Goal: Task Accomplishment & Management: Manage account settings

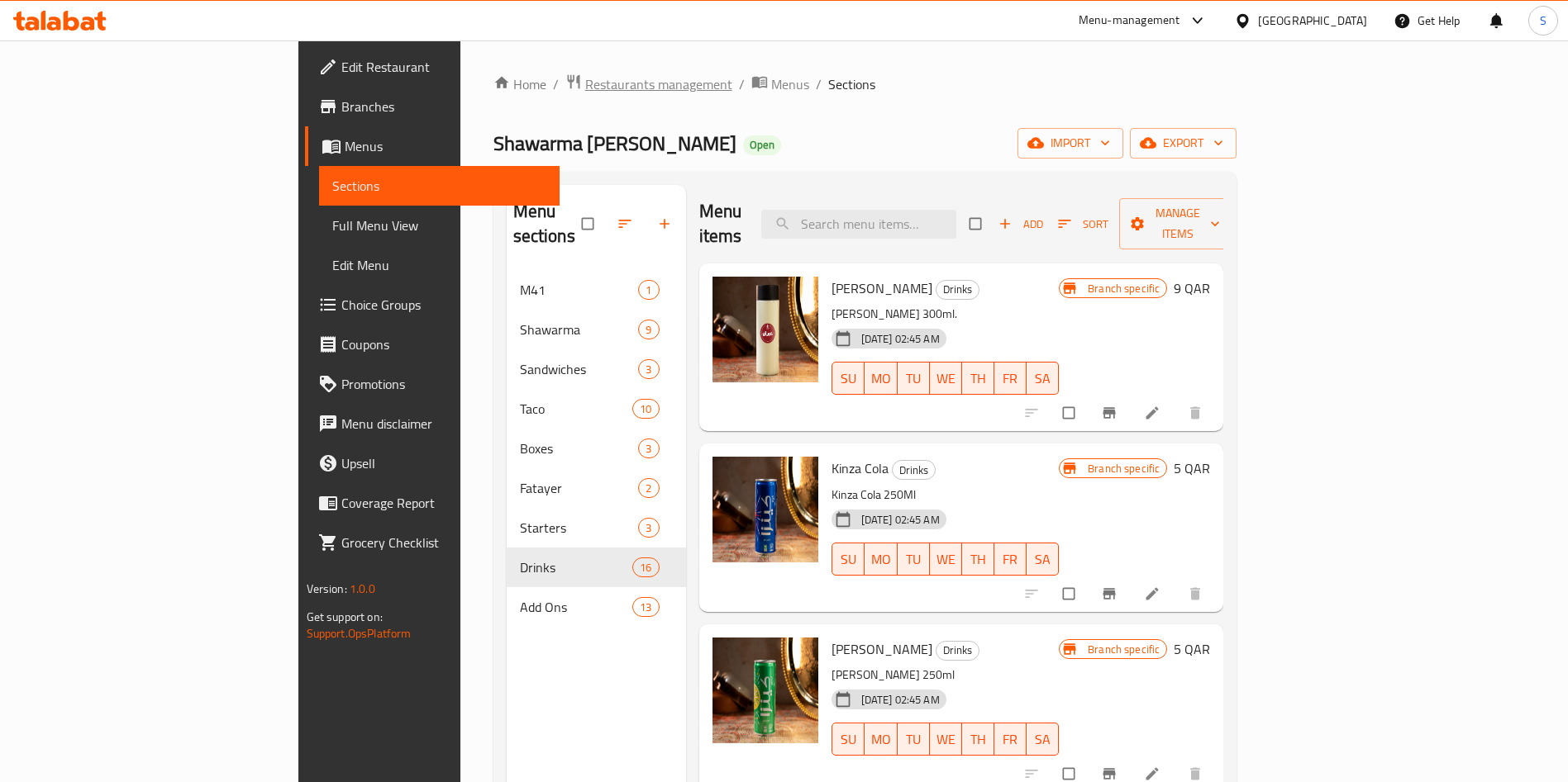
click at [585, 89] on span "Restaurants management" at bounding box center [658, 84] width 147 height 20
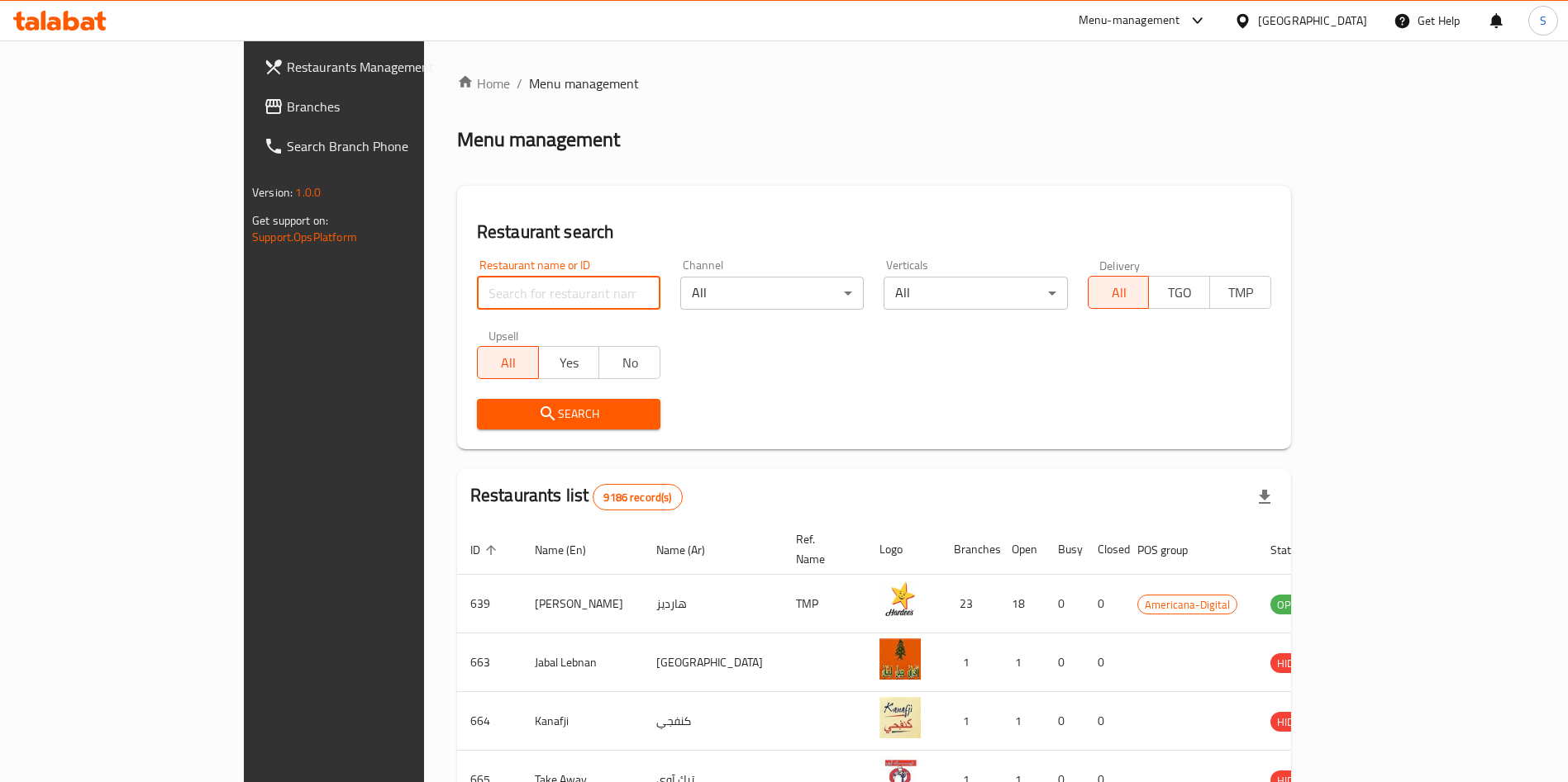
drag, startPoint x: 534, startPoint y: 281, endPoint x: 554, endPoint y: 286, distance: 20.6
click at [534, 281] on input "search" at bounding box center [568, 293] width 183 height 33
type input "burger king"
click button "Search" at bounding box center [568, 414] width 183 height 31
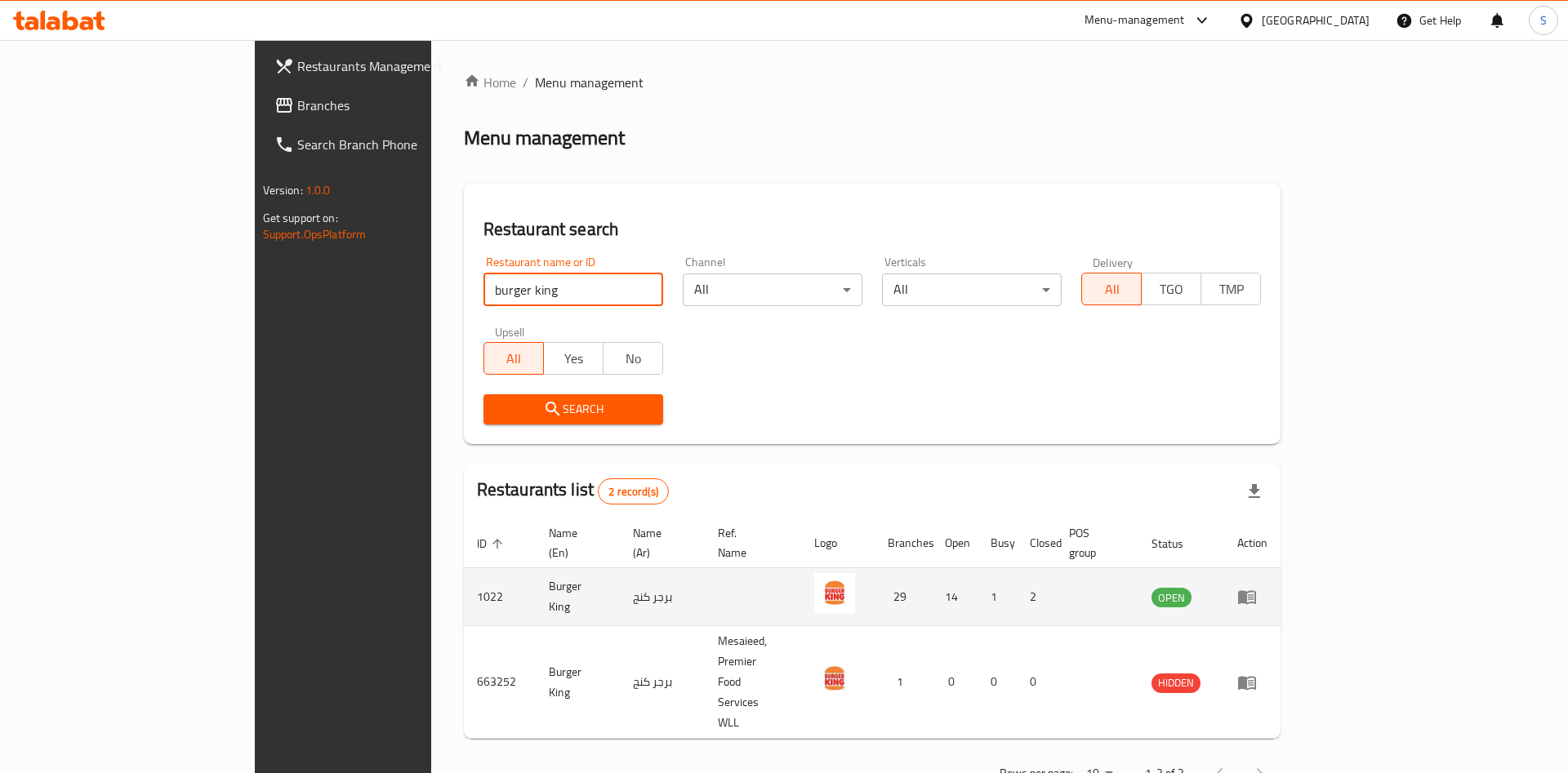
click at [1256, 591] on icon "enhanced table" at bounding box center [1248, 598] width 18 height 14
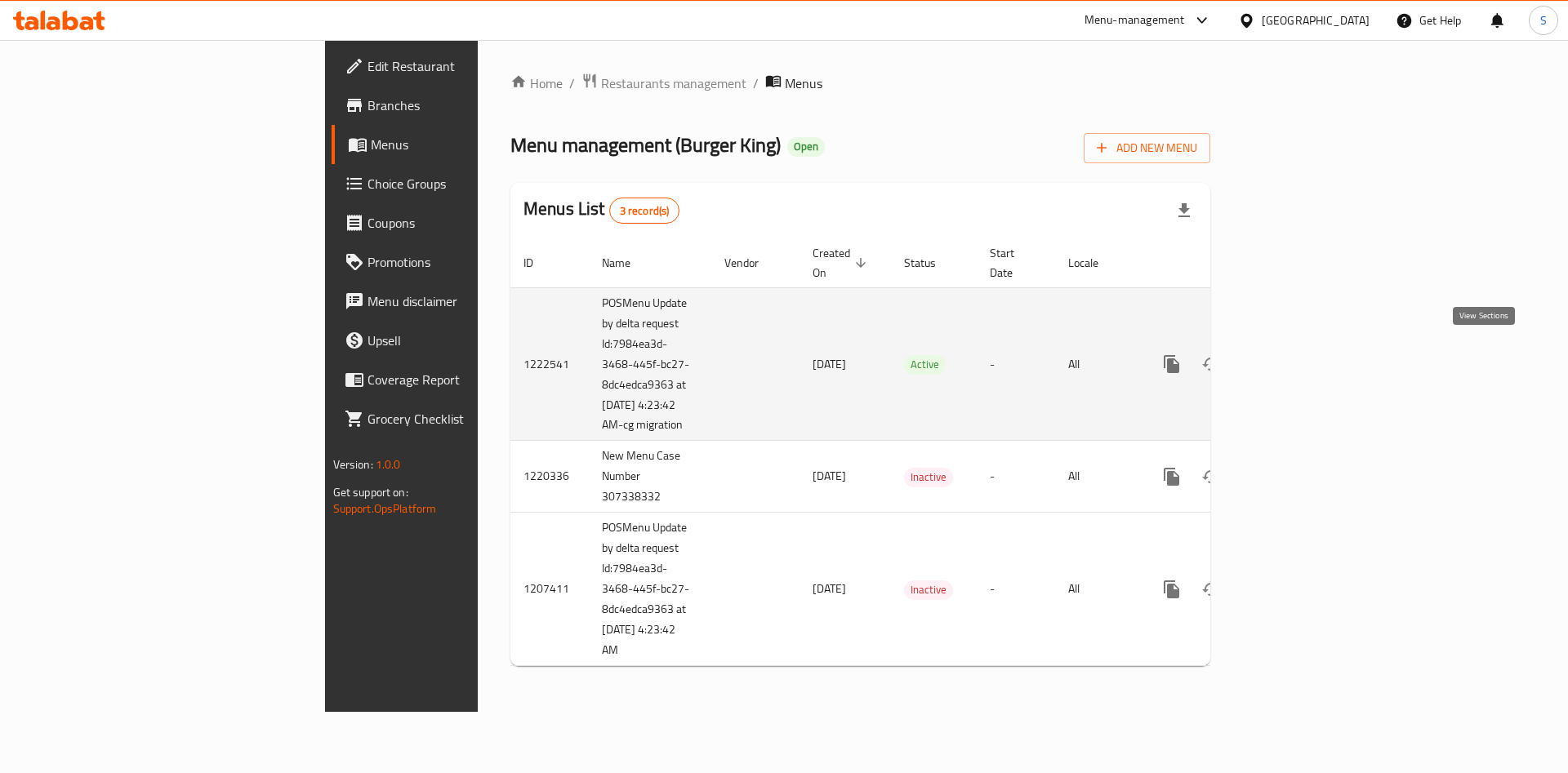
click at [1300, 356] on icon "enhanced table" at bounding box center [1290, 364] width 20 height 20
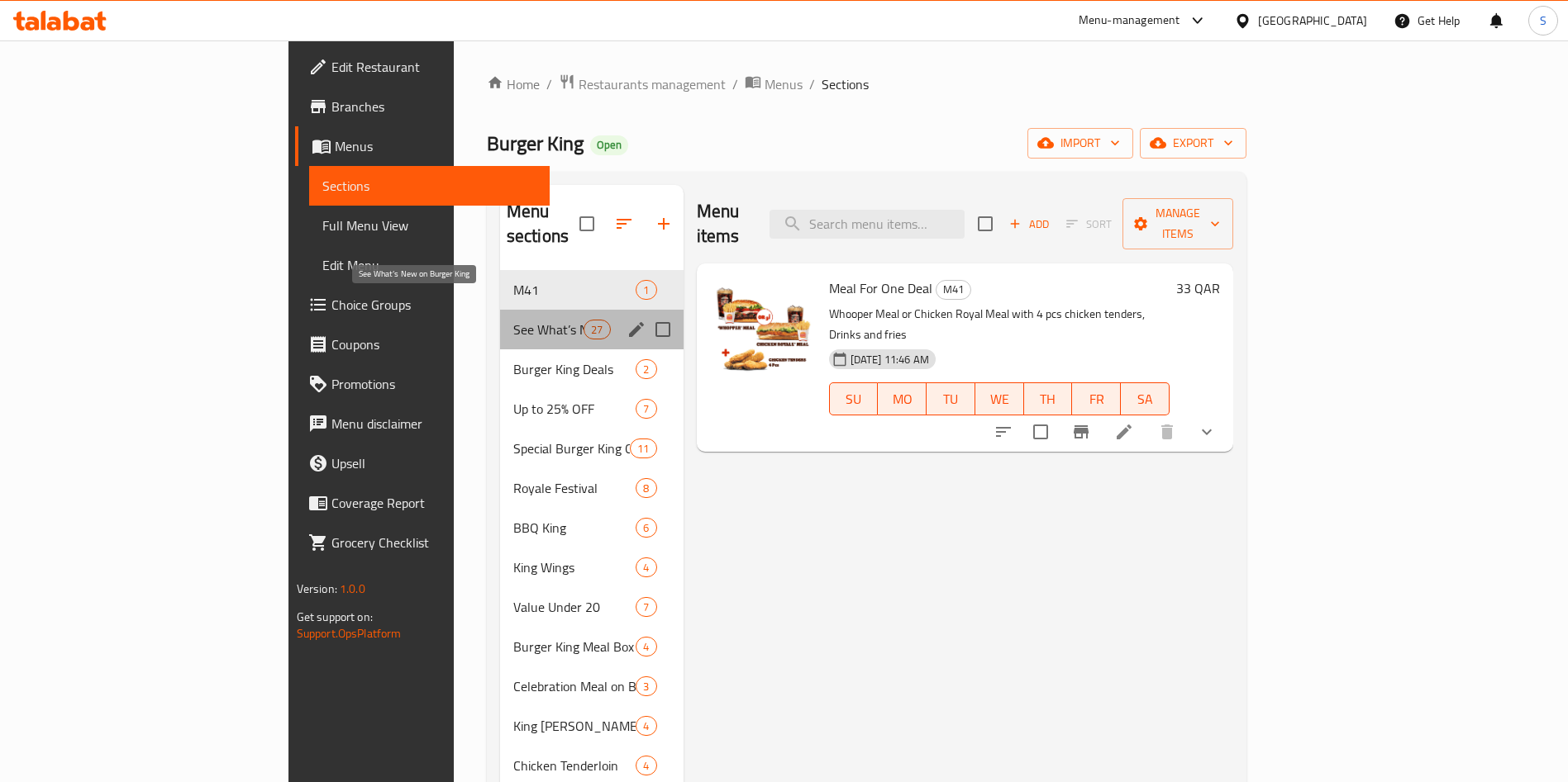
click at [513, 320] on span "See What’s New on Burger King" at bounding box center [548, 330] width 70 height 20
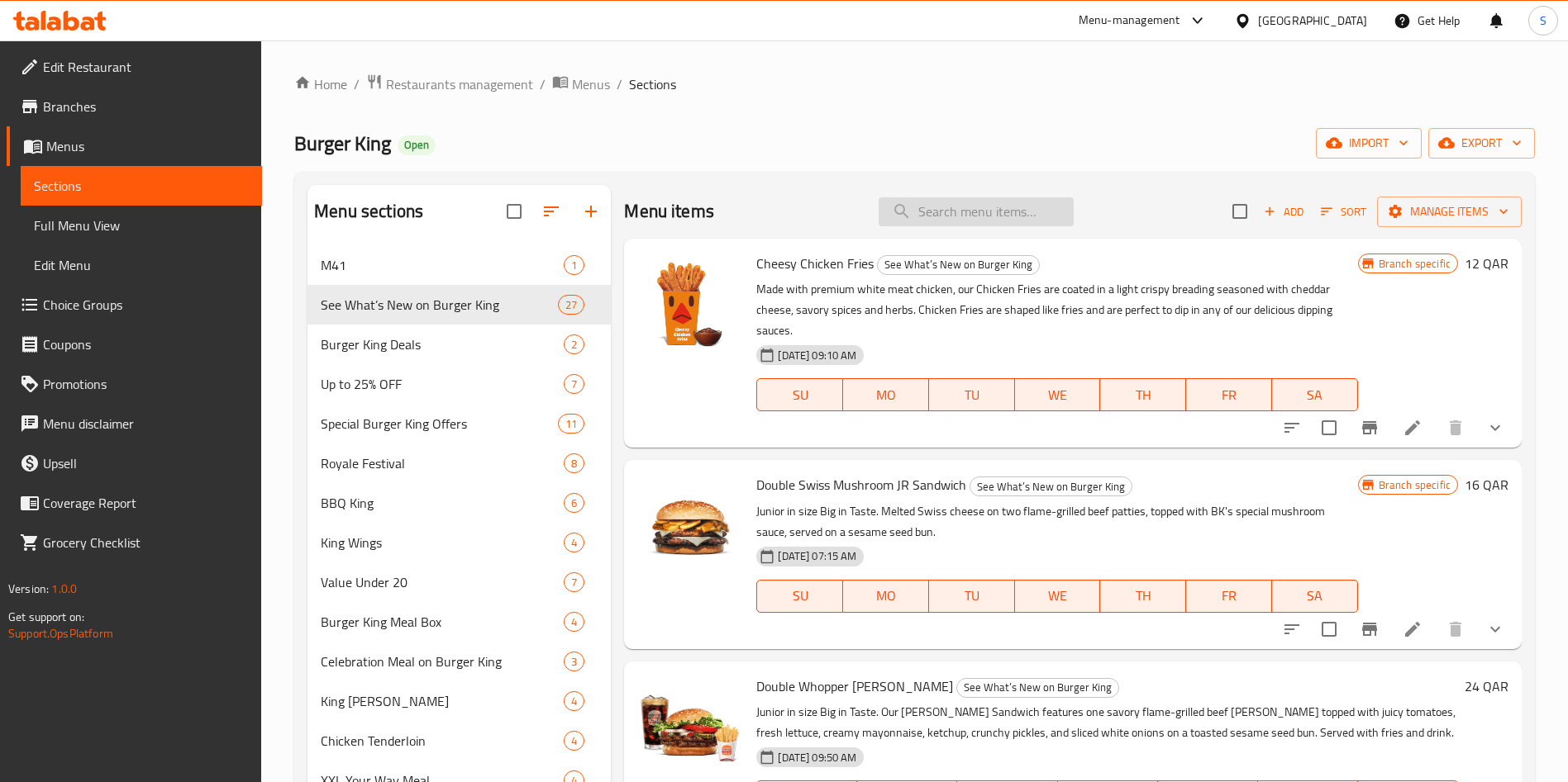
click at [956, 199] on input "search" at bounding box center [976, 212] width 195 height 29
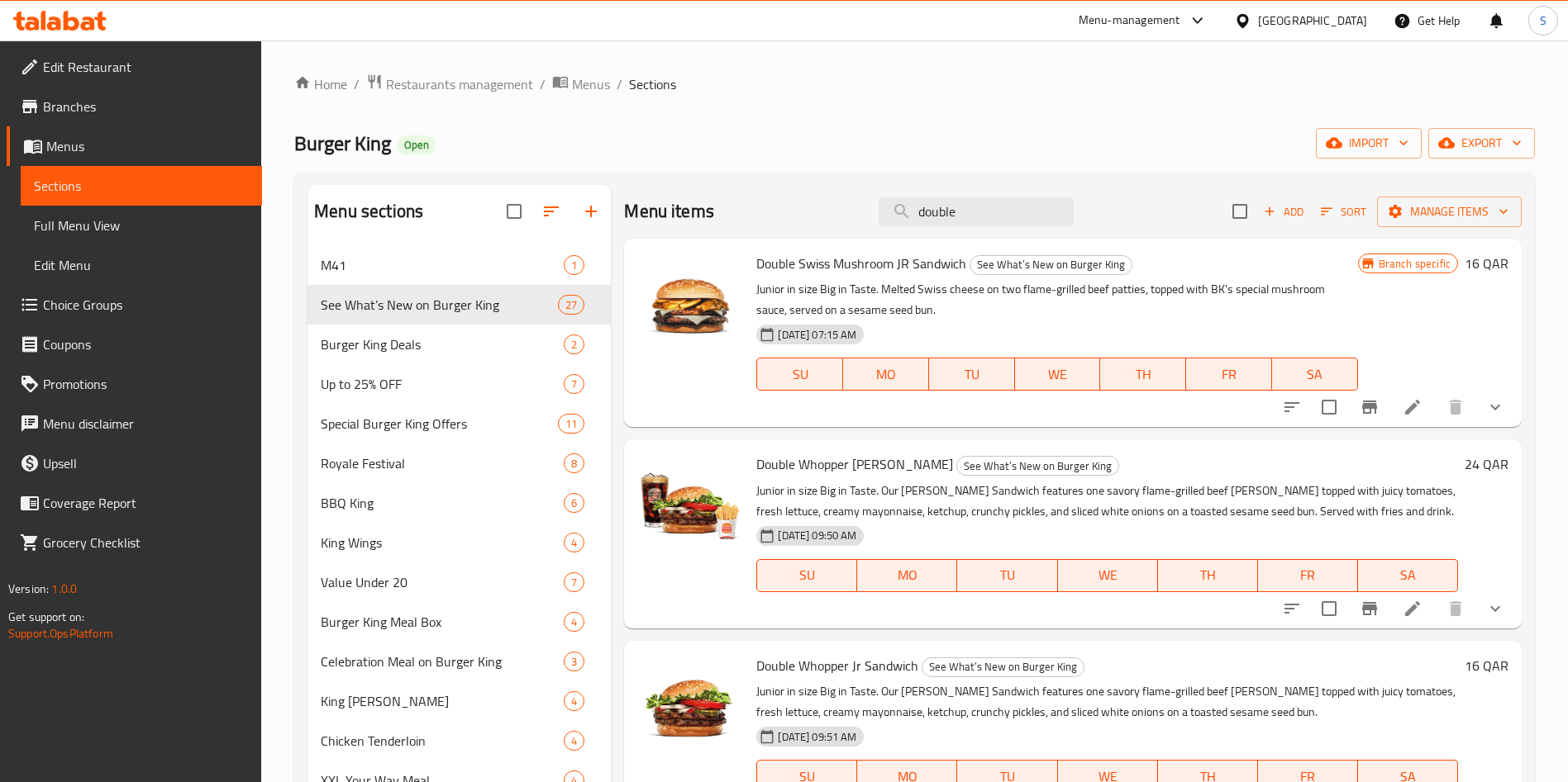
type input "double"
click at [1406, 609] on li at bounding box center [1412, 609] width 47 height 30
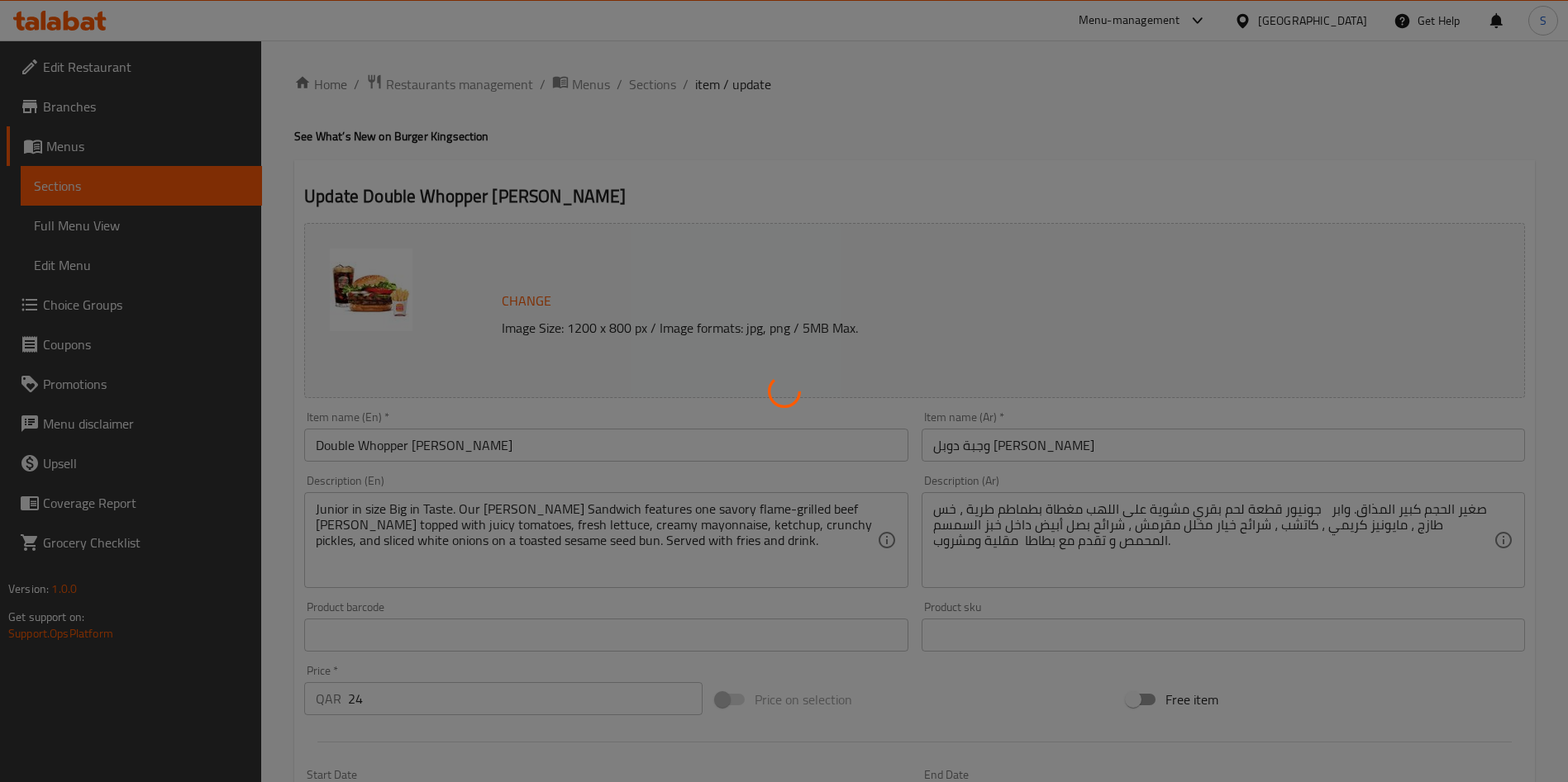
type input "اختر حجم وجبتك"
type input "1"
type input "اختر البطاطس المقلية (اختر واحدة)"
type input "1"
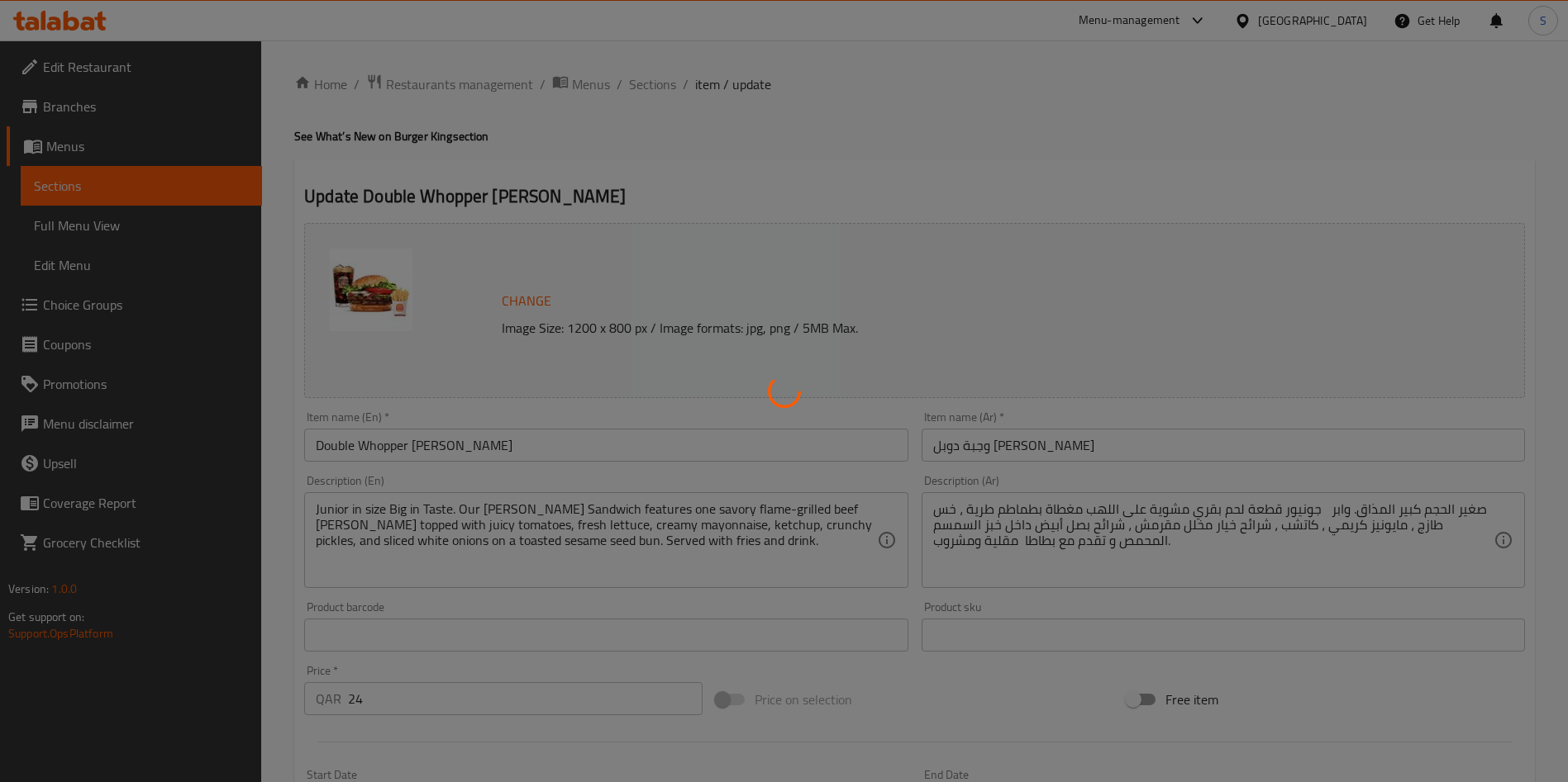
type input "1"
type input "اختر مشروباتك"
type input "1"
type input "إضافات الى السندوتش:!"
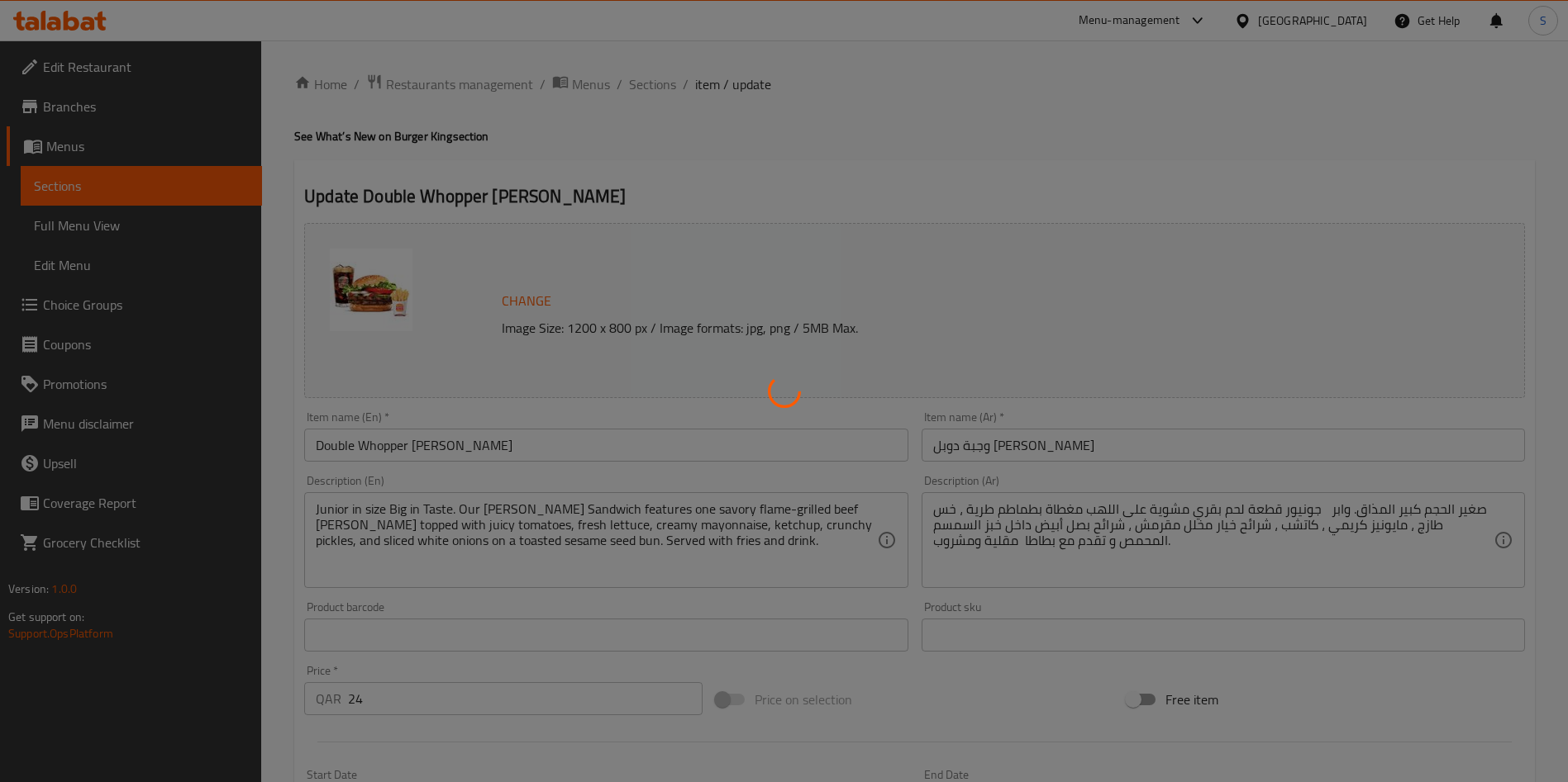
type input "0"
type input "أضف الى طلبك:"
type input "0"
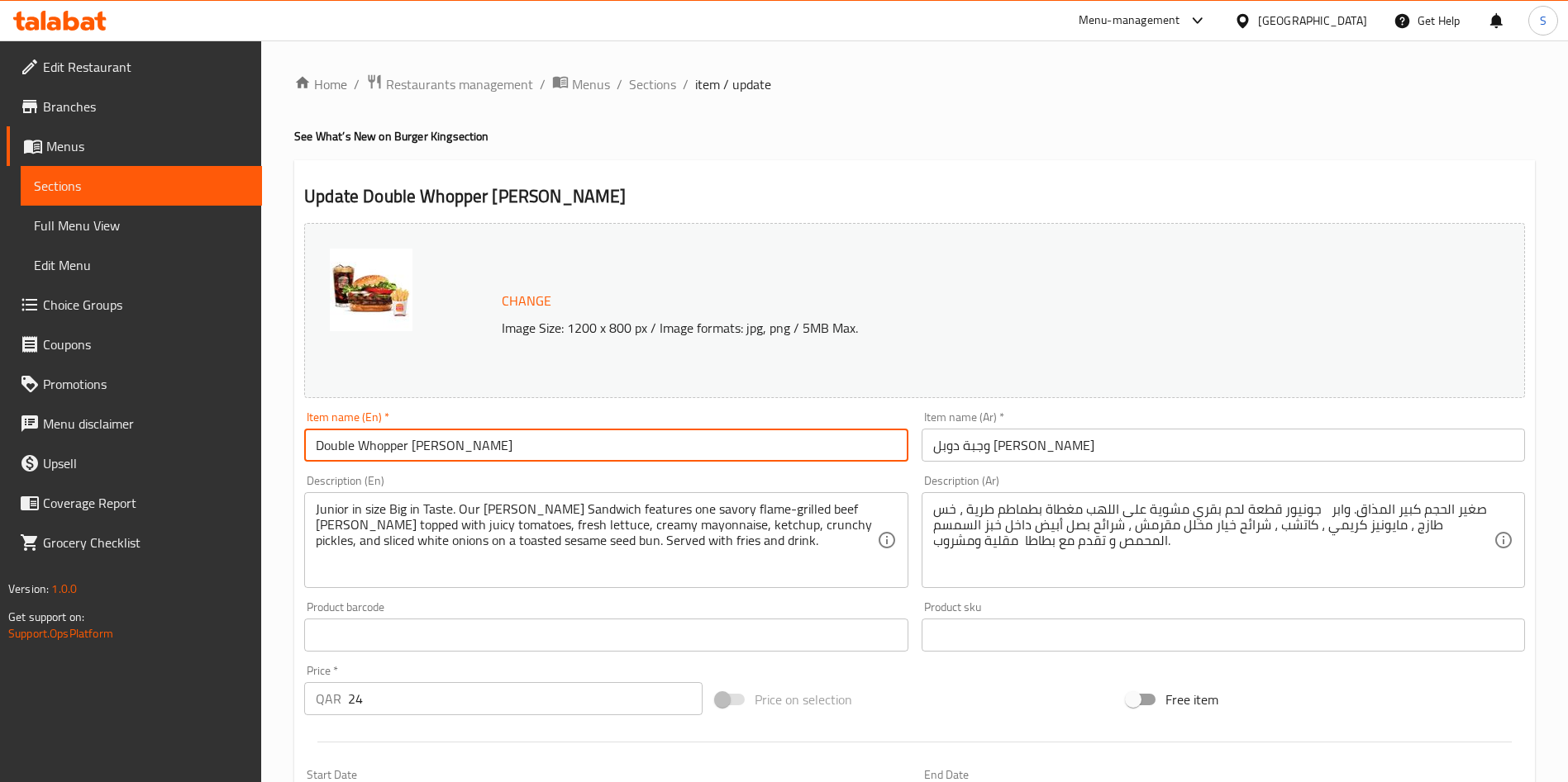
drag, startPoint x: 462, startPoint y: 441, endPoint x: 255, endPoint y: 426, distance: 207.5
click at [257, 427] on div "Edit Restaurant Branches Menus Sections Full Menu View Edit Menu Choice Groups …" at bounding box center [784, 765] width 1568 height 1449
paste input "[PERSON_NAME]"
type input "[PERSON_NAME] Meal"
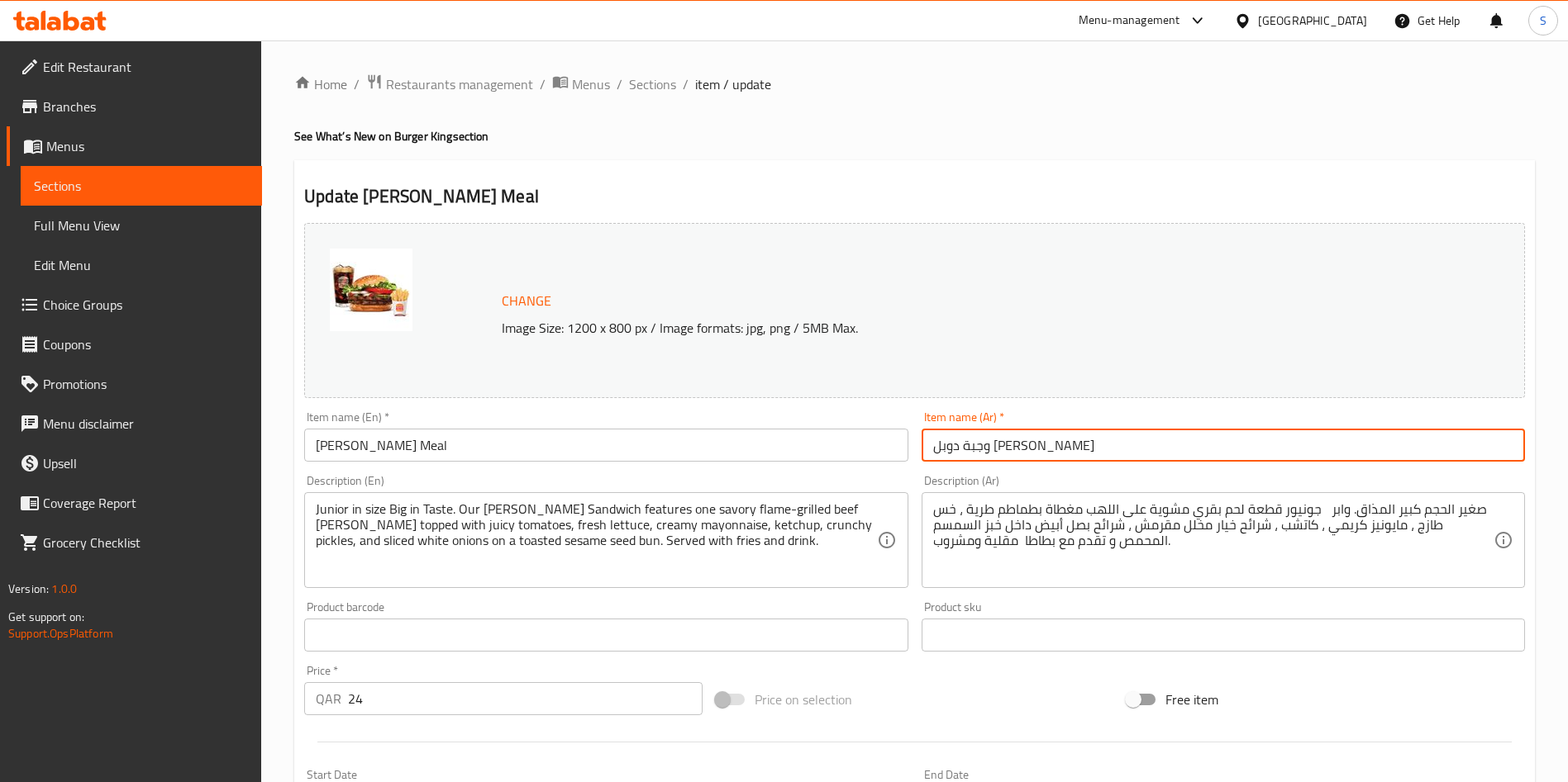
drag, startPoint x: 1073, startPoint y: 454, endPoint x: 831, endPoint y: 441, distance: 242.3
click at [836, 442] on div "Change Image Size: 1200 x 800 px / Image formats: jpg, png / 5MB Max. Item name…" at bounding box center [914, 585] width 1234 height 736
paste input "يج كنج"
type input "وجبة بيج كنج جونيور"
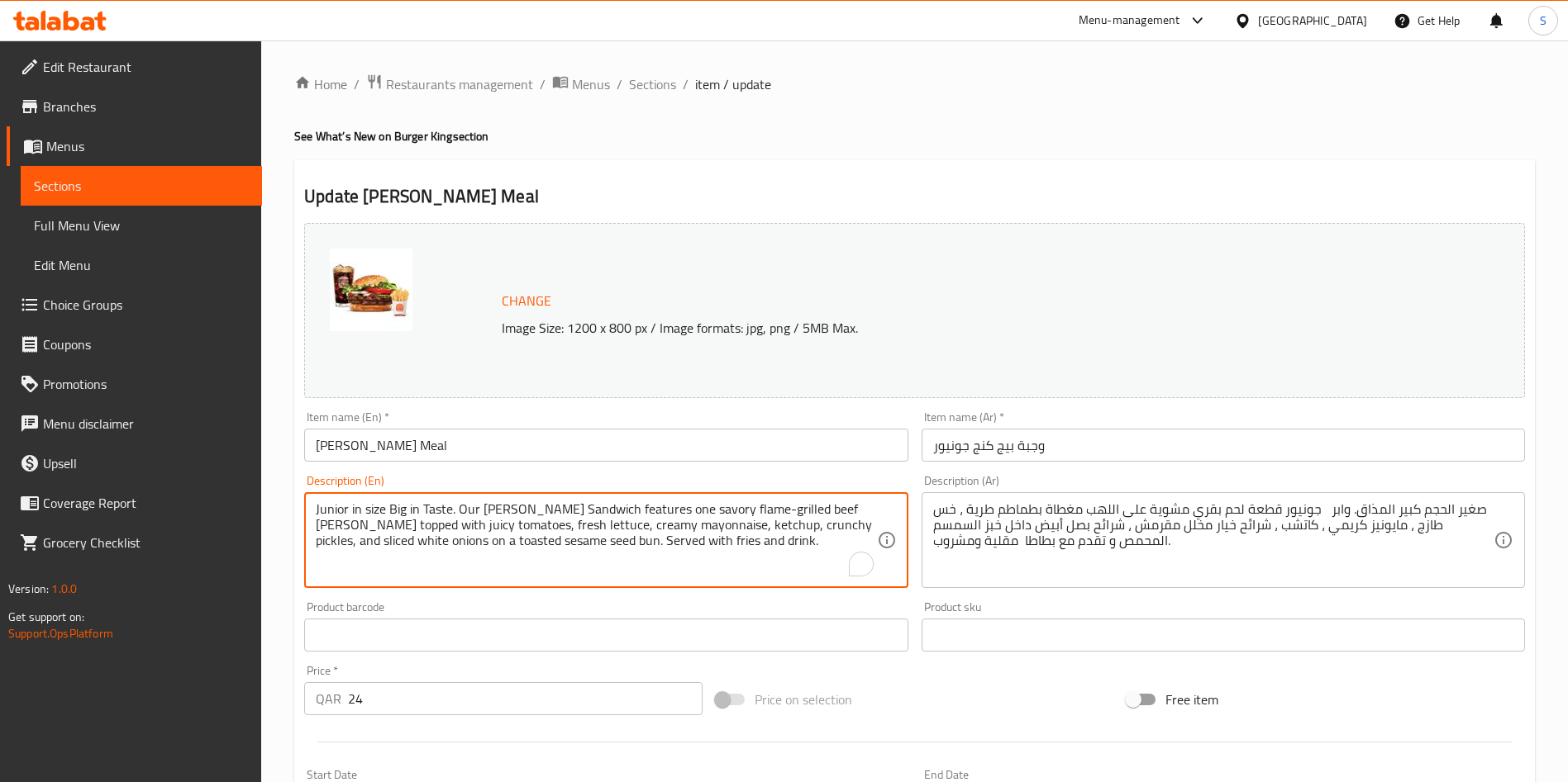
drag, startPoint x: 639, startPoint y: 549, endPoint x: 266, endPoint y: 441, distance: 388.3
paste textarea "Giving the size XXL hamburger .... Imagine 2 grilled burgers with triple cheese…"
type textarea "Junior in size Big in Taste. Giving the size XXL hamburger .... Imagine 2 grill…"
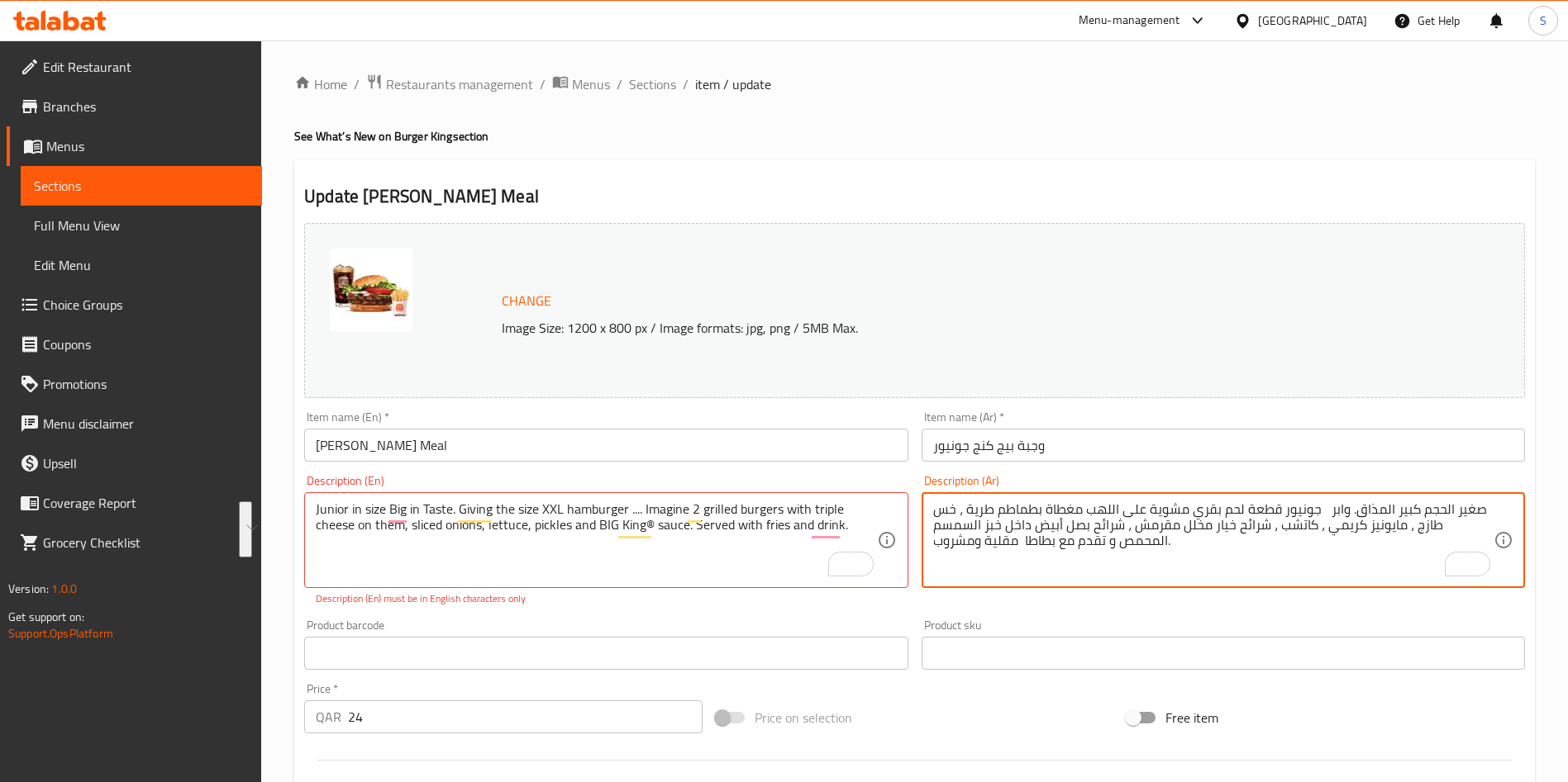
drag, startPoint x: 1111, startPoint y: 552, endPoint x: 1478, endPoint y: 494, distance: 371.6
paste textarea "طعتين من اللحم البقرى المشوي على اللهب مع جبنة الشيدر الامريكية ، شرائح الخش ال…"
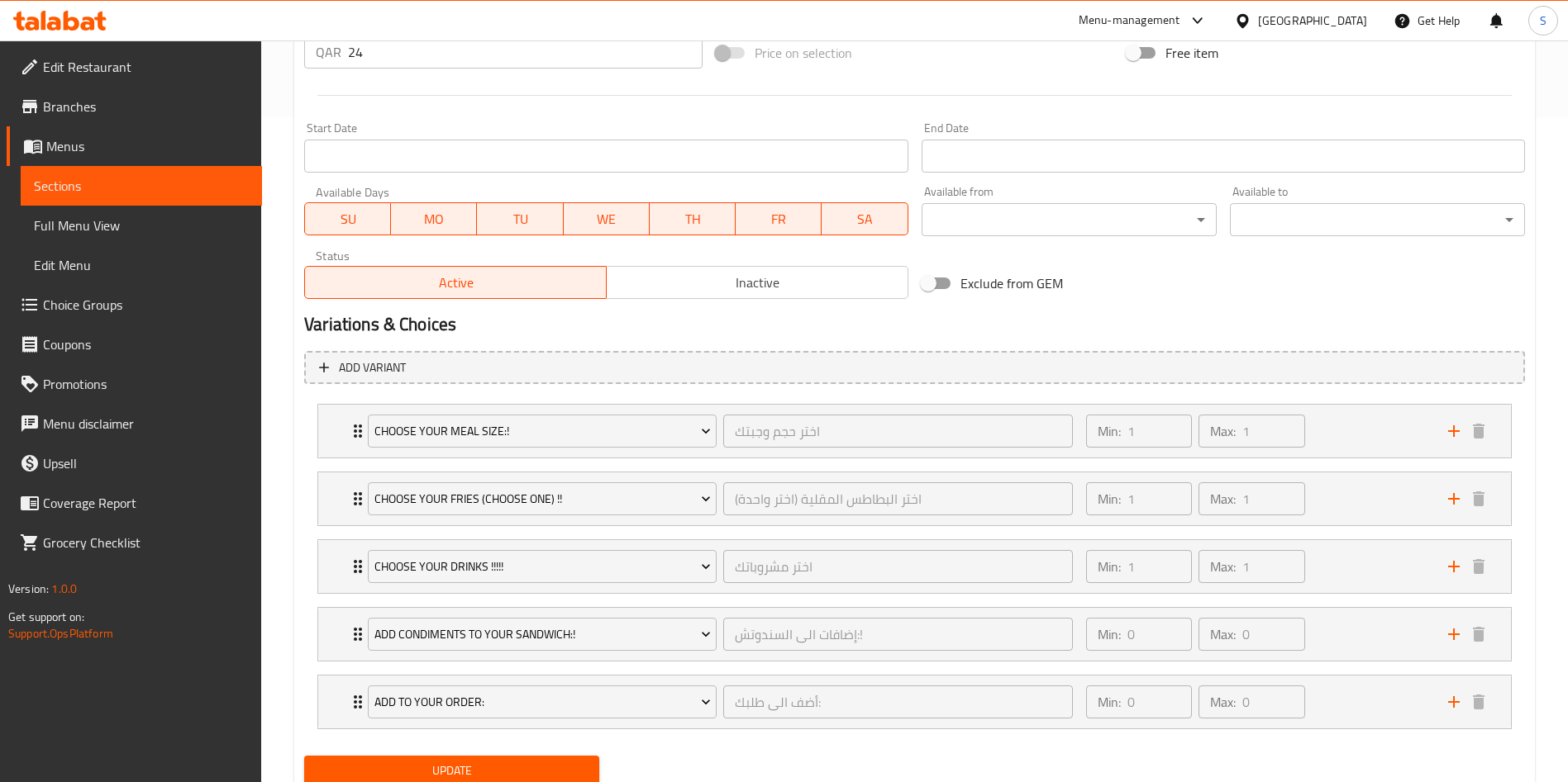
scroll to position [725, 0]
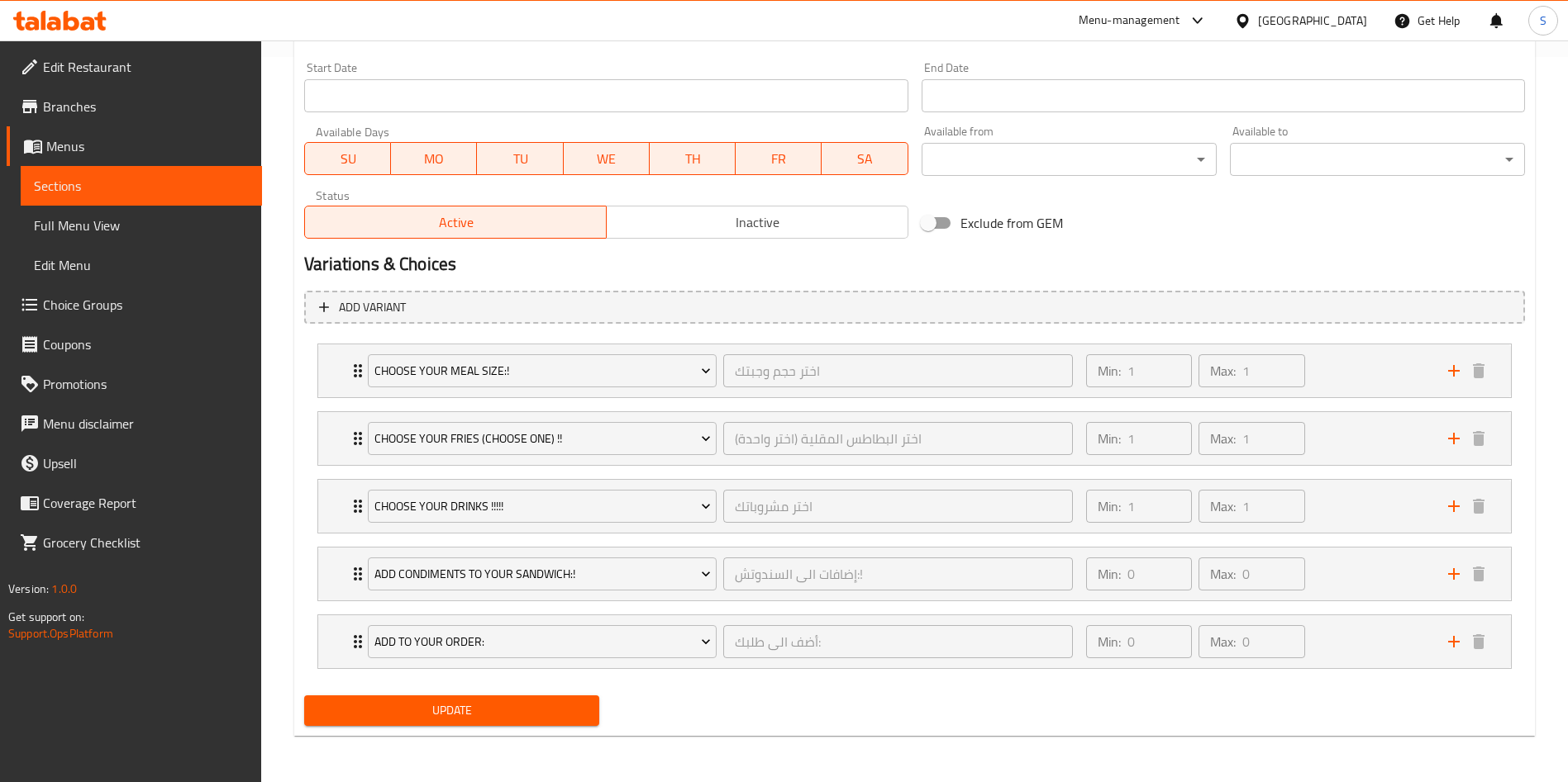
type textarea "صغير الحجم كبير المذاق. قطعتين من اللحم البقرى المشوي على اللهب مع جبنة الشيدر …"
click at [513, 714] on span "Update" at bounding box center [452, 710] width 268 height 21
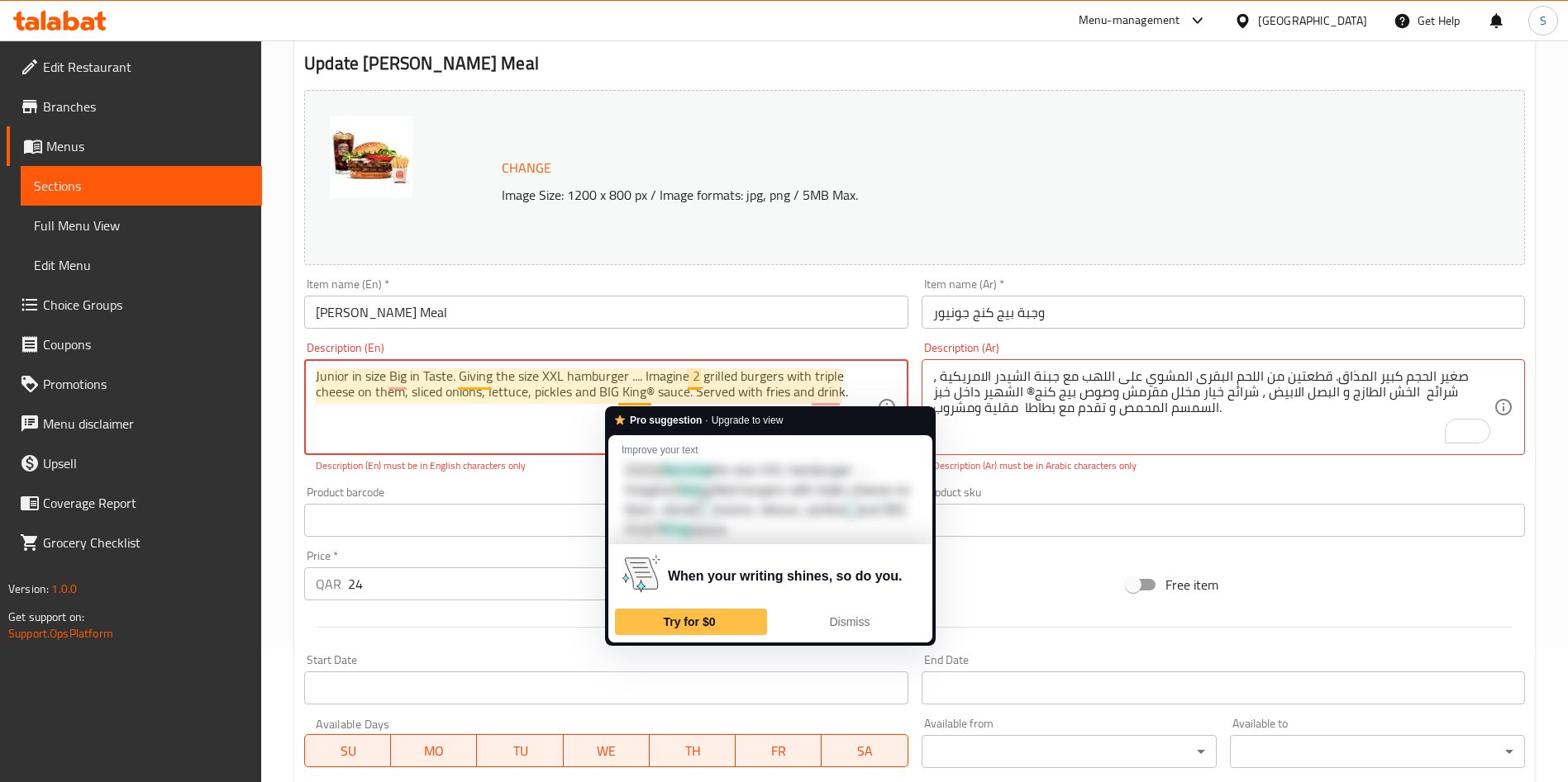
click at [649, 395] on textarea "Junior in size Big in Taste. Giving the size XXL hamburger .... Imagine 2 grill…" at bounding box center [596, 407] width 560 height 78
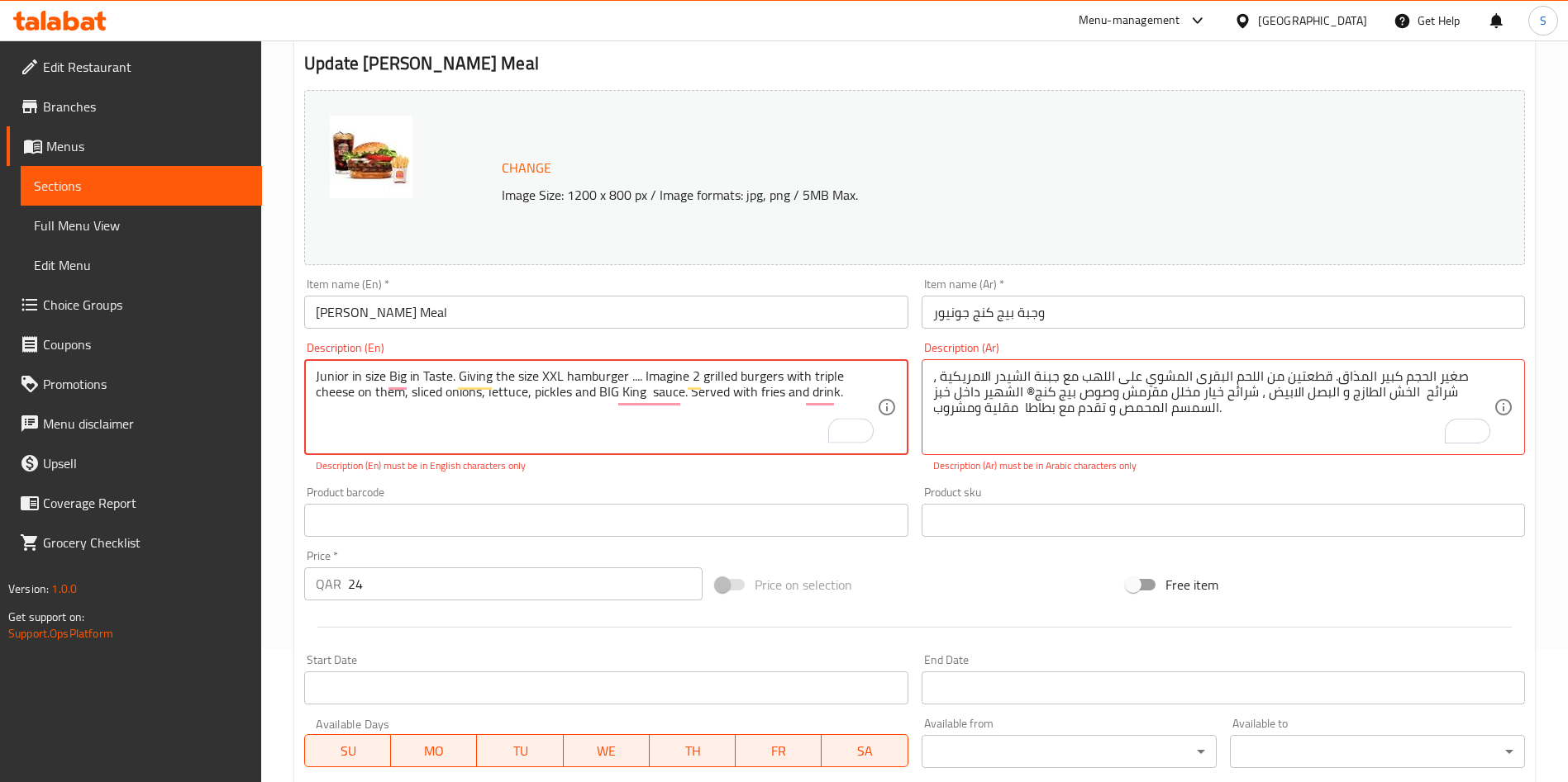
type textarea "Junior in size Big in Taste. Giving the size XXL hamburger .... Imagine 2 grill…"
click at [780, 488] on div "Product barcode Product barcode" at bounding box center [606, 511] width 603 height 51
click at [1370, 566] on div "Free item" at bounding box center [1326, 585] width 412 height 45
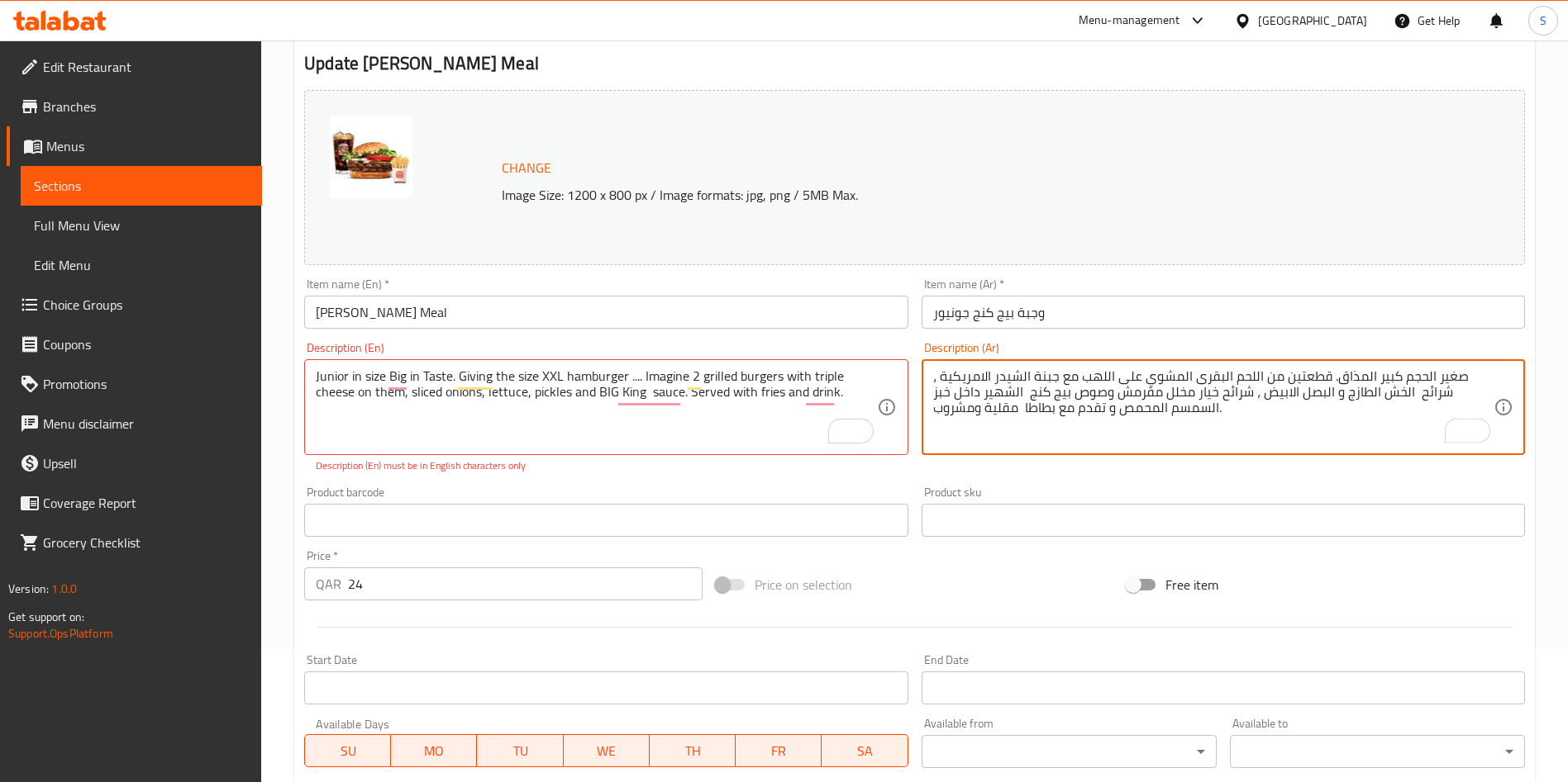
type textarea "صغير الحجم كبير المذاق. قطعتين من اللحم البقرى المشوي على اللهب مع جبنة الشيدر …"
click at [1322, 567] on div "Free item" at bounding box center [1326, 585] width 412 height 45
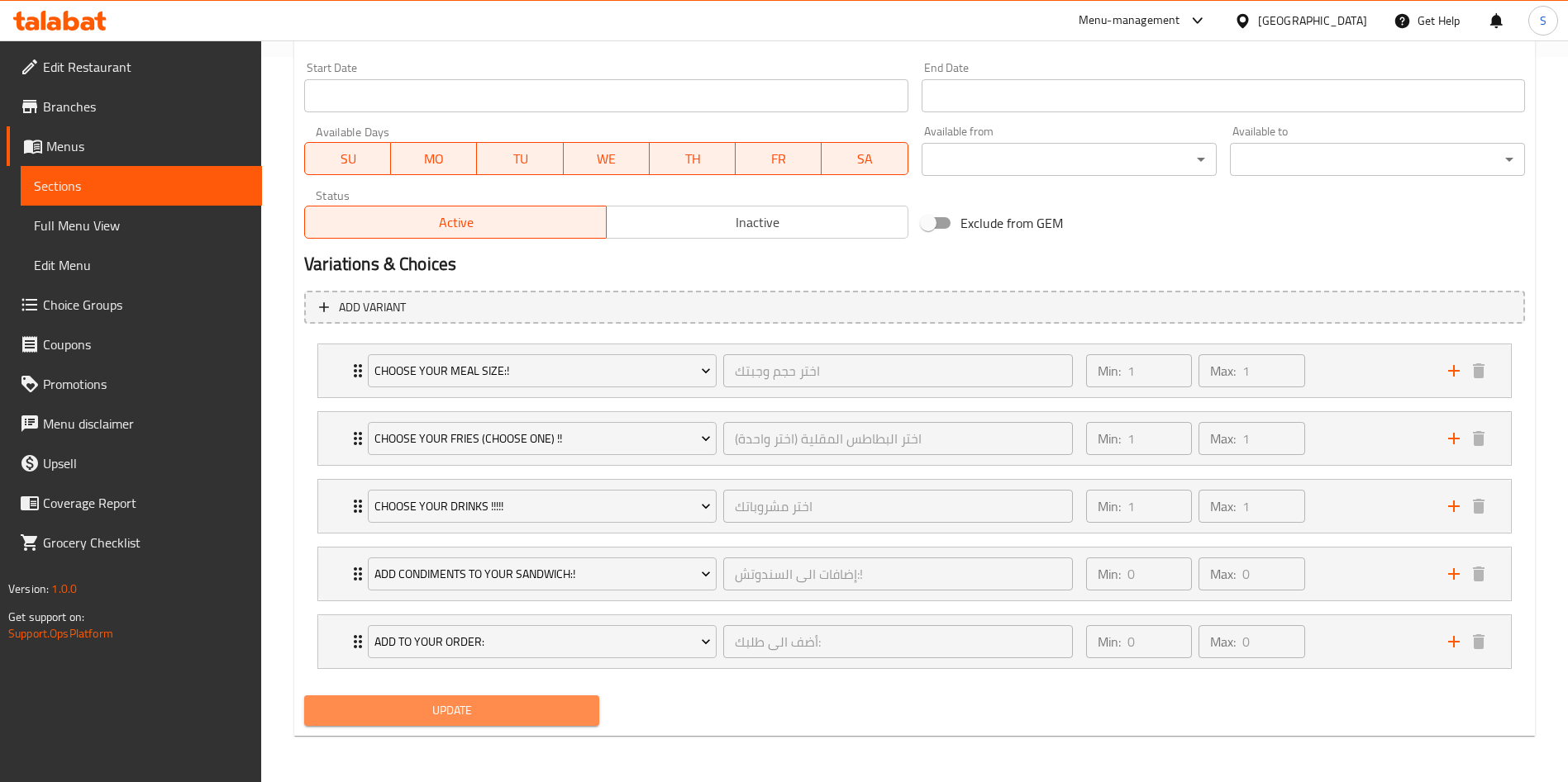
click at [548, 709] on span "Update" at bounding box center [452, 710] width 268 height 21
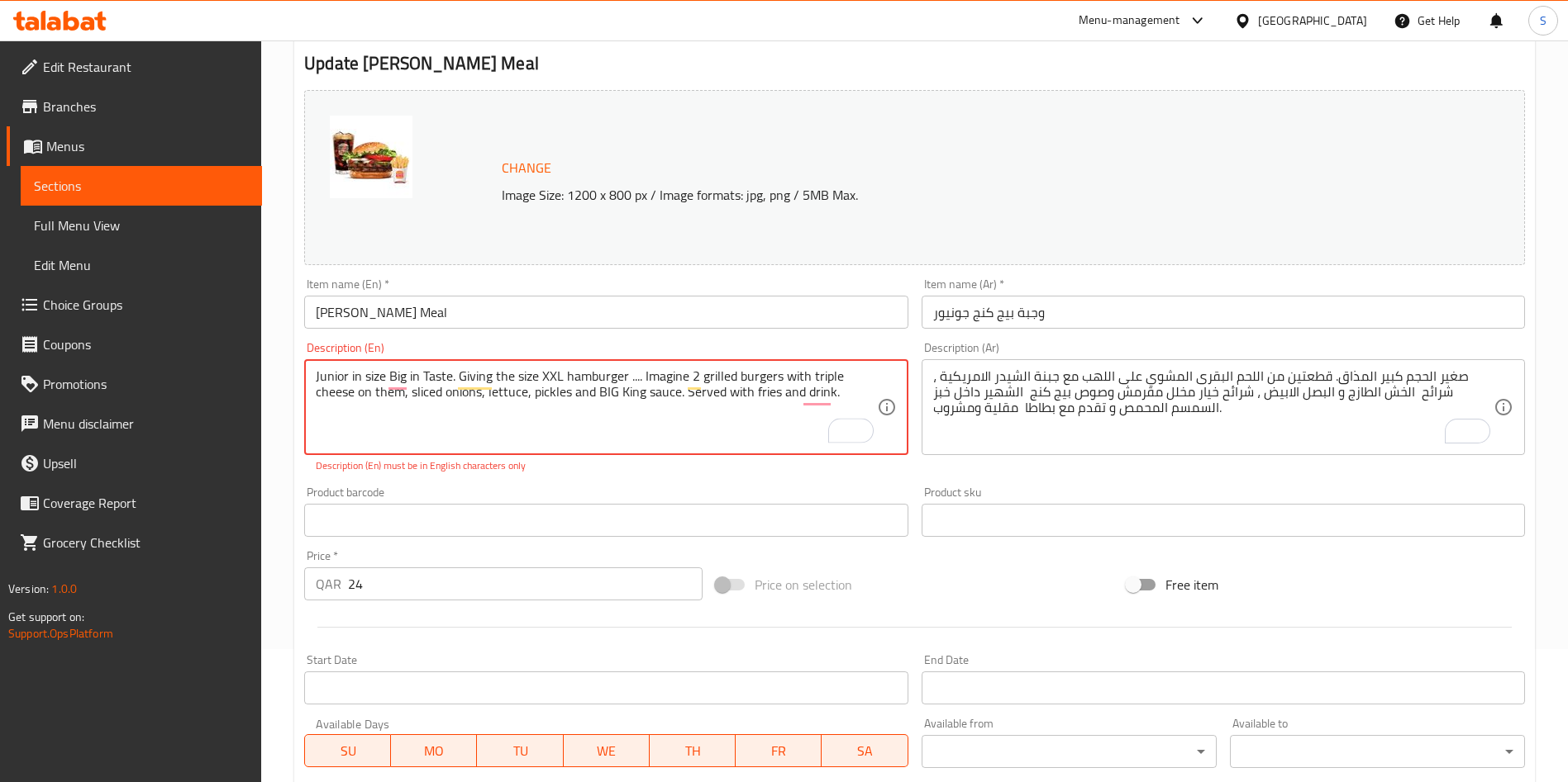
click at [657, 428] on textarea "Junior in size Big in Taste. Giving the size XXL hamburger .... Imagine 2 grill…" at bounding box center [596, 407] width 560 height 78
drag, startPoint x: 640, startPoint y: 379, endPoint x: 627, endPoint y: 379, distance: 13.0
click at [627, 379] on textarea "Junior in size Big in Taste. Giving the size XXL hamburger .... Imagine 2 grill…" at bounding box center [596, 407] width 560 height 78
click at [632, 443] on textarea "Junior in size Big in Taste. Giving the size XXL hamburger Imagine 2 grilled bu…" at bounding box center [596, 407] width 560 height 78
type textarea "Junior in size Big in Taste. Giving the size XXL hamburger Imagine 2 grilled bu…"
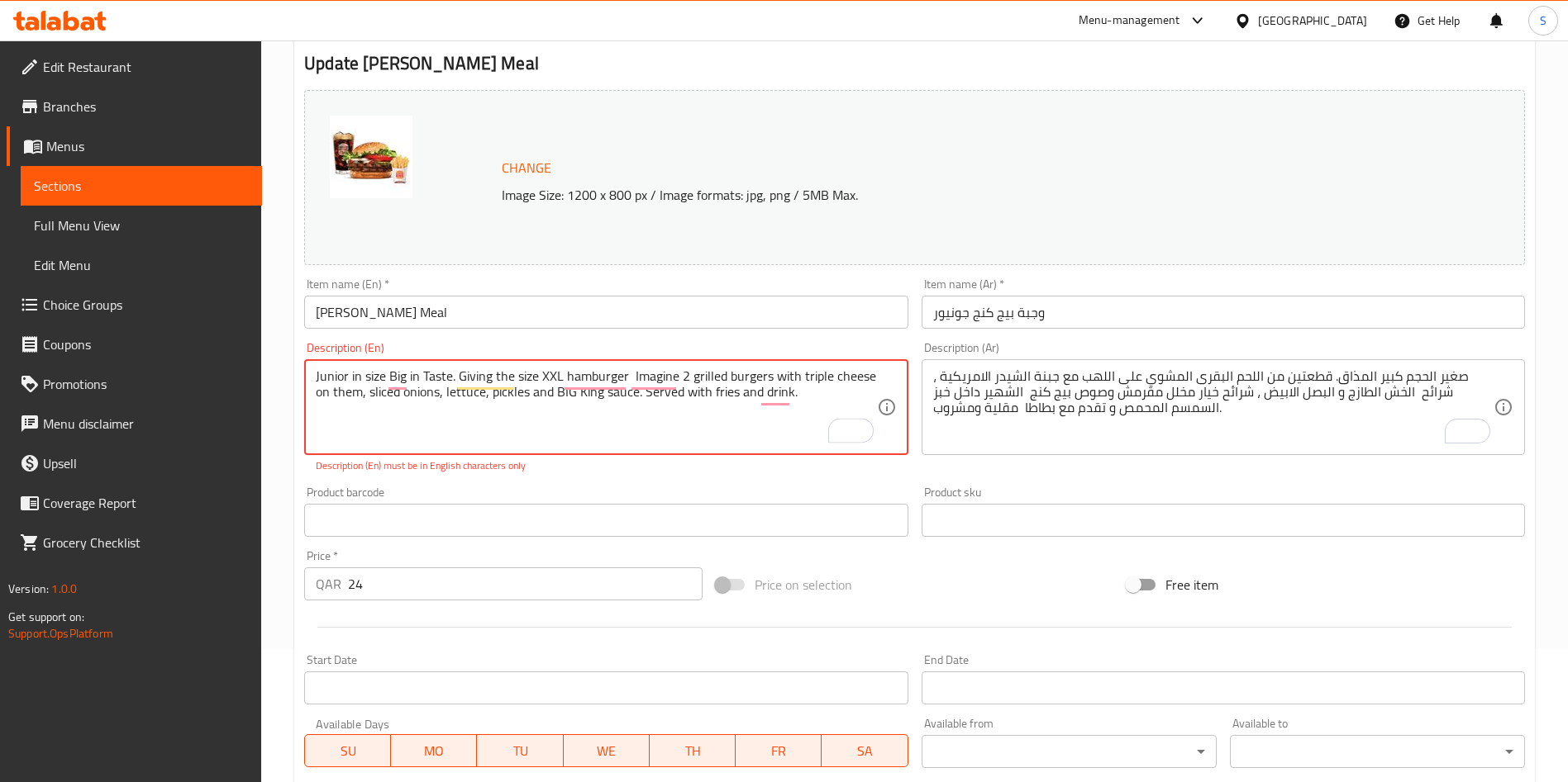
click at [640, 466] on p "Description (En) must be in English characters only" at bounding box center [606, 466] width 580 height 15
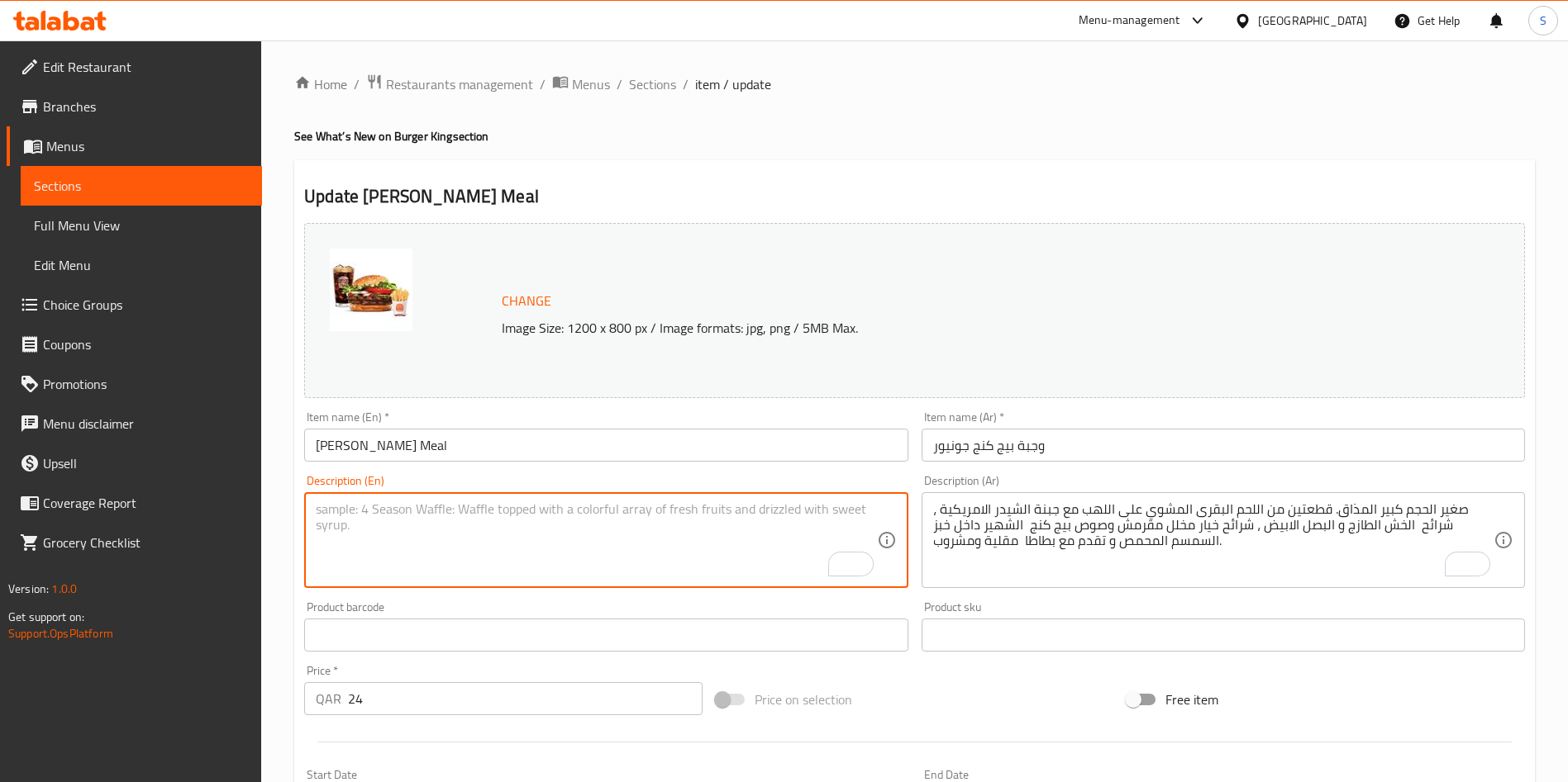
scroll to position [248, 0]
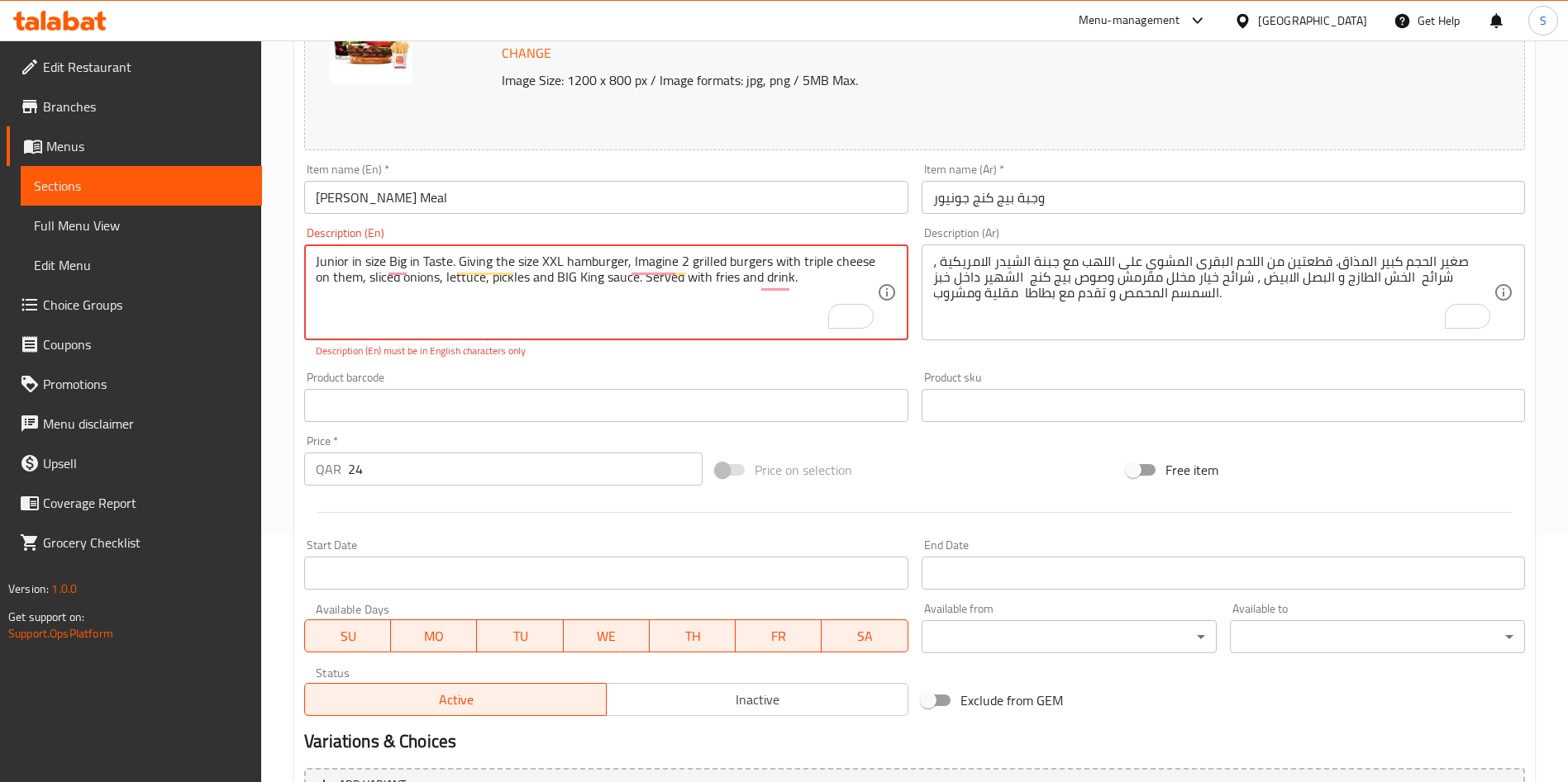
click at [798, 303] on textarea "Junior in size Big in Taste. Giving the size XXL hamburger, Imagine 2 grilled b…" at bounding box center [596, 292] width 560 height 78
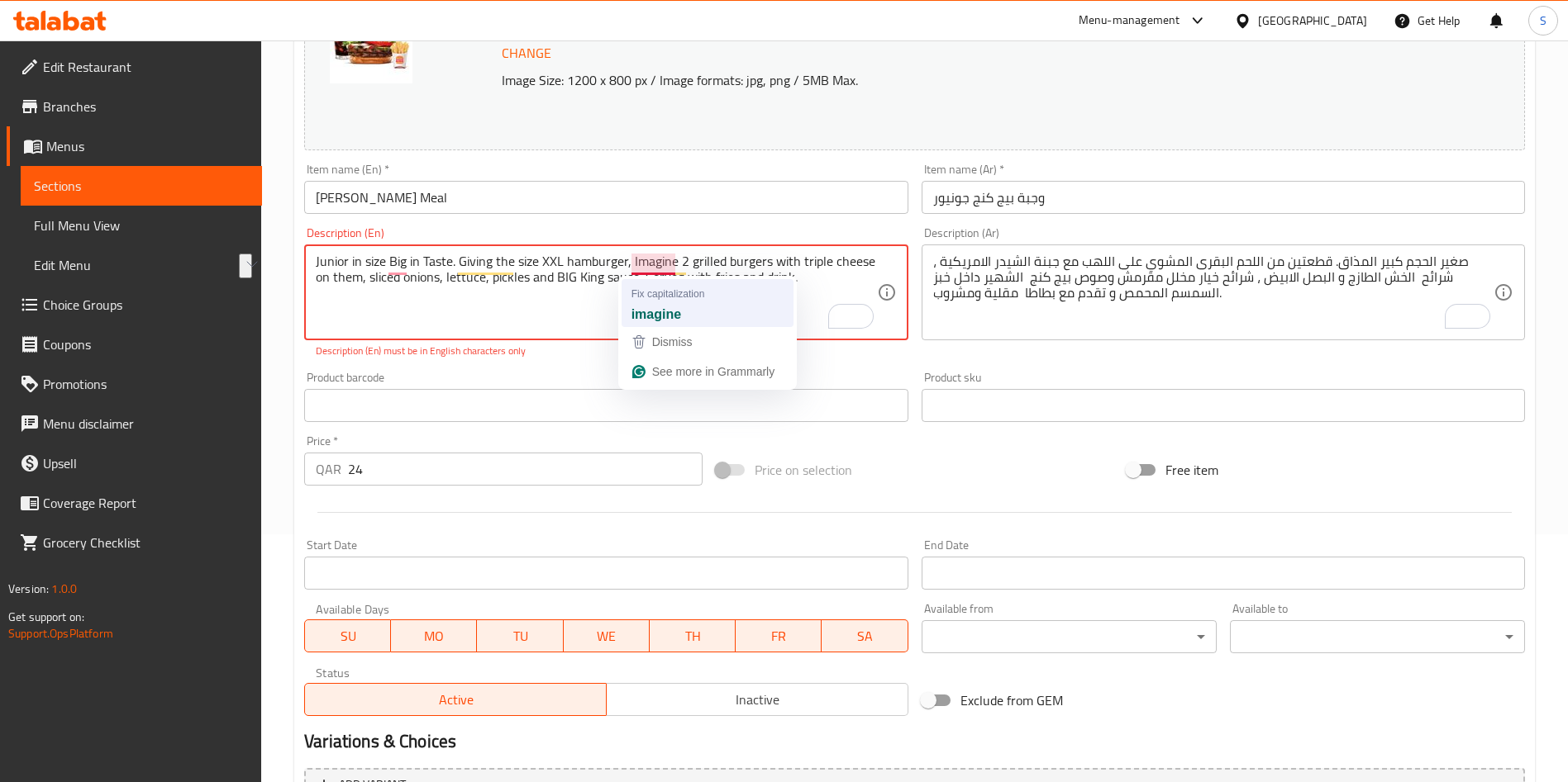
drag, startPoint x: 799, startPoint y: 285, endPoint x: 631, endPoint y: 280, distance: 168.1
click at [631, 280] on html "​ Menu-management [GEOGRAPHIC_DATA] Get Help S Edit Restaurant Branches Menus S…" at bounding box center [784, 142] width 1568 height 782
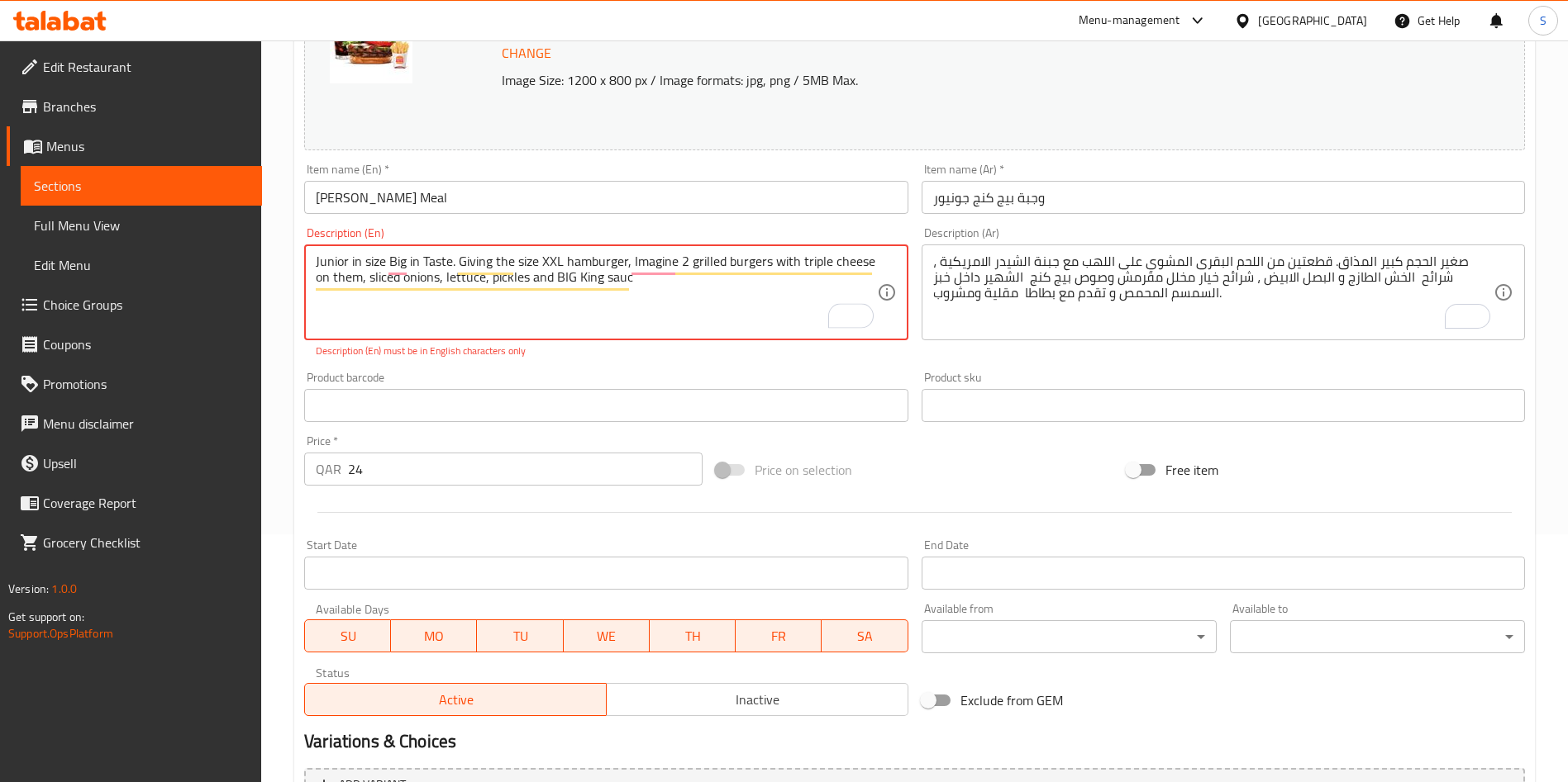
click at [648, 355] on p "Description (En) must be in English characters only" at bounding box center [606, 351] width 580 height 15
drag, startPoint x: 641, startPoint y: 280, endPoint x: 447, endPoint y: 277, distance: 194.0
click at [671, 316] on textarea "Junior in size Big in Taste. Giving the size XXL hamburger, Imagine 2 grilled b…" at bounding box center [596, 292] width 560 height 78
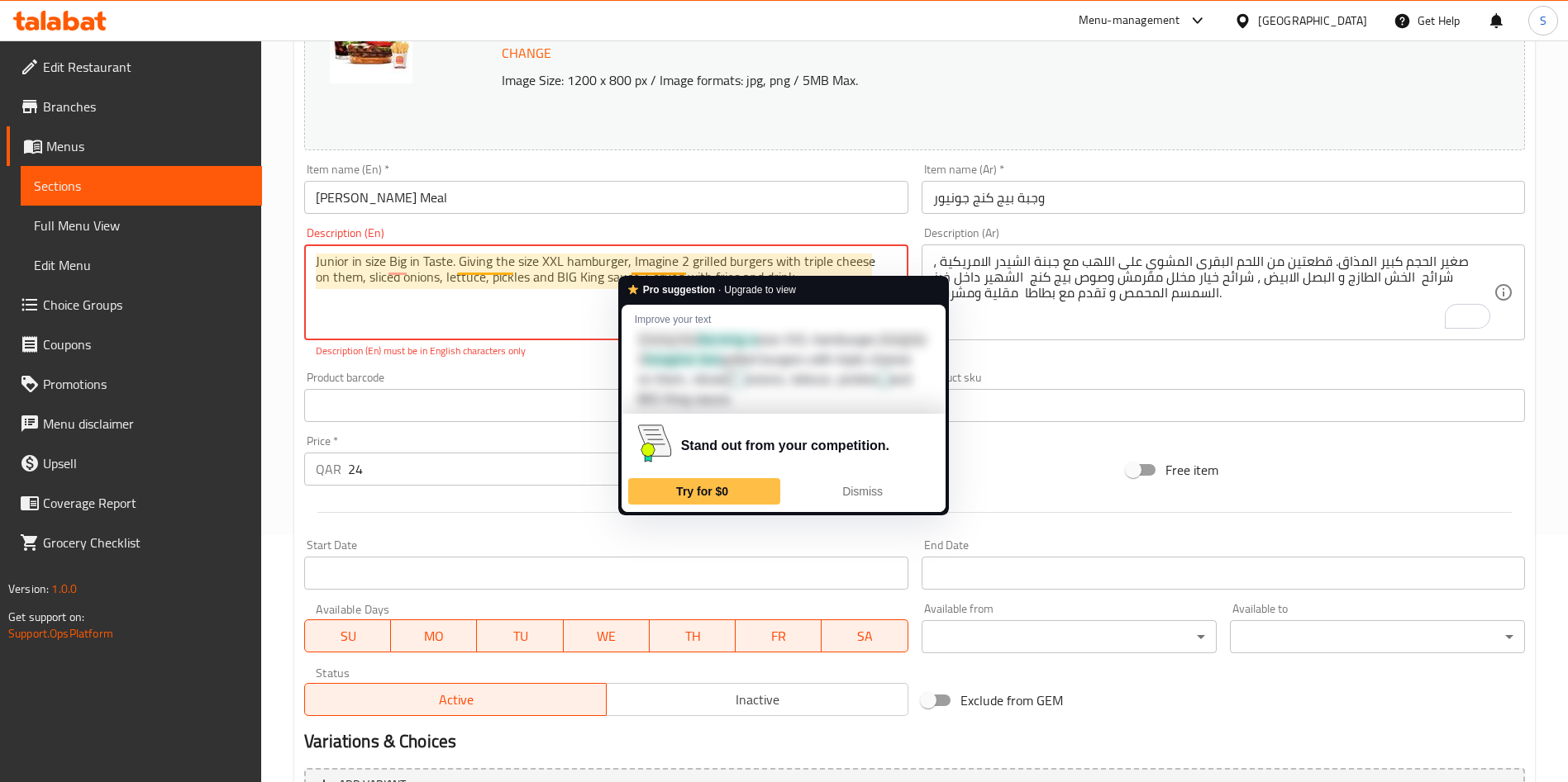
click at [680, 257] on textarea "Junior in size Big in Taste. Giving the size XXL hamburger, Imagine 2 grilled b…" at bounding box center [596, 292] width 560 height 78
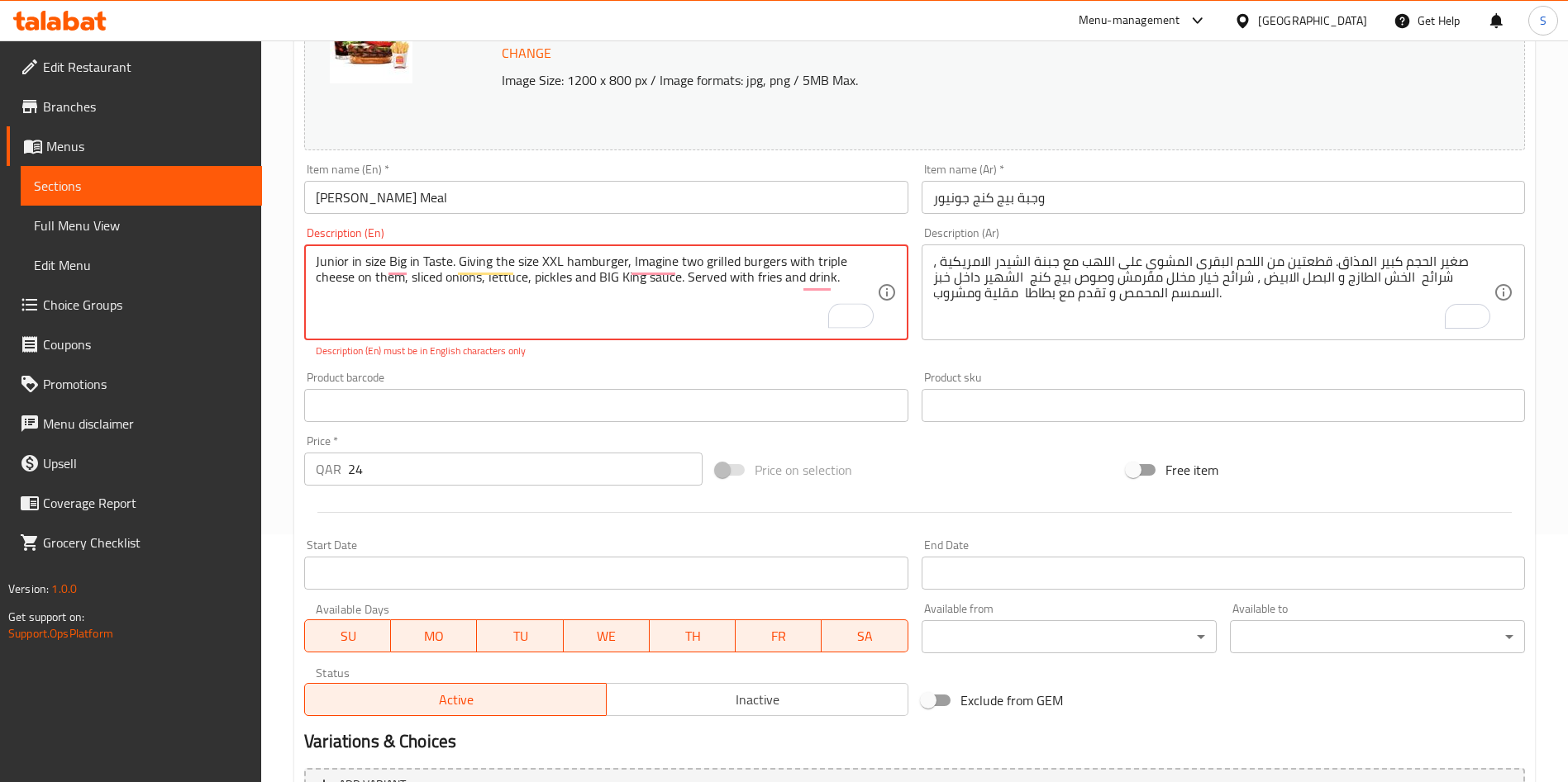
click at [697, 359] on div "Description (En) Junior in size Big in Taste. Giving the size XXL hamburger, Im…" at bounding box center [606, 293] width 617 height 145
drag, startPoint x: 844, startPoint y: 275, endPoint x: 411, endPoint y: 281, distance: 433.0
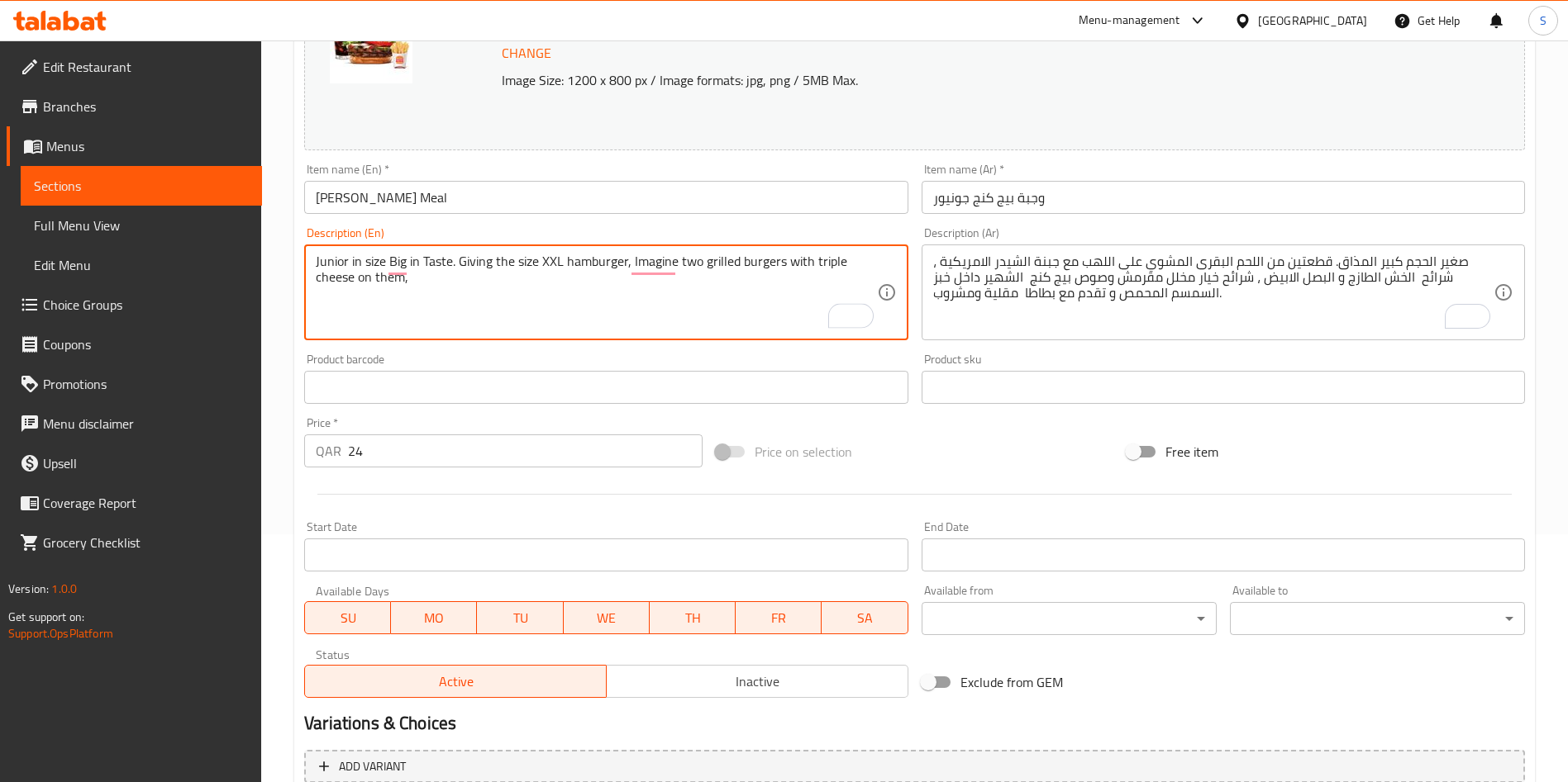
paste textarea "sliced ​​onions, lettuce, pickles and BIG King sauce. Served with fries and dri…"
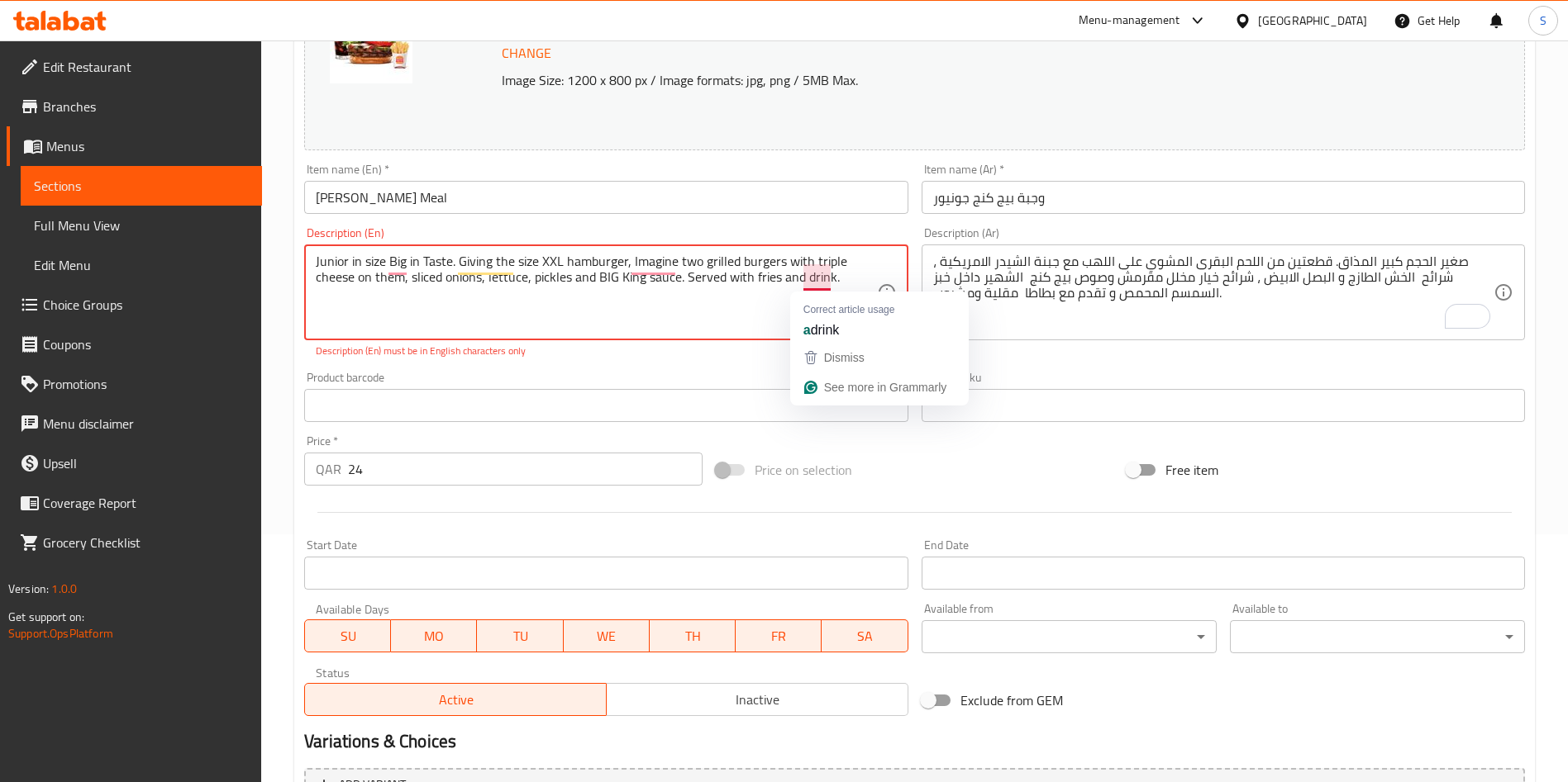
click at [836, 276] on textarea "Junior in size Big in Taste. Giving the size XXL hamburger, Imagine two grilled…" at bounding box center [596, 292] width 560 height 78
click at [543, 279] on textarea "Junior in size Big in Taste. Giving the size XXL hamburger, Imagine two grilled…" at bounding box center [596, 292] width 560 height 78
paste textarea "sliced ​​onions, lettuce, pickles and BIG King sauce. Served with fries and dri…"
click at [621, 321] on textarea "Junior in size Big in Taste. Giving the size XXL hamburger, Imagine two grilled…" at bounding box center [596, 292] width 560 height 78
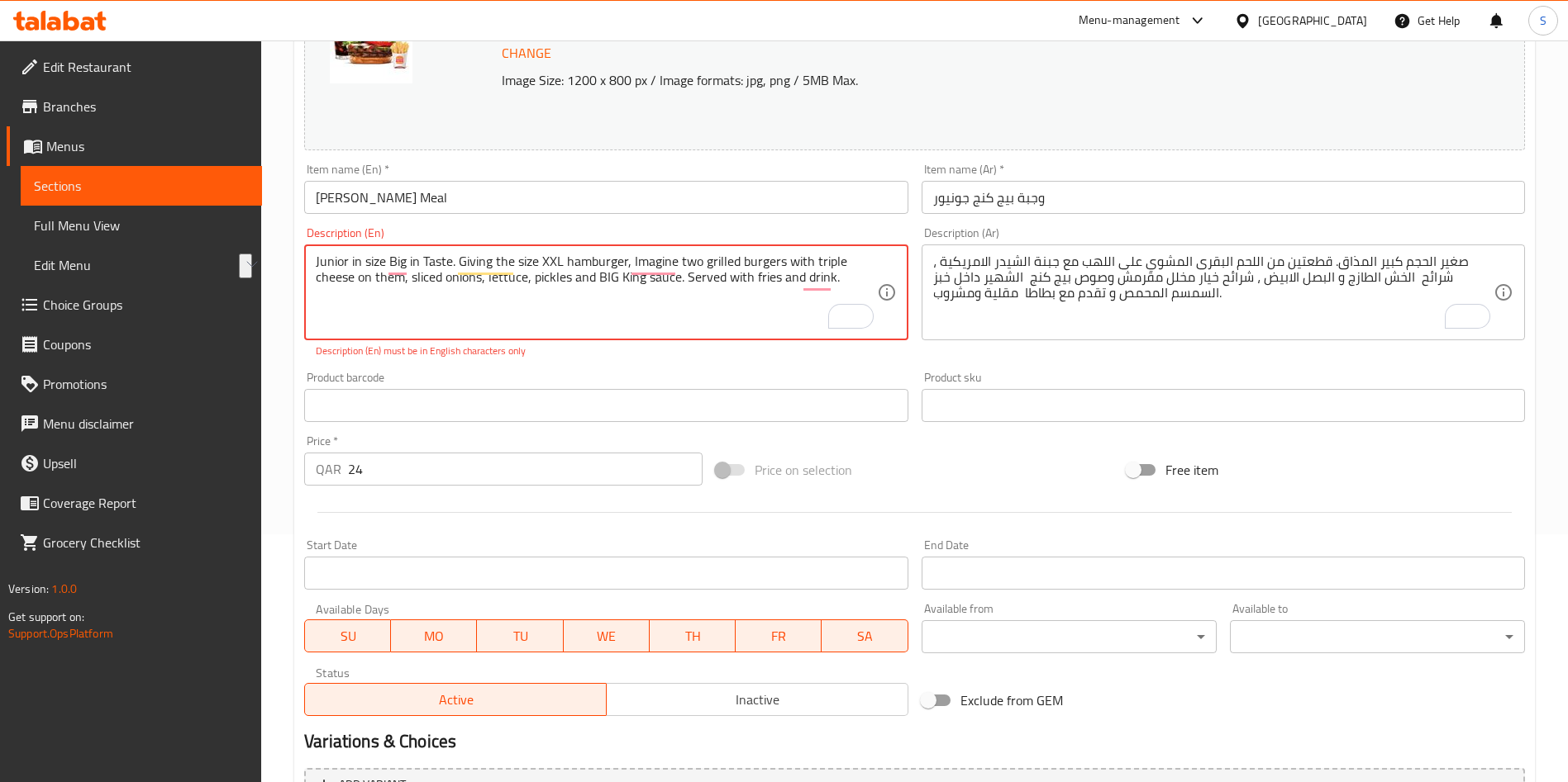
drag, startPoint x: 842, startPoint y: 281, endPoint x: 412, endPoint y: 278, distance: 430.0
click at [412, 278] on textarea "Junior in size Big in Taste. Giving the size XXL hamburger, Imagine two grilled…" at bounding box center [596, 292] width 560 height 78
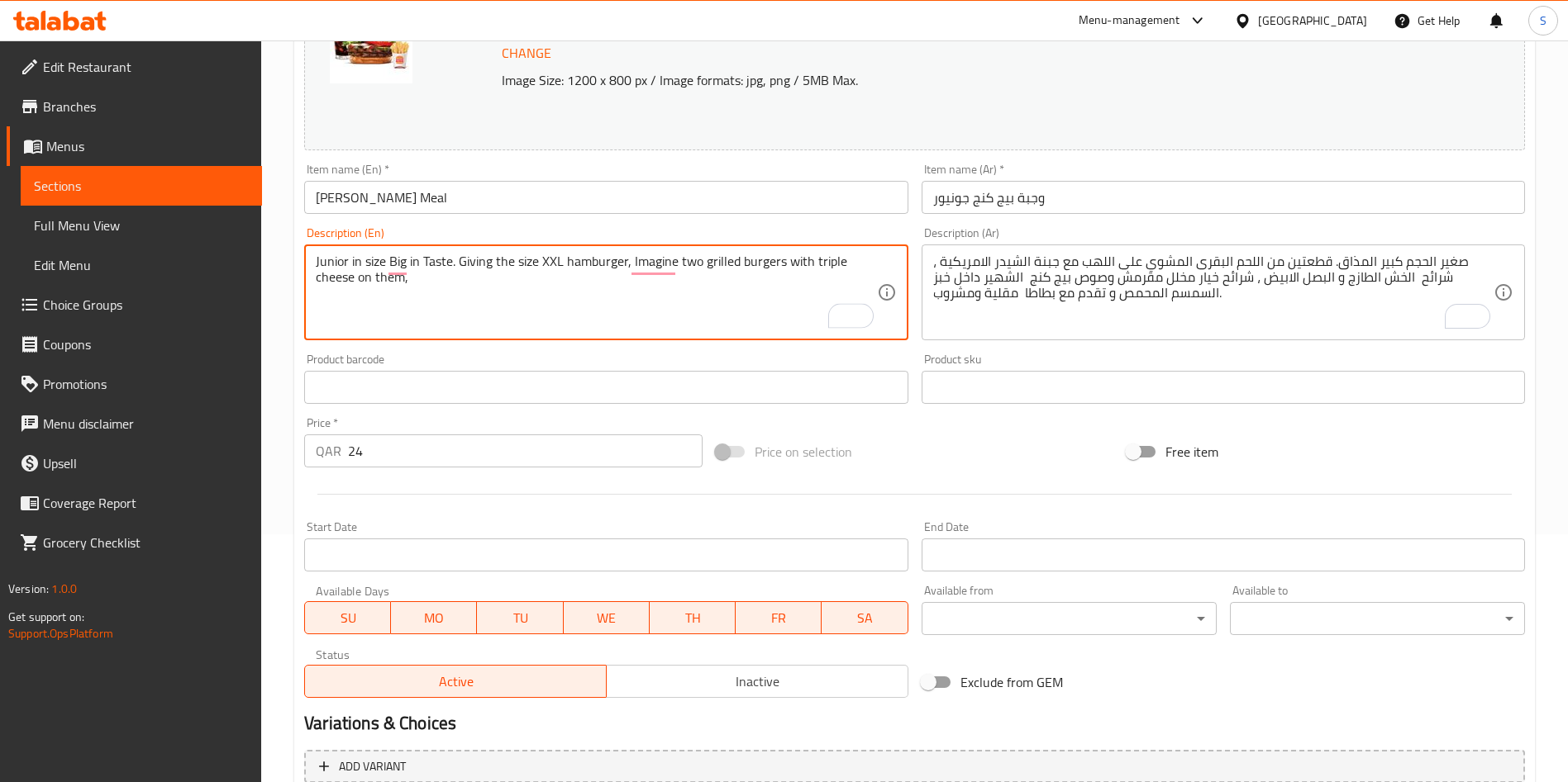
paste textarea "sliced ​​onions, lettuce, pickles and BIG King sauce. Served with fries and dri…"
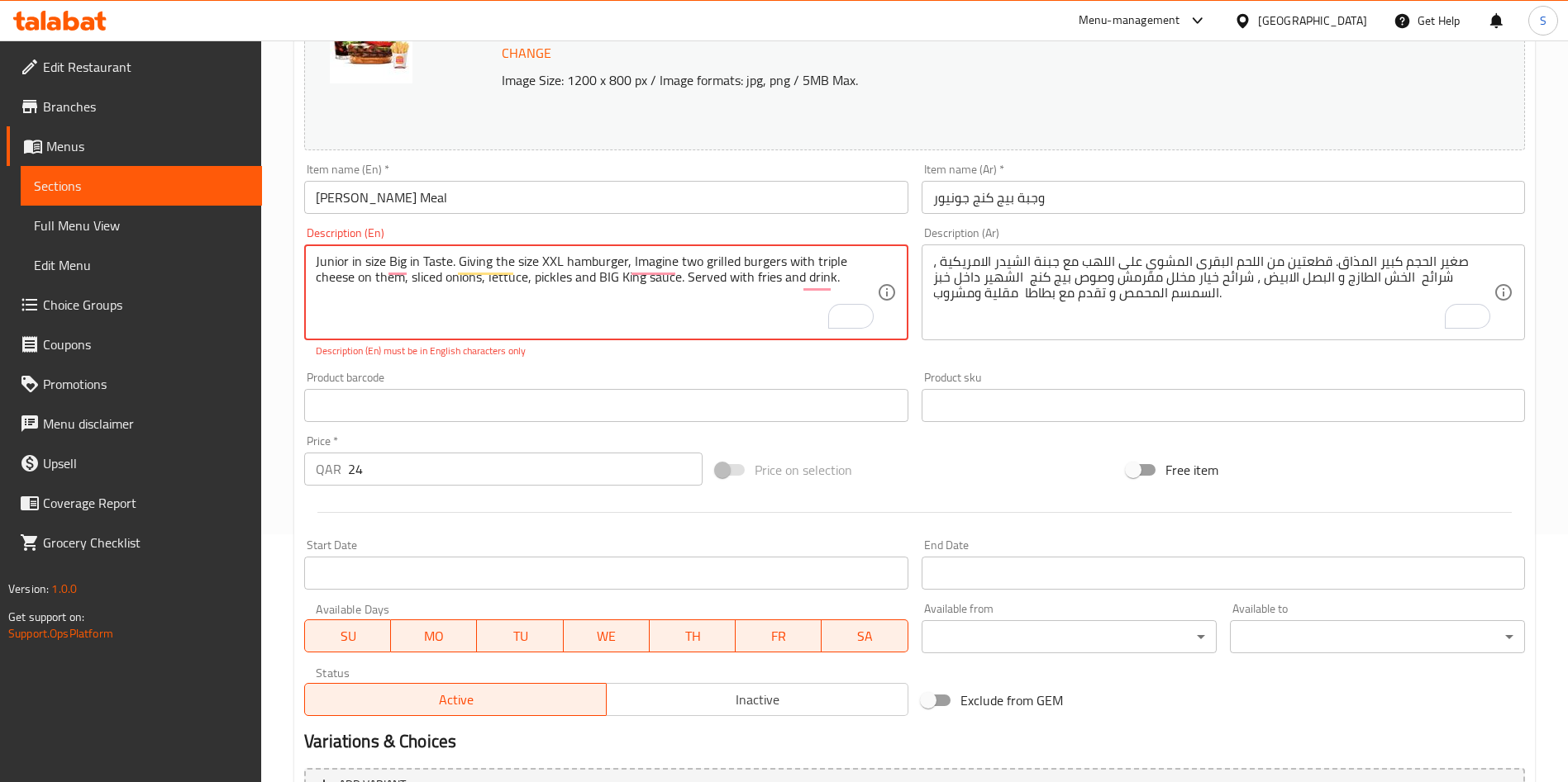
click at [607, 279] on textarea "Junior in size Big in Taste. Giving the size XXL hamburger, Imagine two grilled…" at bounding box center [596, 292] width 560 height 78
click at [653, 351] on p "Description (En) must be in English characters only" at bounding box center [606, 351] width 580 height 15
drag, startPoint x: 674, startPoint y: 282, endPoint x: 593, endPoint y: 285, distance: 81.1
click at [593, 285] on textarea "Junior in size Big in Taste. Giving the size XXL hamburger, Imagine two grilled…" at bounding box center [596, 292] width 560 height 78
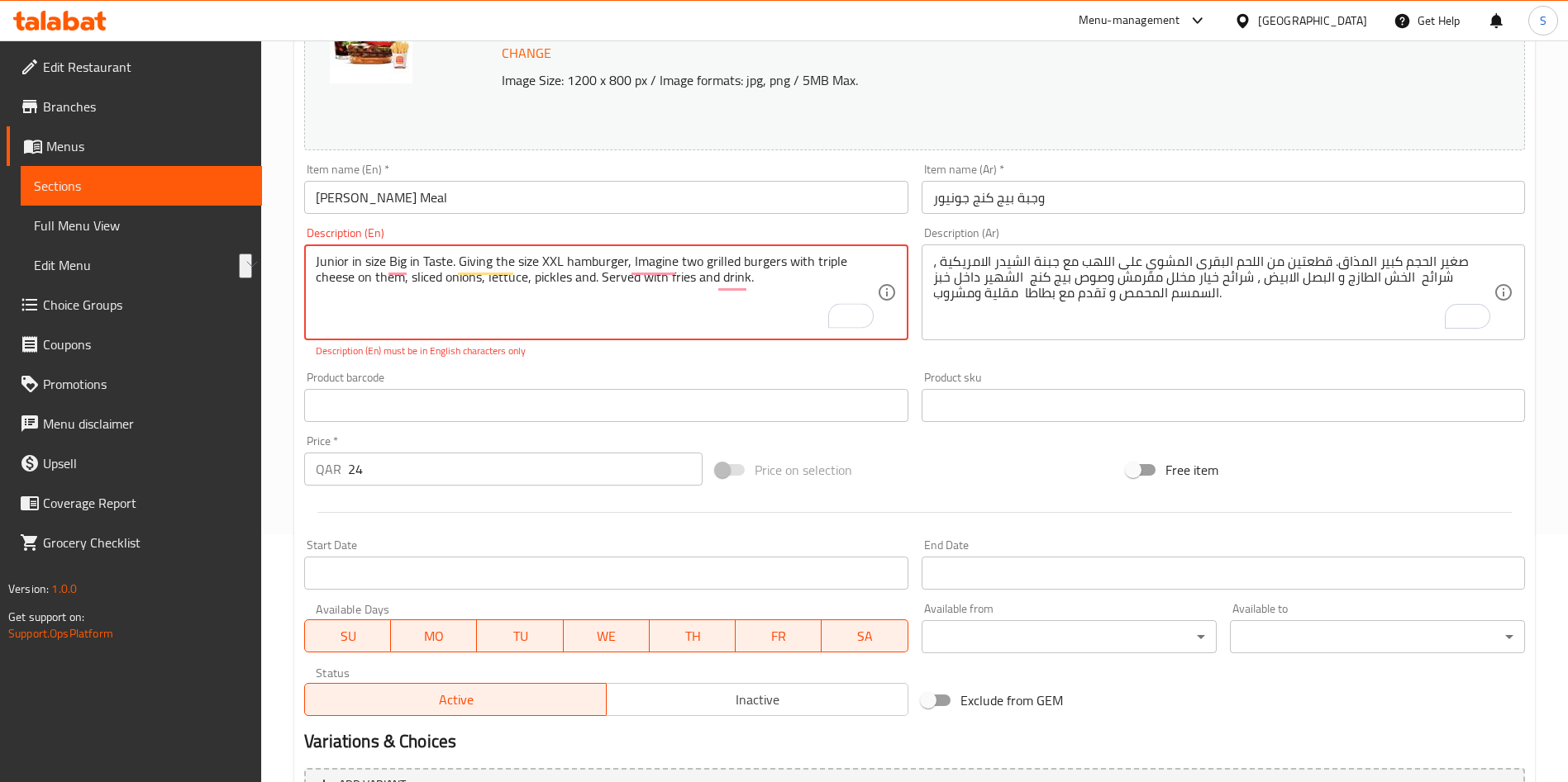
drag, startPoint x: 593, startPoint y: 281, endPoint x: 536, endPoint y: 279, distance: 57.0
click at [534, 279] on textarea "Junior in size Big in Taste. Giving the size XXL hamburger, Imagine two grilled…" at bounding box center [596, 292] width 560 height 78
drag, startPoint x: 590, startPoint y: 371, endPoint x: 597, endPoint y: 342, distance: 29.8
click at [590, 365] on div "Product barcode Product barcode" at bounding box center [606, 396] width 617 height 63
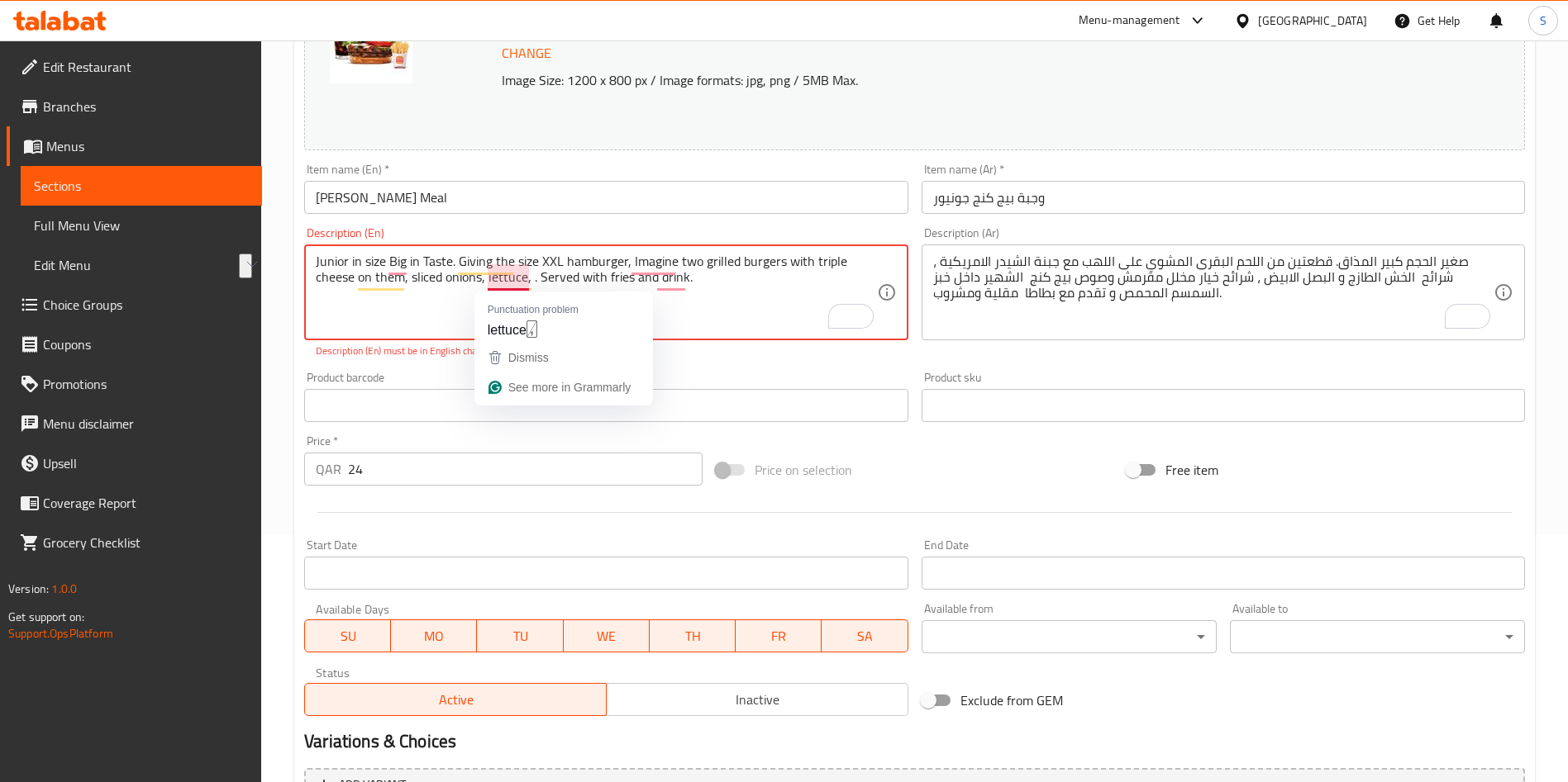
drag, startPoint x: 535, startPoint y: 278, endPoint x: 490, endPoint y: 280, distance: 45.0
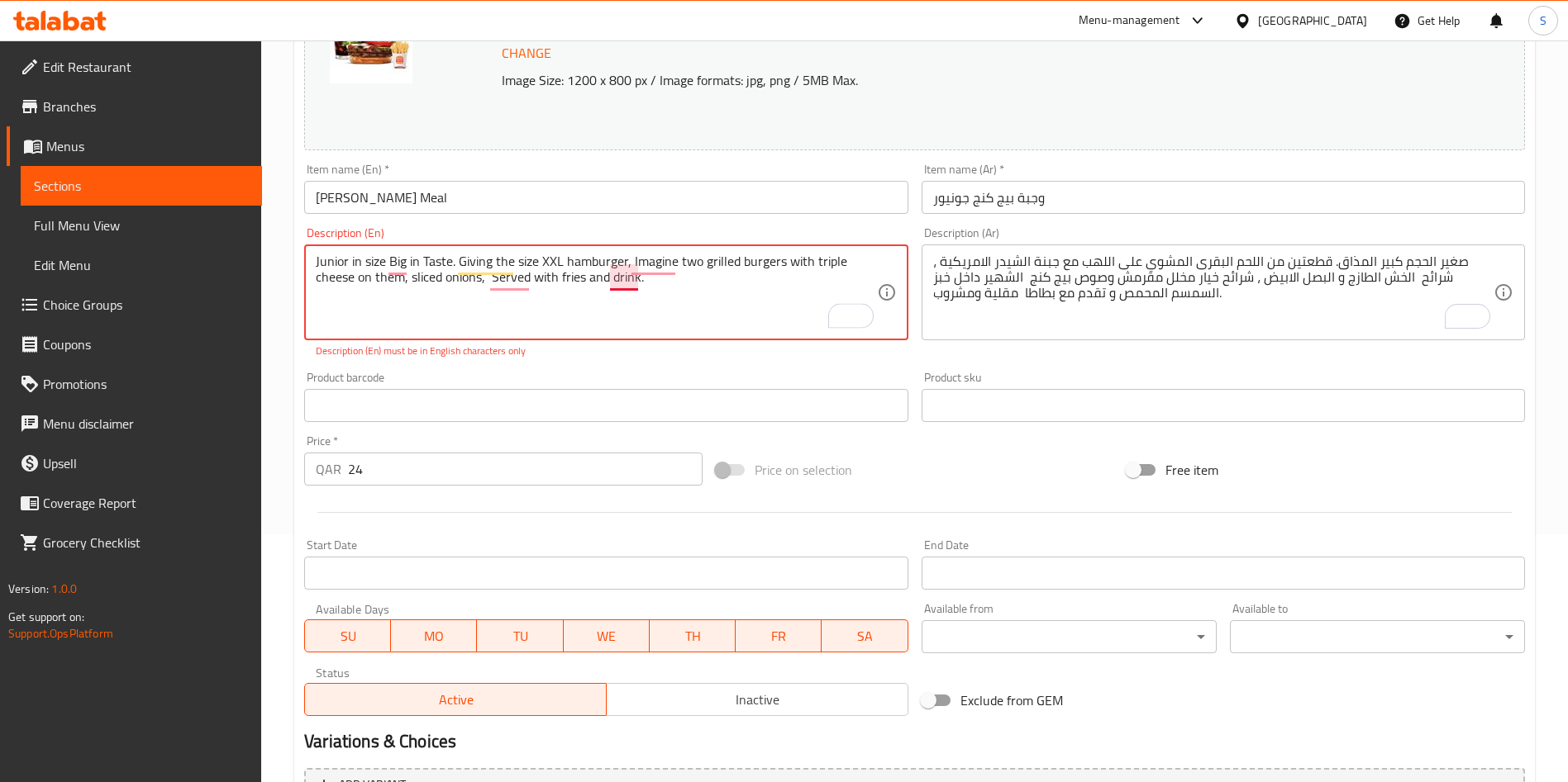
drag, startPoint x: 648, startPoint y: 281, endPoint x: 605, endPoint y: 281, distance: 43.0
click at [605, 281] on textarea "Junior in size Big in Taste. Giving the size XXL hamburger, Imagine two grilled…" at bounding box center [596, 292] width 560 height 78
drag, startPoint x: 602, startPoint y: 278, endPoint x: 533, endPoint y: 281, distance: 69.1
click at [533, 281] on textarea "Junior in size Big in Taste. Giving the size XXL hamburger, Imagine two grilled…" at bounding box center [596, 292] width 560 height 78
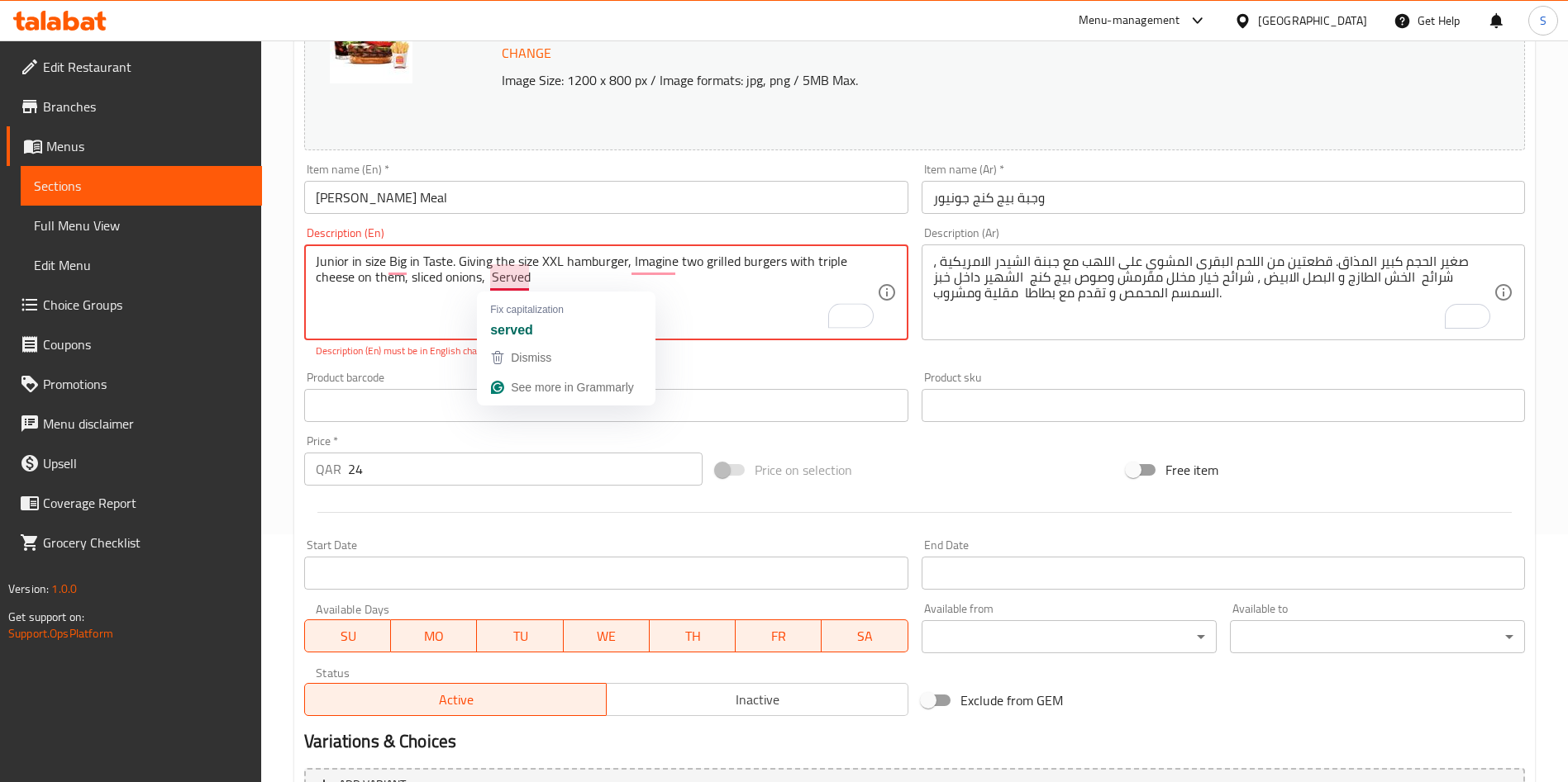
drag, startPoint x: 543, startPoint y: 281, endPoint x: 494, endPoint y: 279, distance: 49.0
click at [494, 279] on textarea "Junior in size Big in Taste. Giving the size XXL hamburger, Imagine two grilled…" at bounding box center [596, 292] width 560 height 78
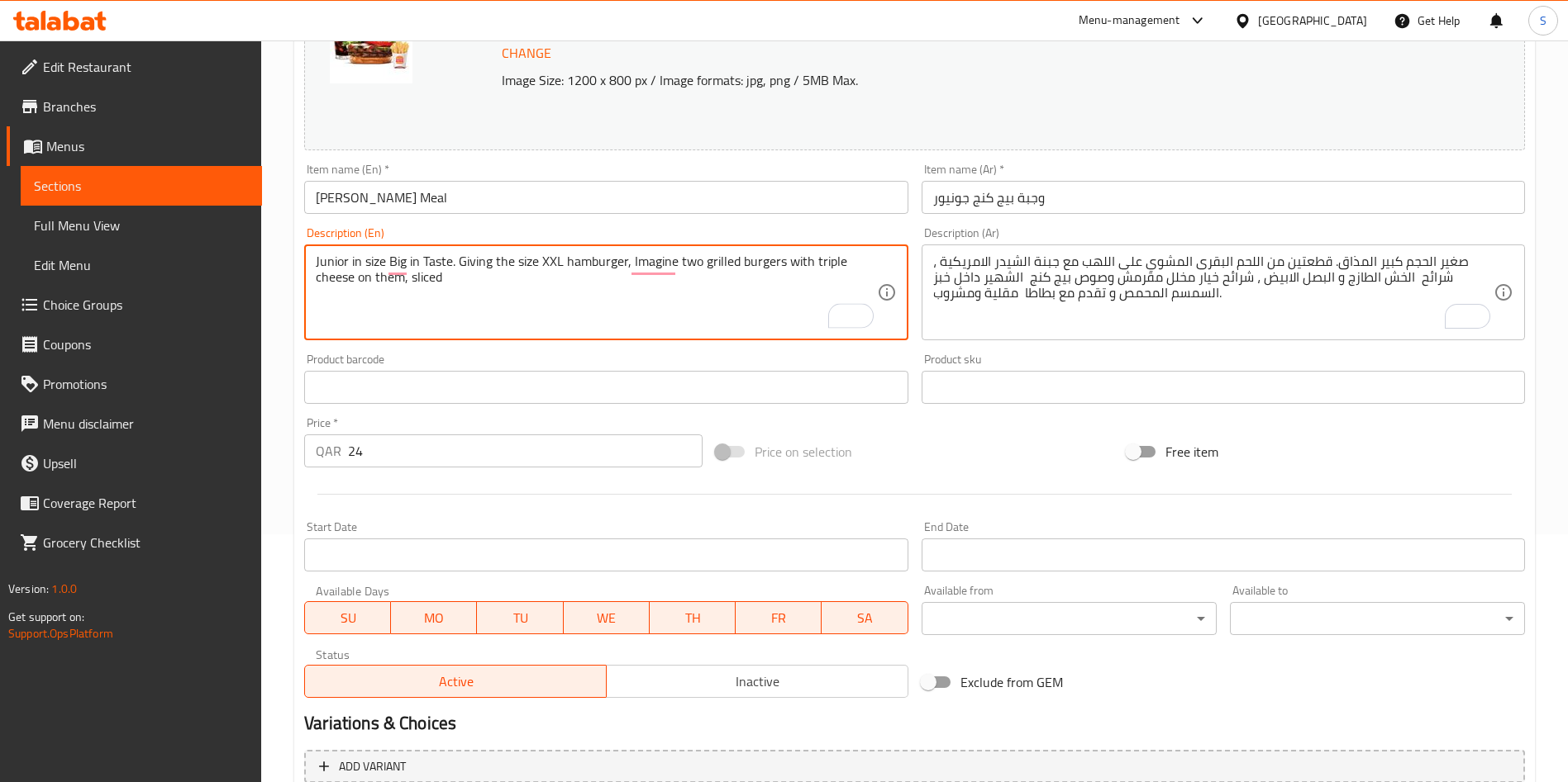
paste textarea "erved"
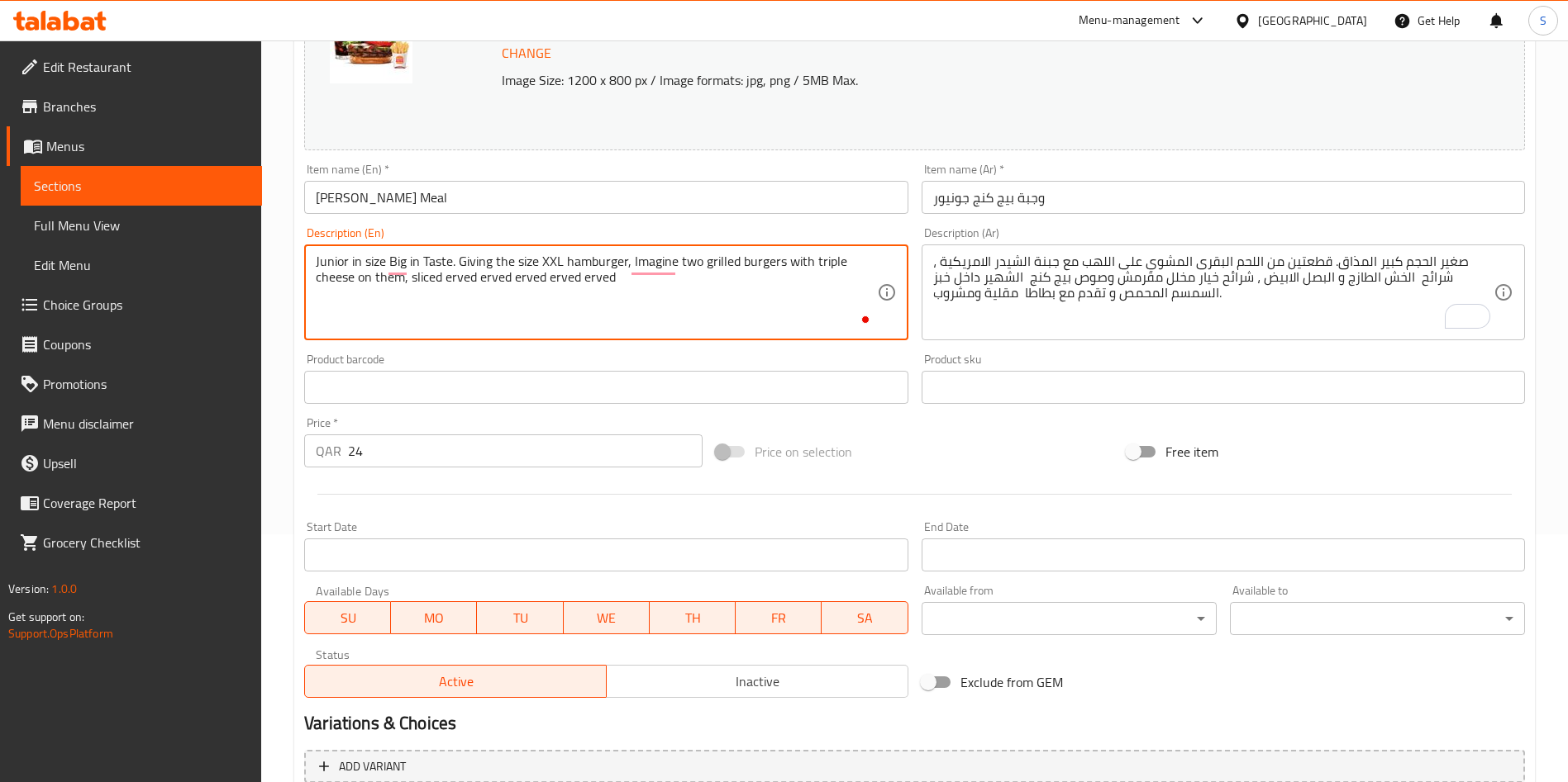
paste textarea "erved"
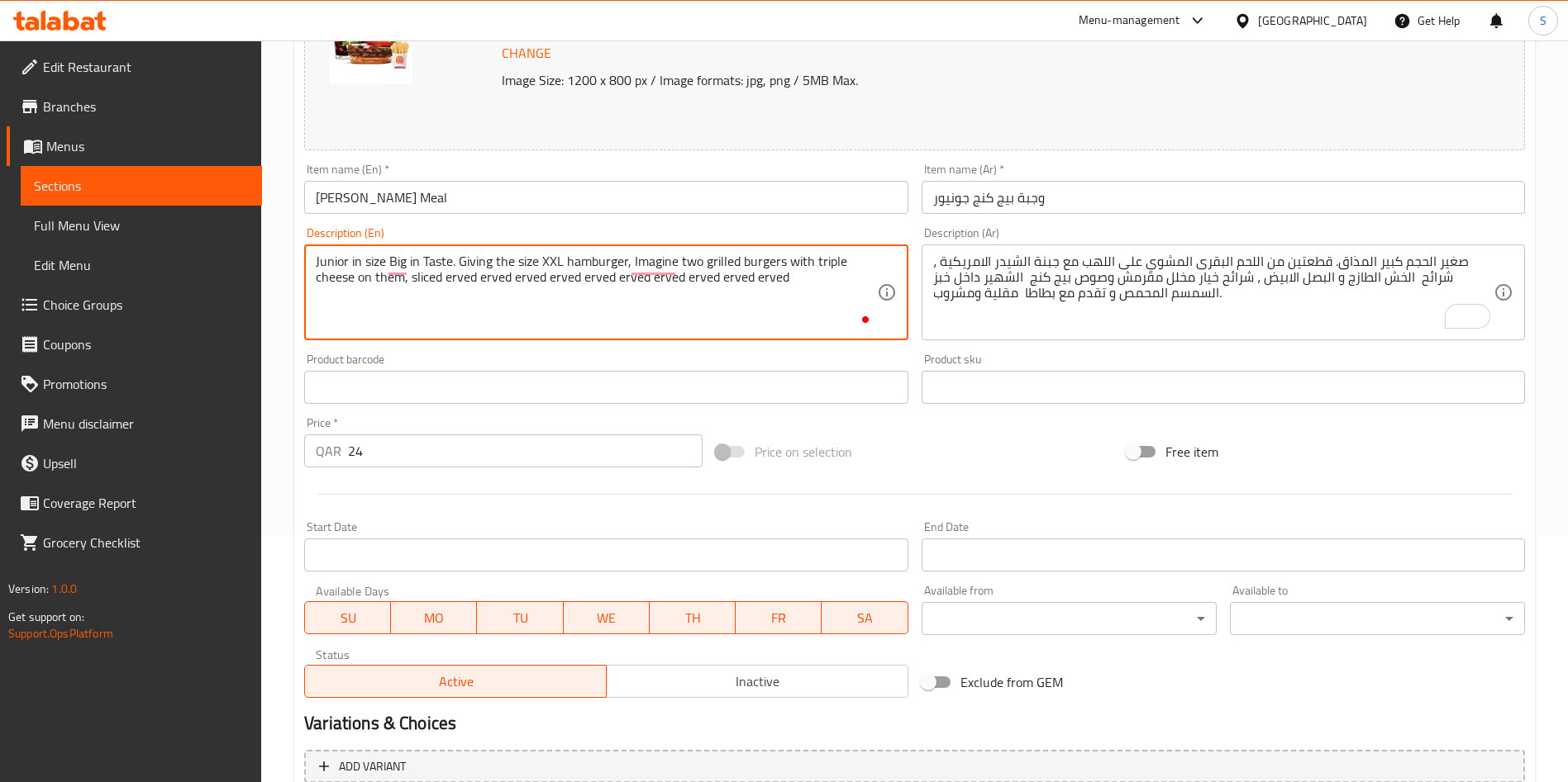
paste textarea "erved"
drag, startPoint x: 477, startPoint y: 293, endPoint x: 309, endPoint y: 242, distance: 175.6
click at [309, 243] on div "Description (En) Junior in size Big in Taste. Giving the size XXL hamburger, Im…" at bounding box center [606, 284] width 603 height 113
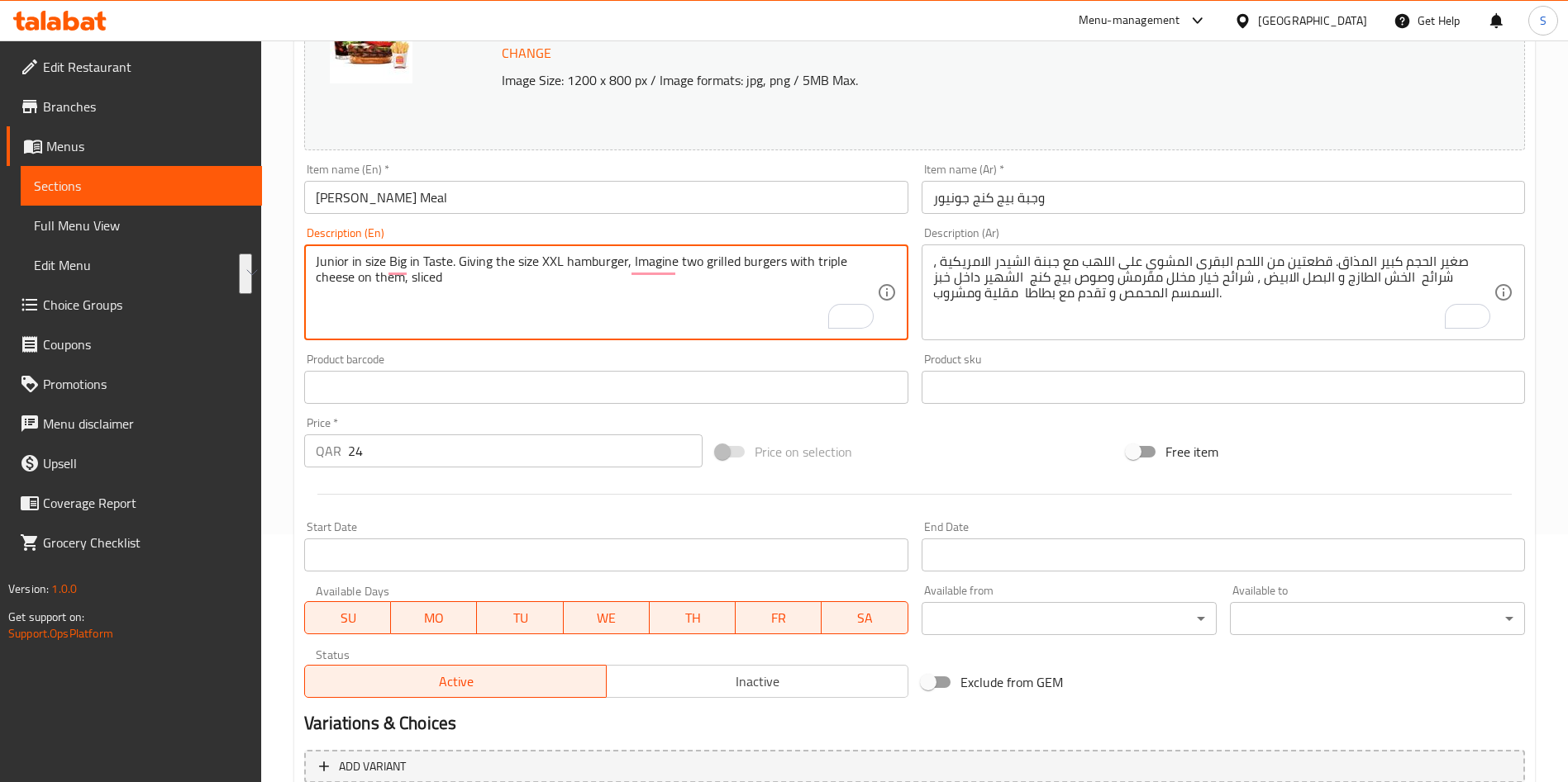
paste textarea ".... Imagine 2 grilled burgers with triple cheese on them, sliced ​​onions, let…"
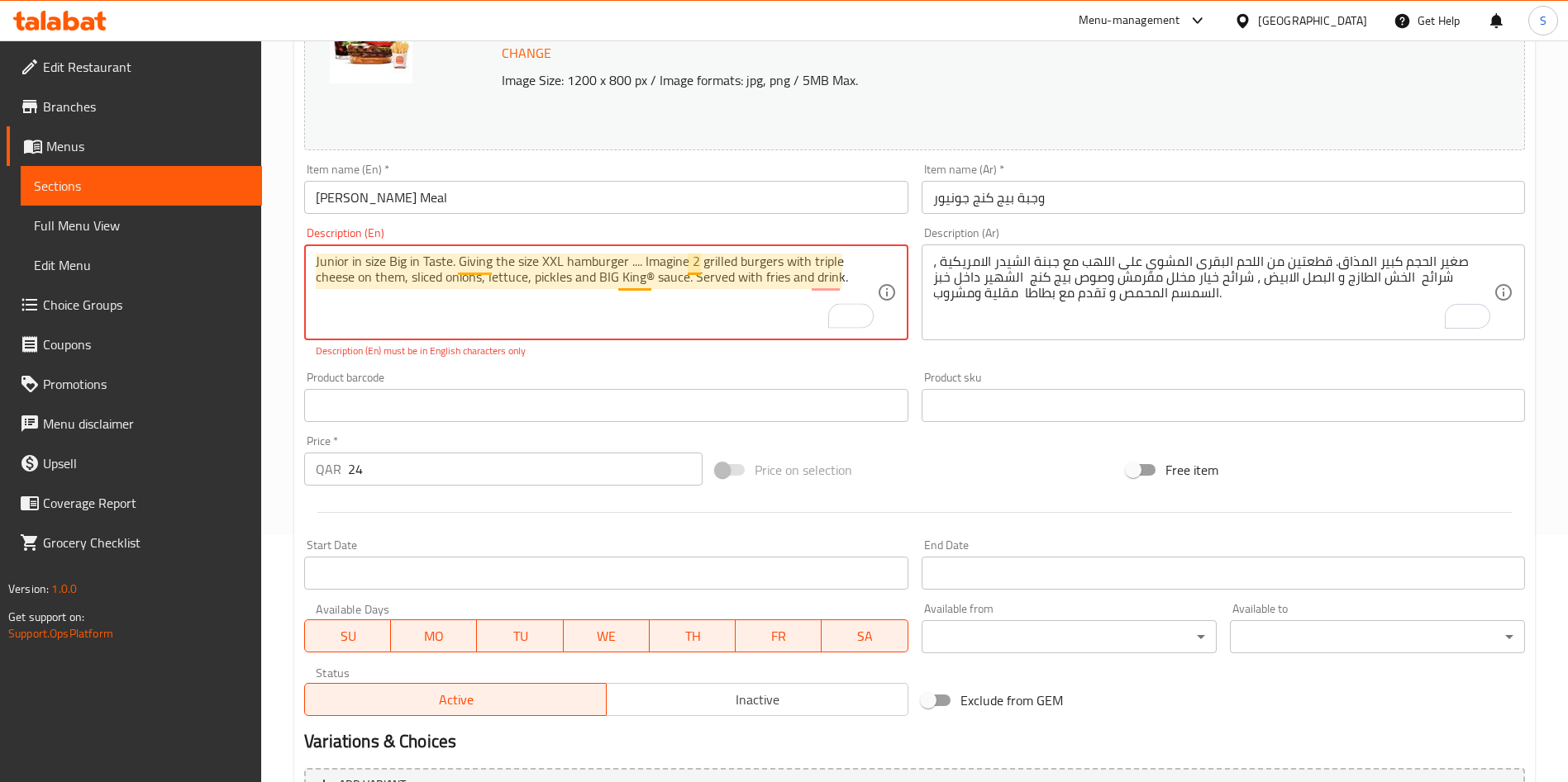
click at [643, 275] on textarea "Junior in size Big in Taste. Giving the size XXL hamburger .... Imagine 2 grill…" at bounding box center [596, 292] width 560 height 78
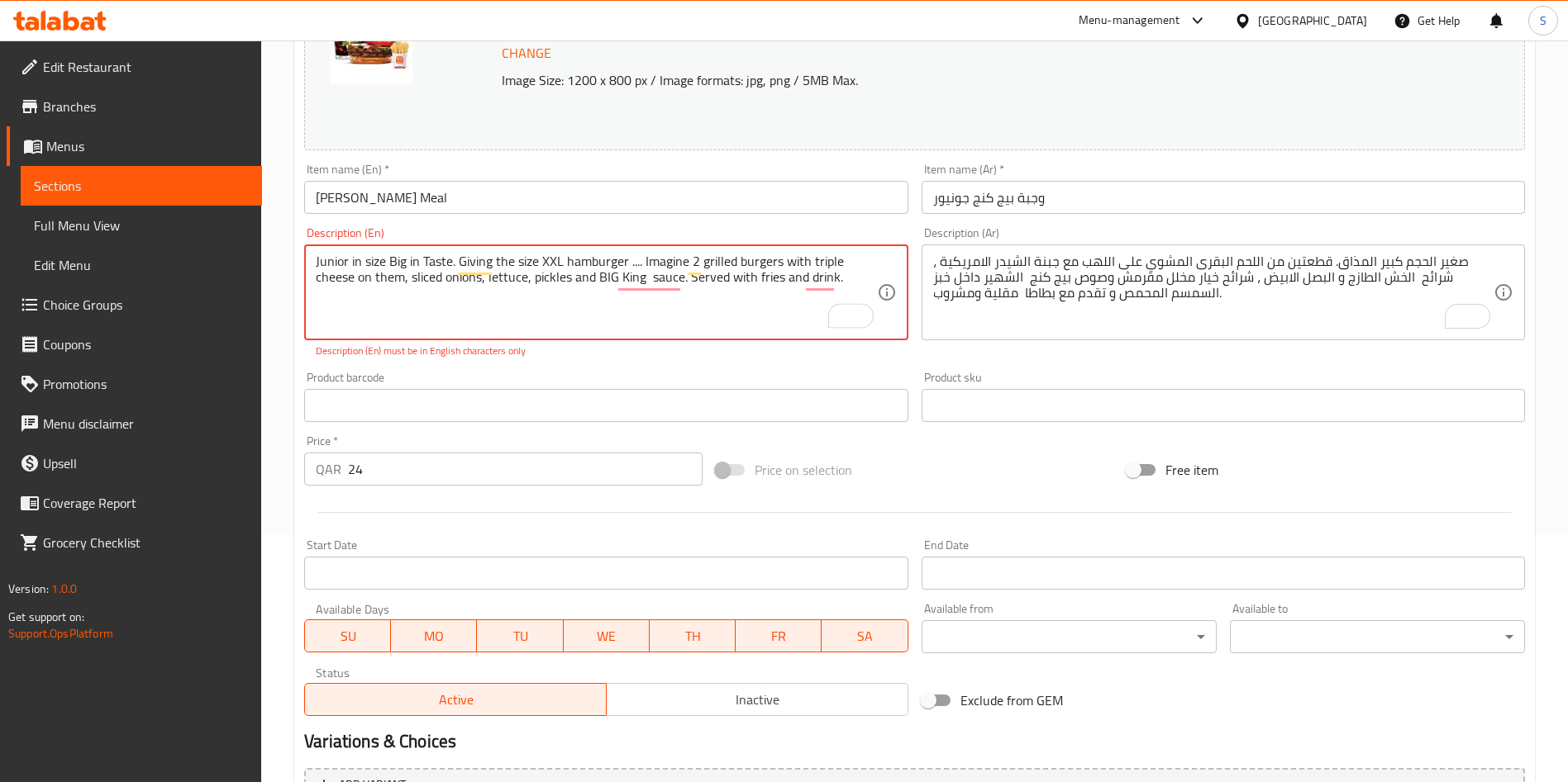
click at [476, 302] on textarea "Junior in size Big in Taste. Giving the size XXL hamburger .... Imagine 2 grill…" at bounding box center [596, 292] width 560 height 78
click at [452, 277] on textarea "Junior in size Big in Taste. Giving the size XXL hamburger .... Imagine 2 grill…" at bounding box center [596, 292] width 560 height 78
drag, startPoint x: 445, startPoint y: 279, endPoint x: 446, endPoint y: 318, distance: 39.0
click at [445, 280] on textarea "Junior in size Big in Taste. Giving the size XXL hamburger .... Imagine 2 grill…" at bounding box center [596, 292] width 560 height 78
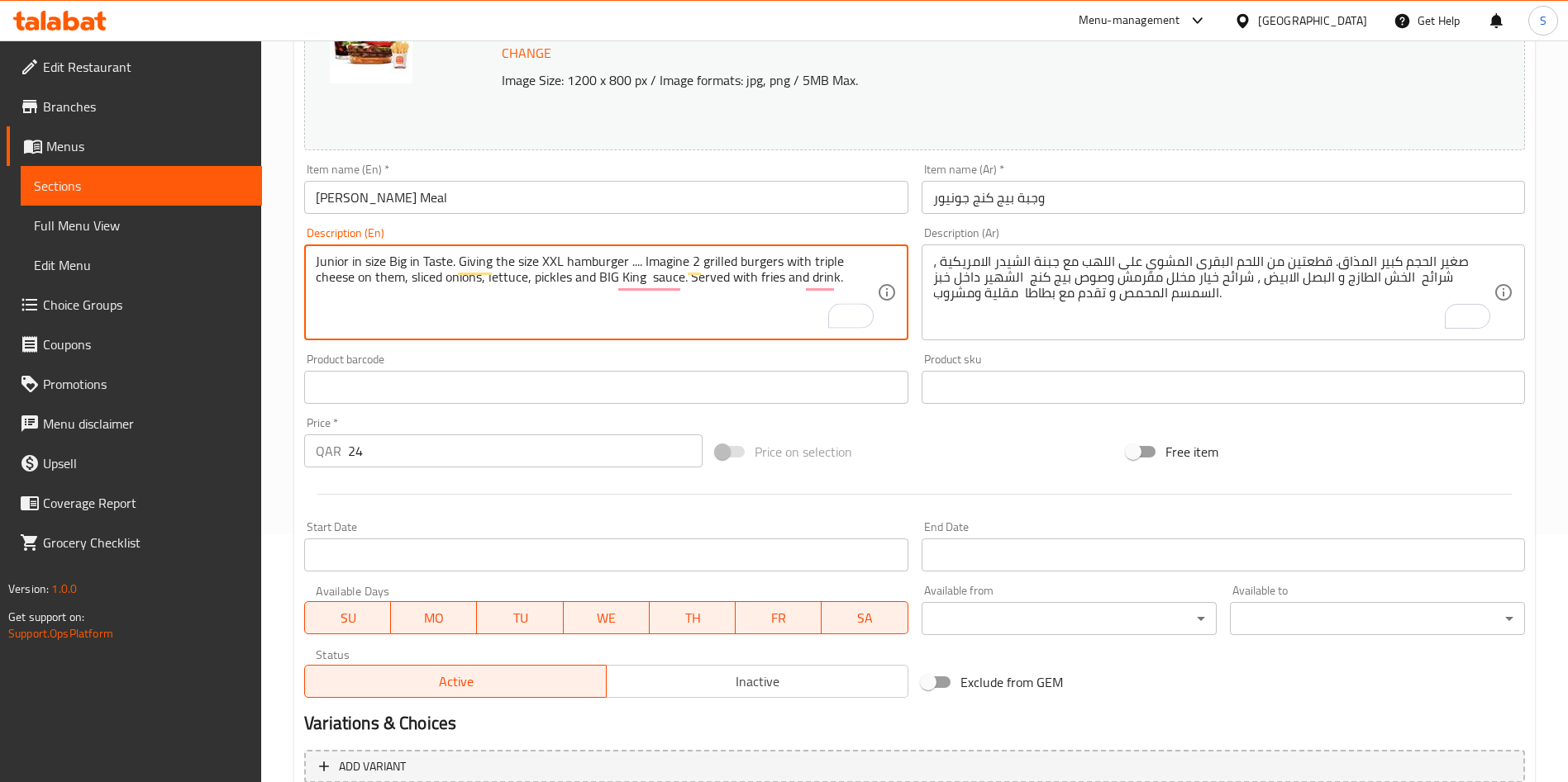
type textarea "Junior in size Big in Taste. Giving the size XXL hamburger .... Imagine 2 grill…"
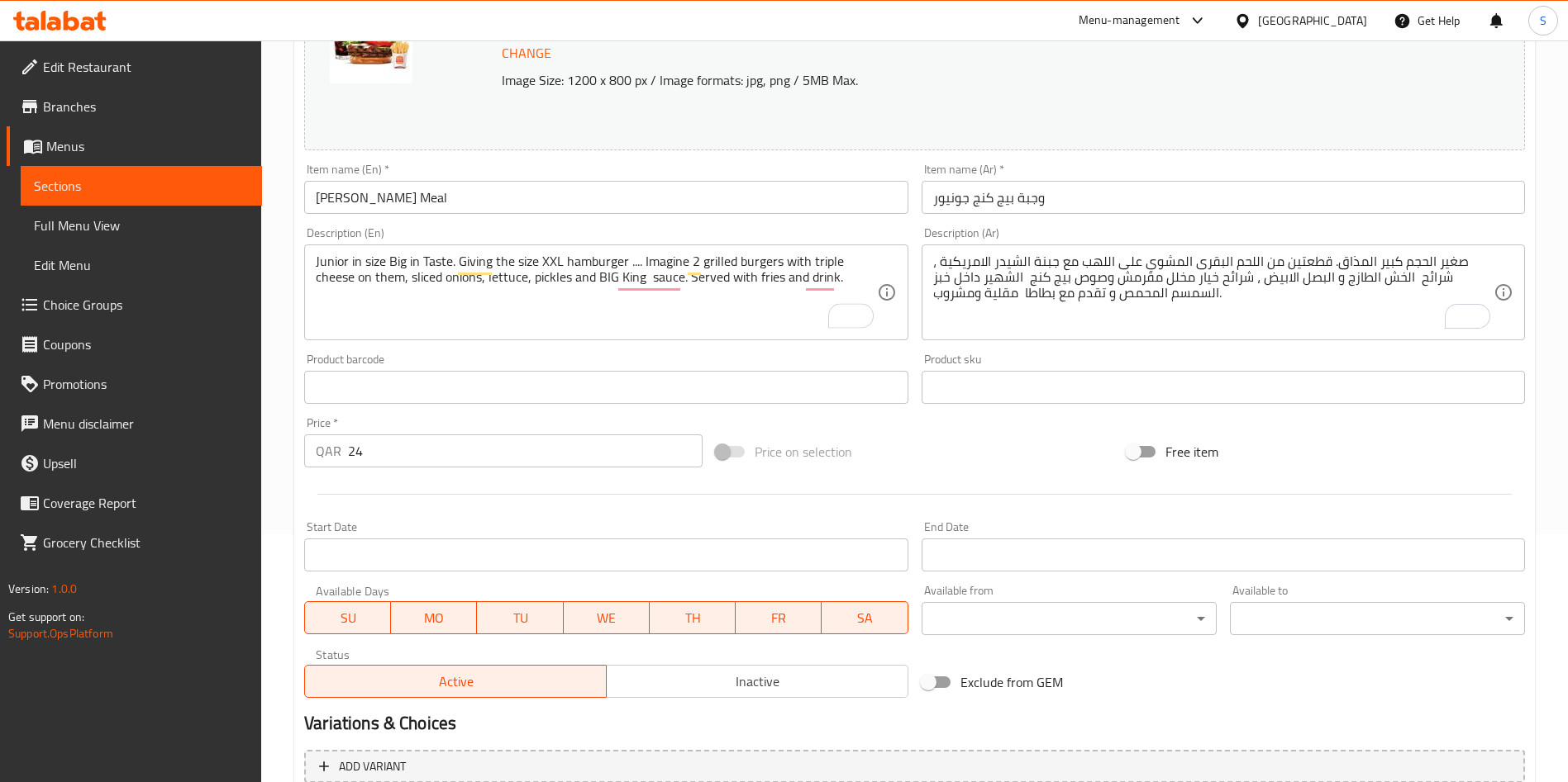
click at [662, 355] on div "Product barcode Product barcode" at bounding box center [606, 379] width 603 height 51
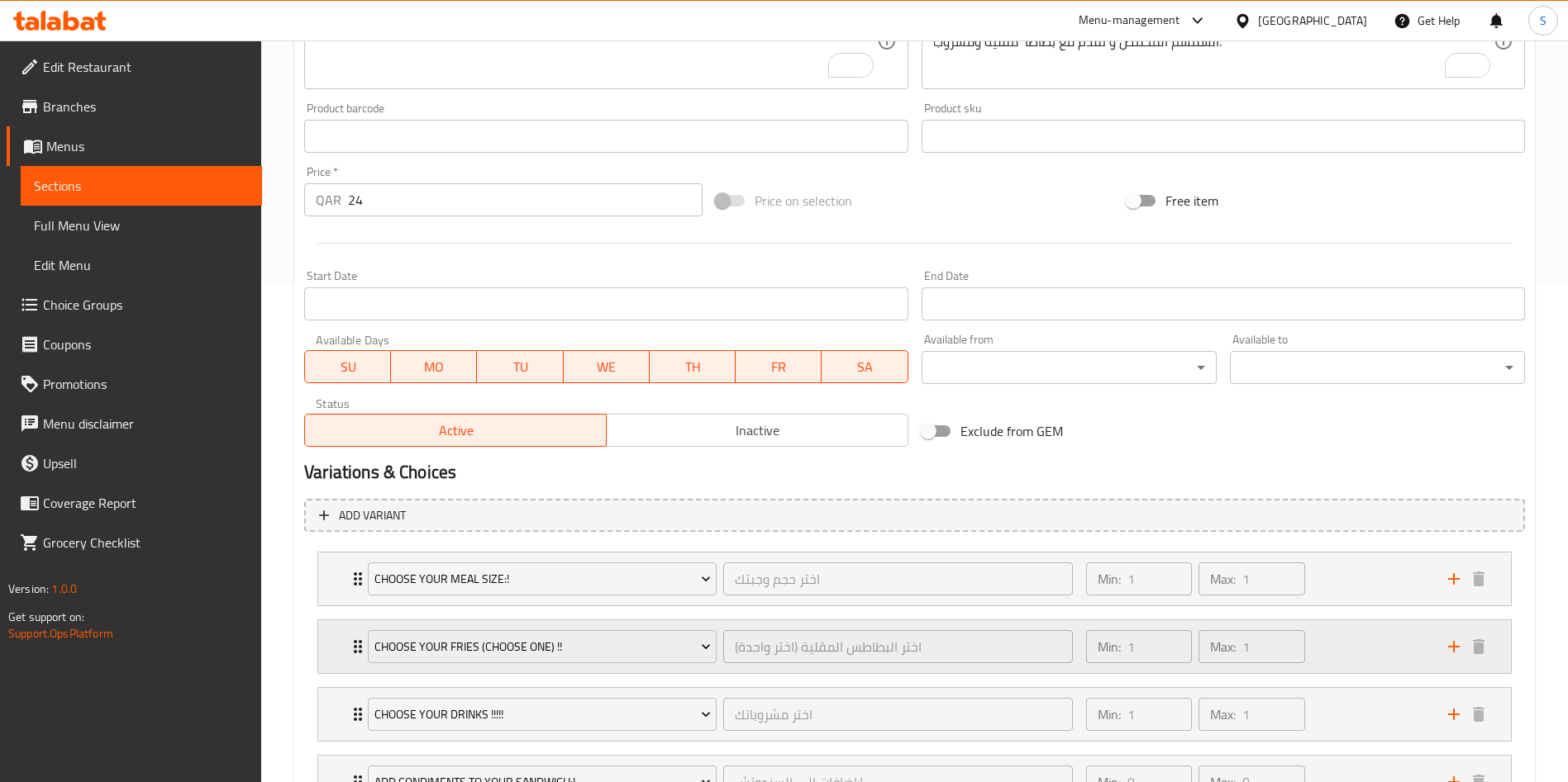
scroll to position [707, 0]
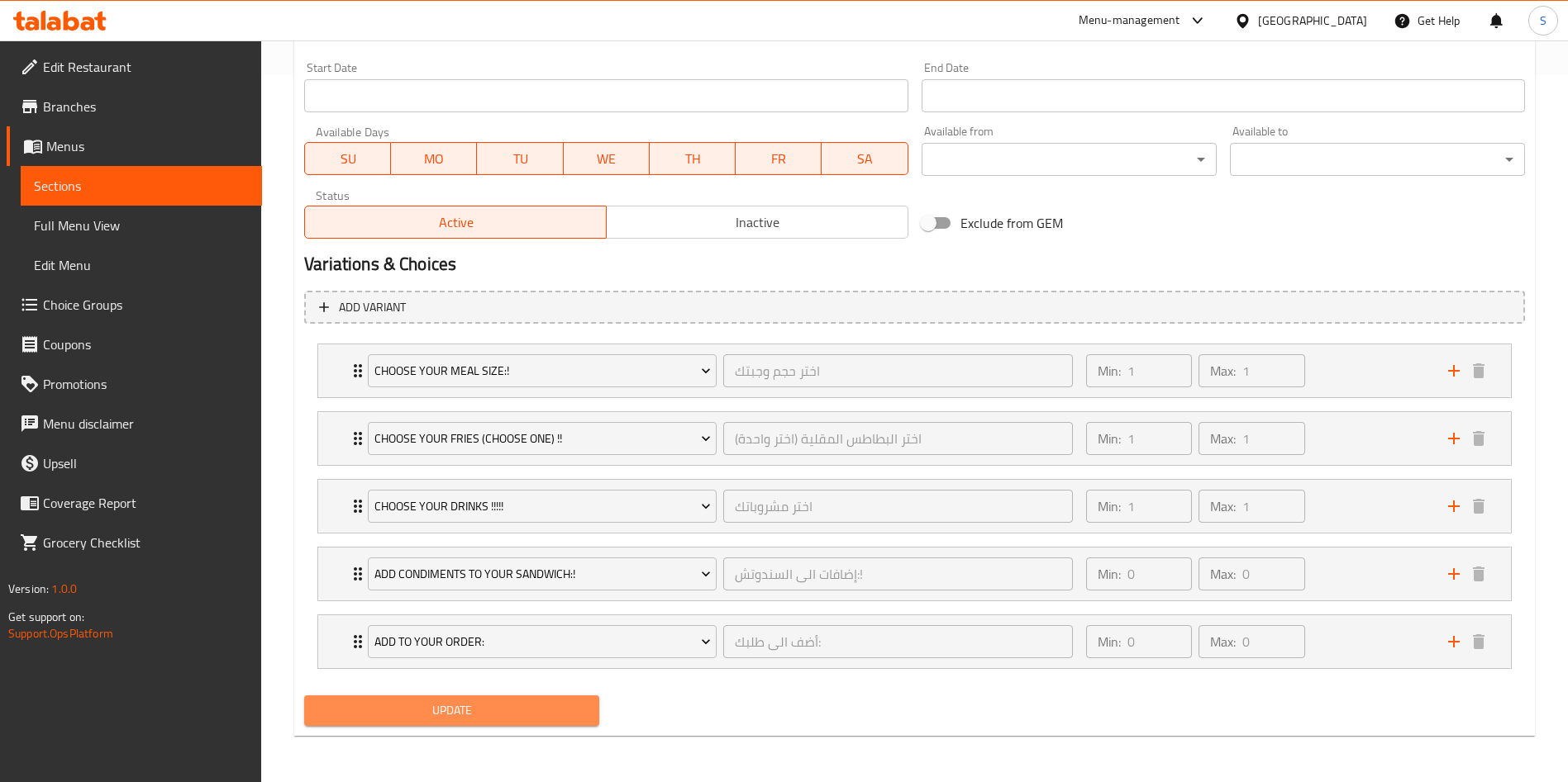
drag, startPoint x: 439, startPoint y: 711, endPoint x: 607, endPoint y: 676, distance: 171.6
click at [440, 711] on span "Update" at bounding box center [452, 710] width 268 height 21
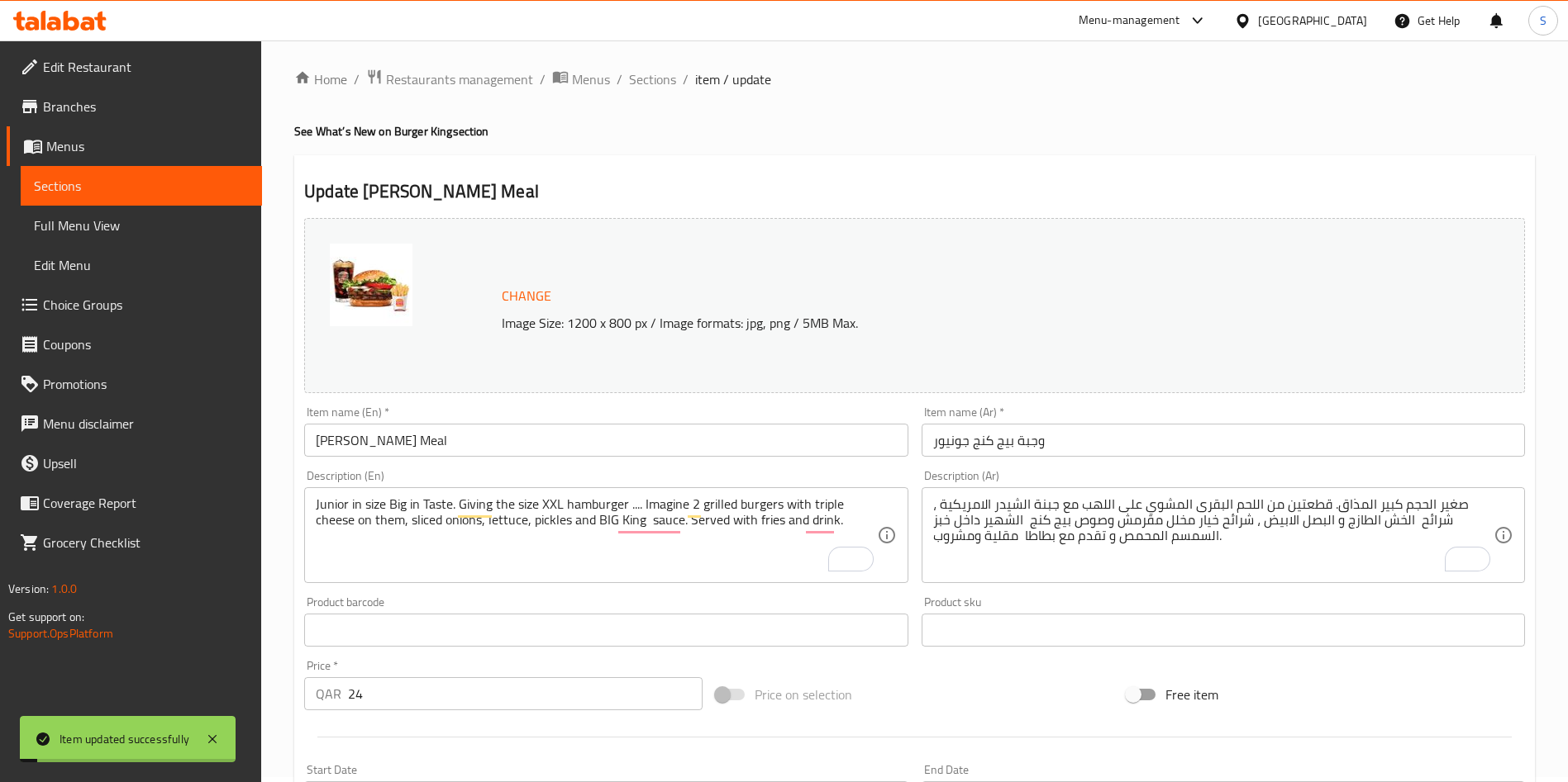
scroll to position [0, 0]
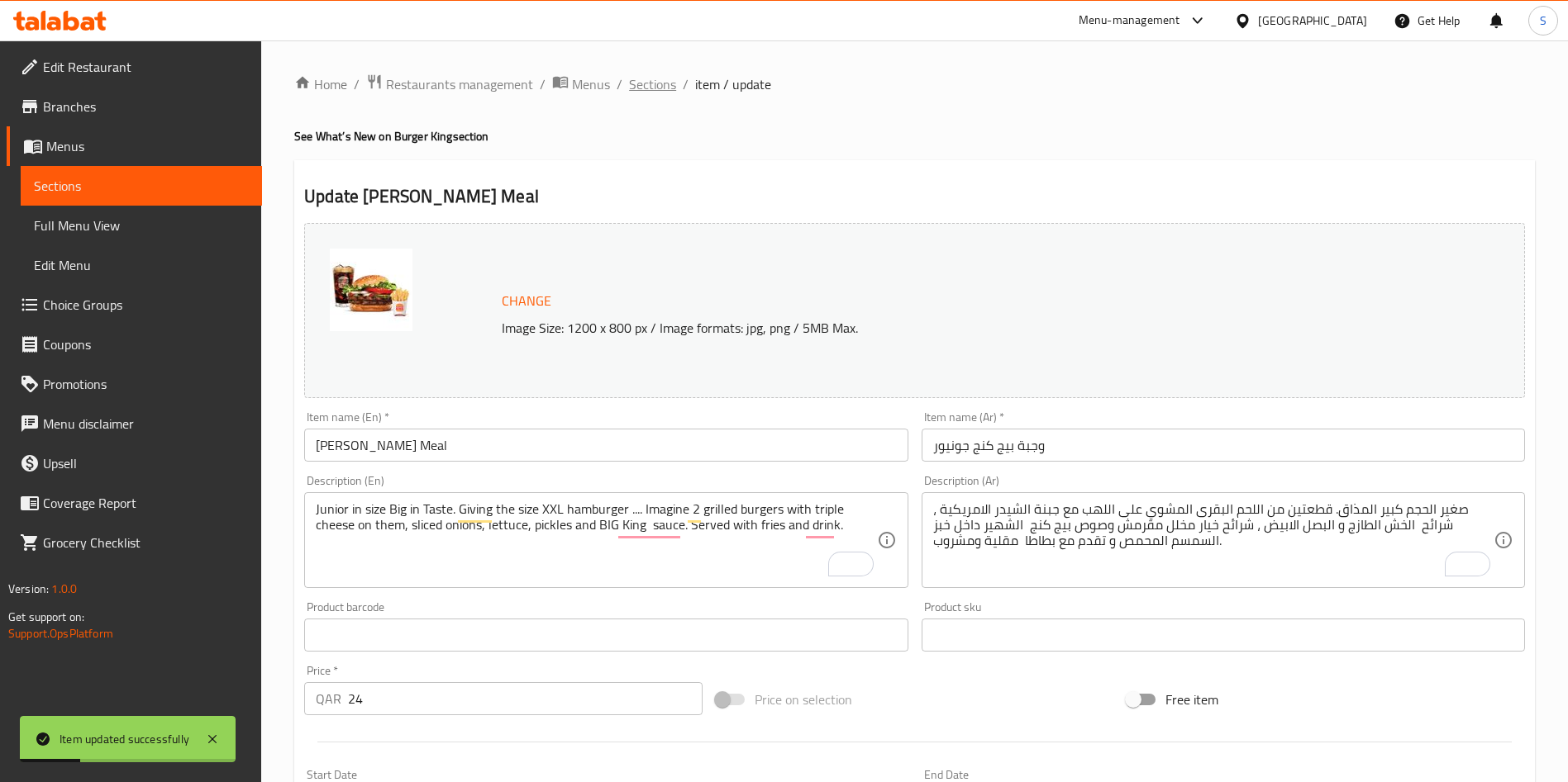
click at [660, 88] on span "Sections" at bounding box center [652, 84] width 47 height 20
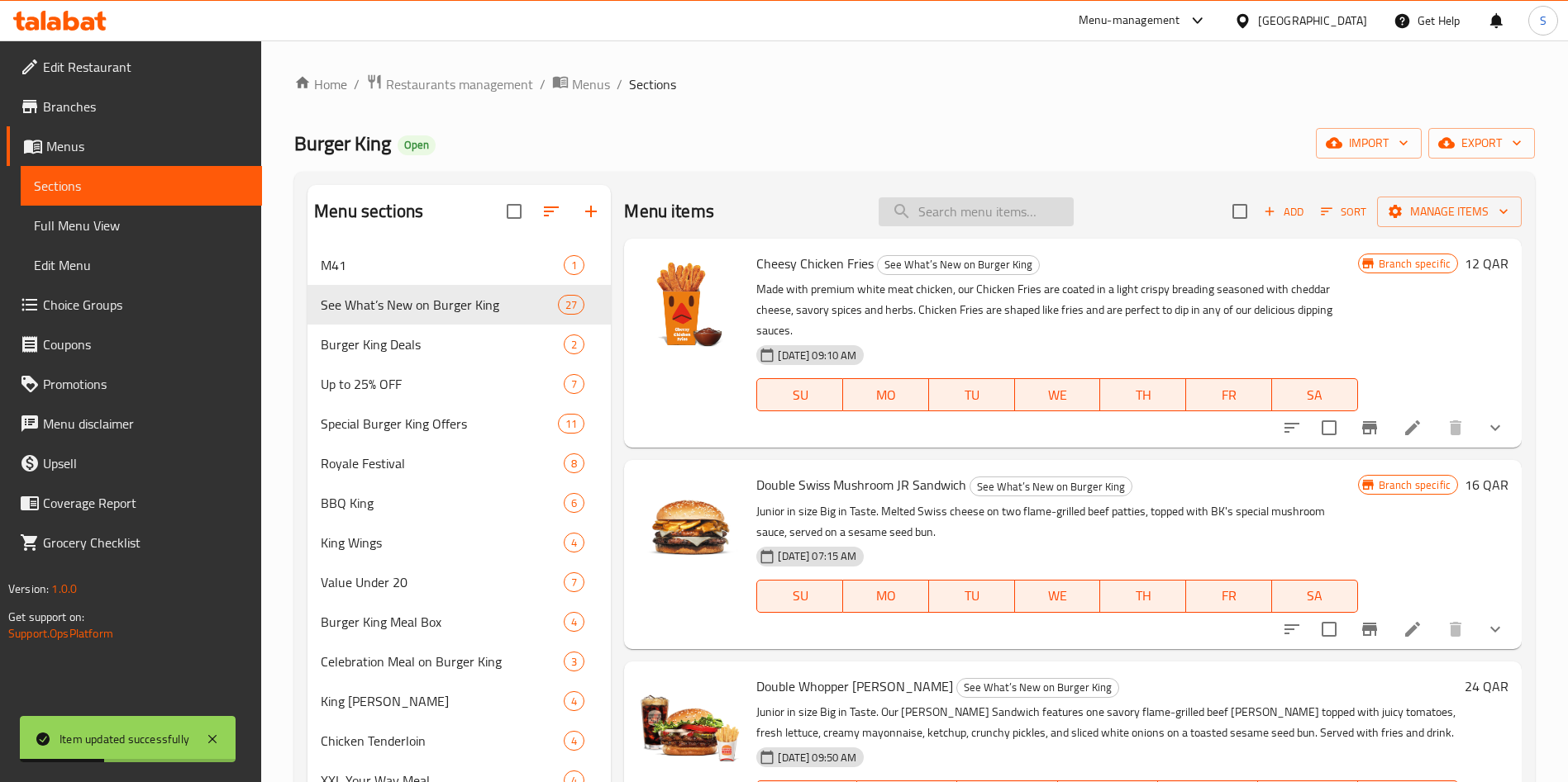
click at [966, 201] on input "search" at bounding box center [976, 212] width 195 height 29
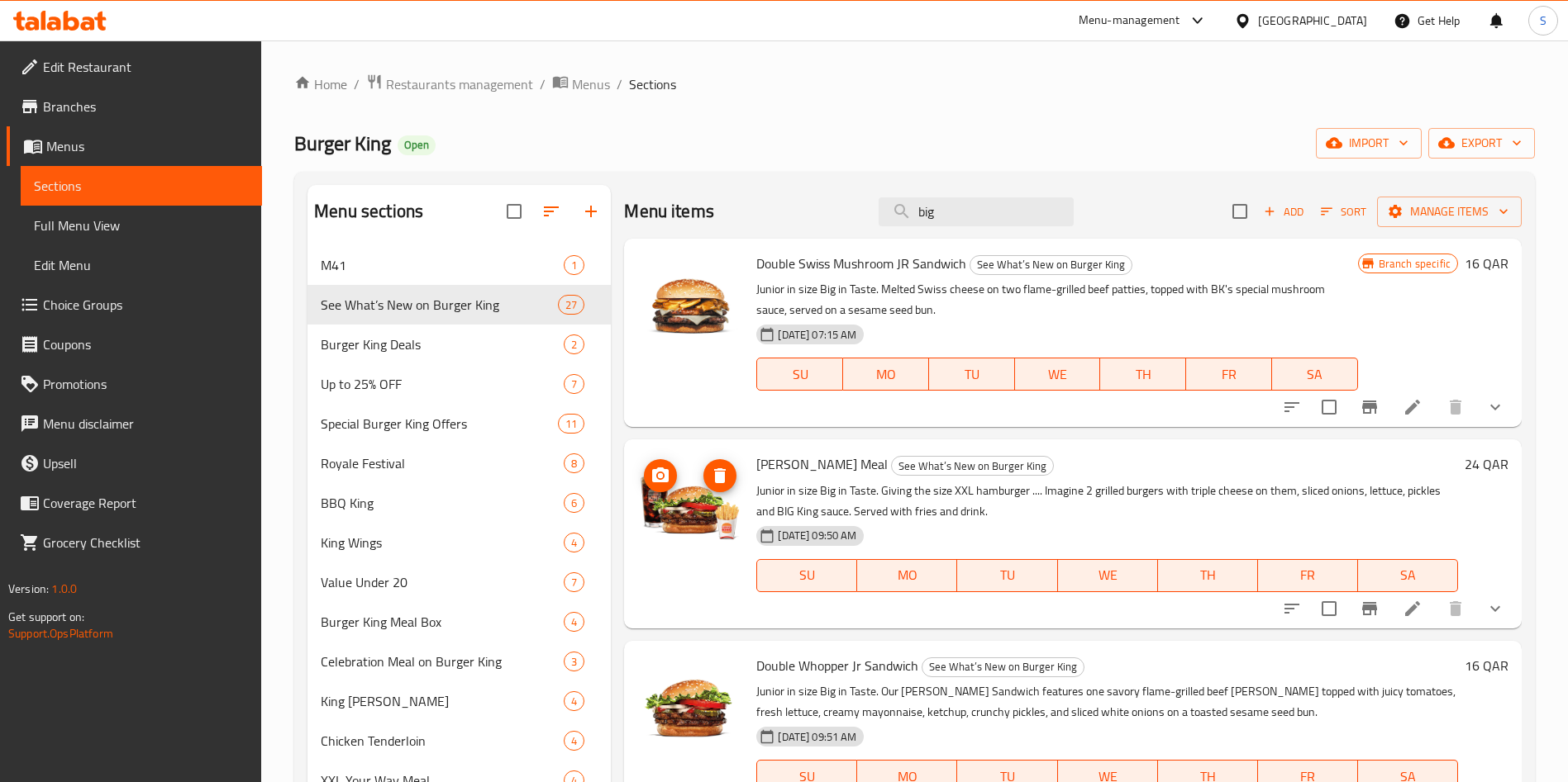
type input "big"
click at [714, 481] on icon "delete image" at bounding box center [720, 476] width 20 height 20
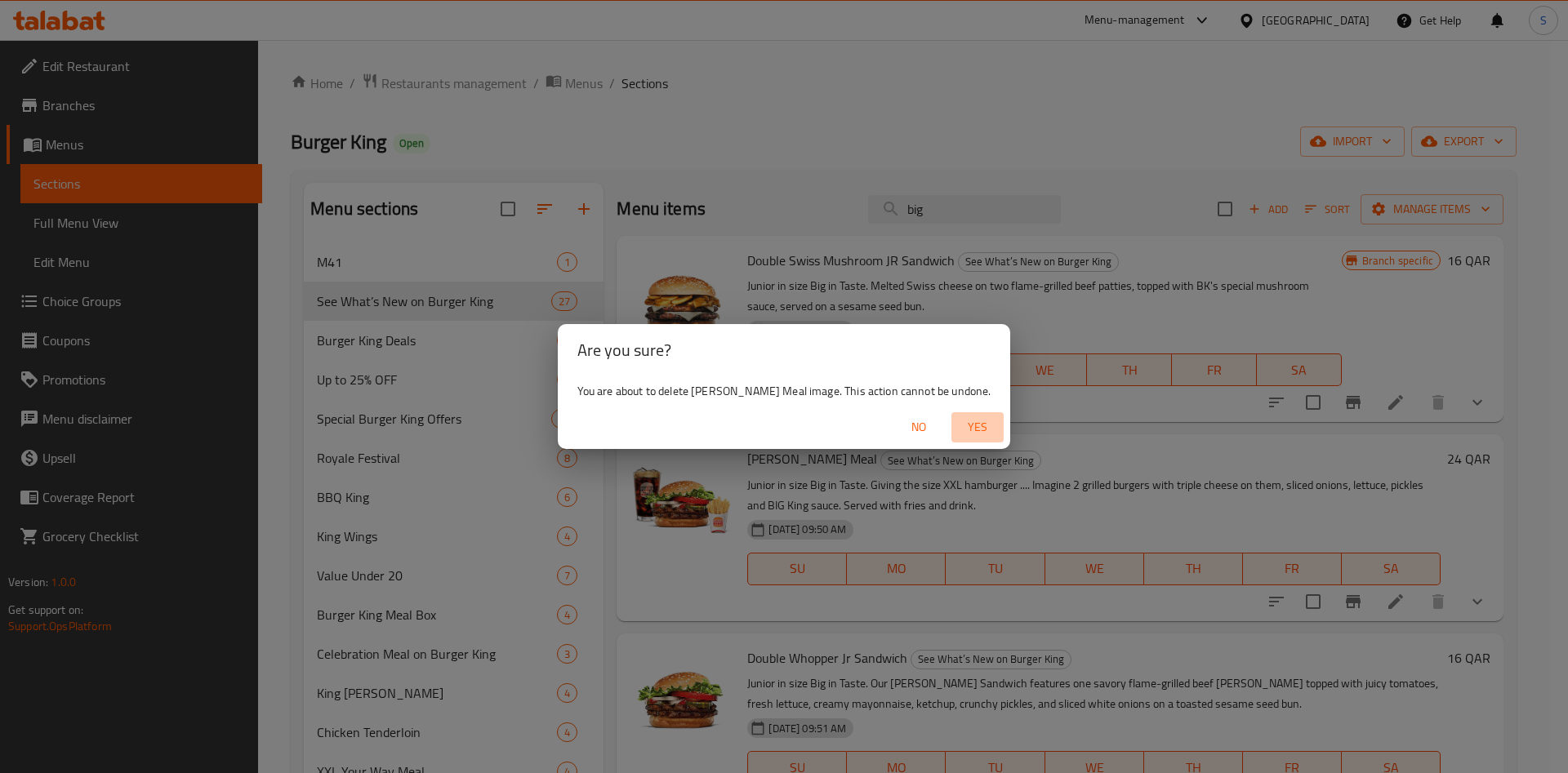
click at [982, 431] on button "Yes" at bounding box center [978, 427] width 52 height 30
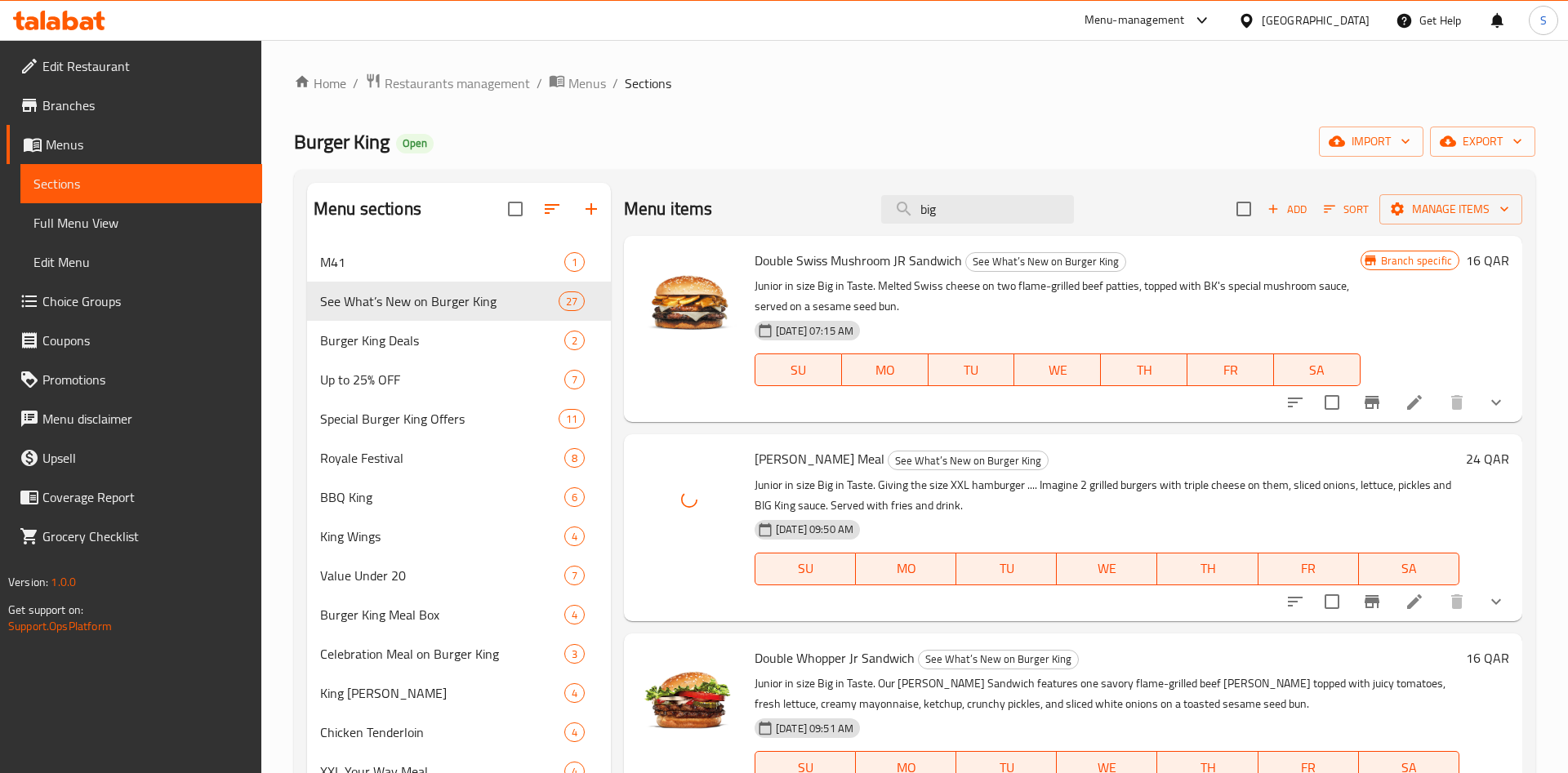
drag, startPoint x: 971, startPoint y: 428, endPoint x: 962, endPoint y: 426, distance: 9.2
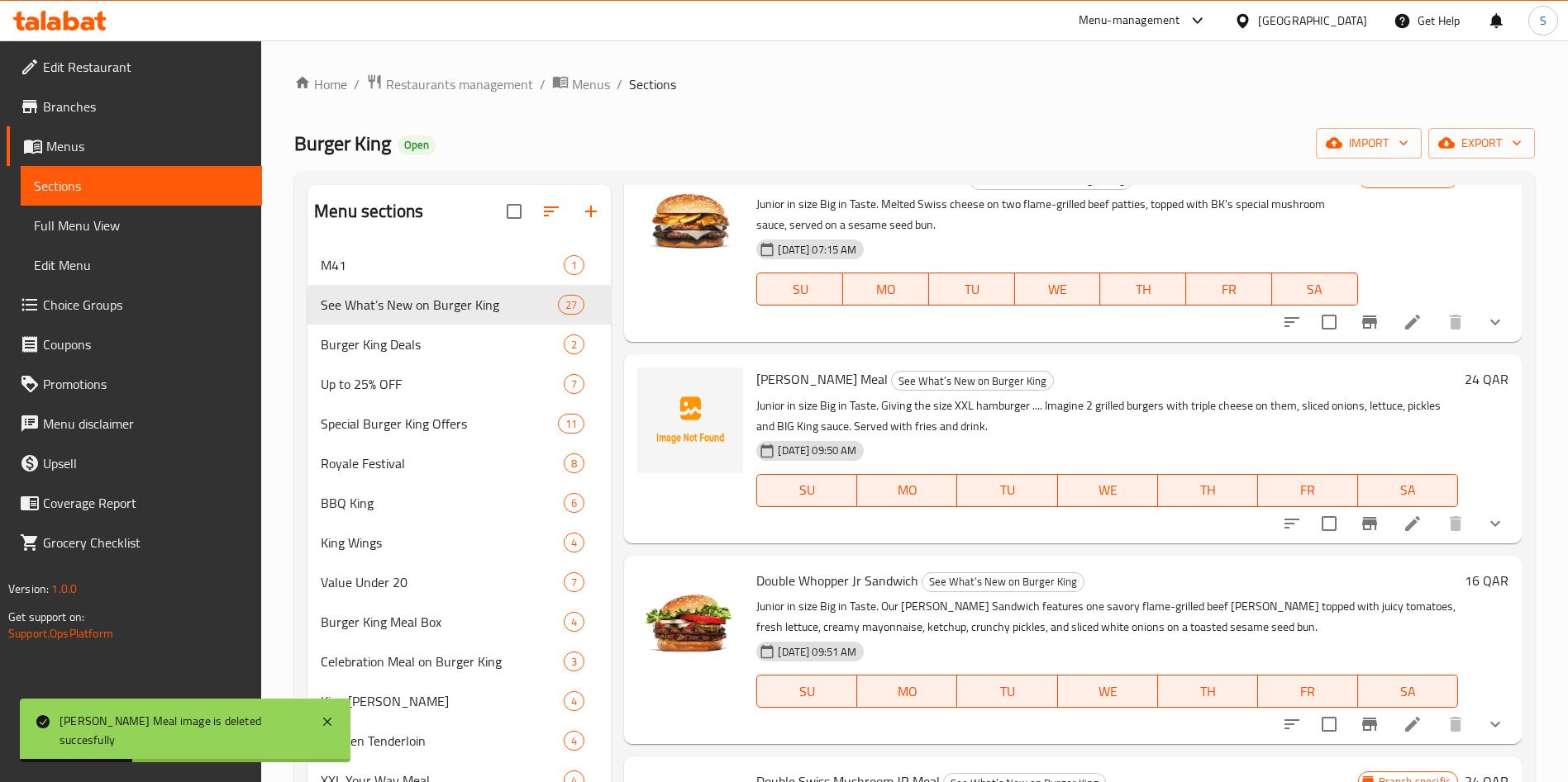
scroll to position [124, 0]
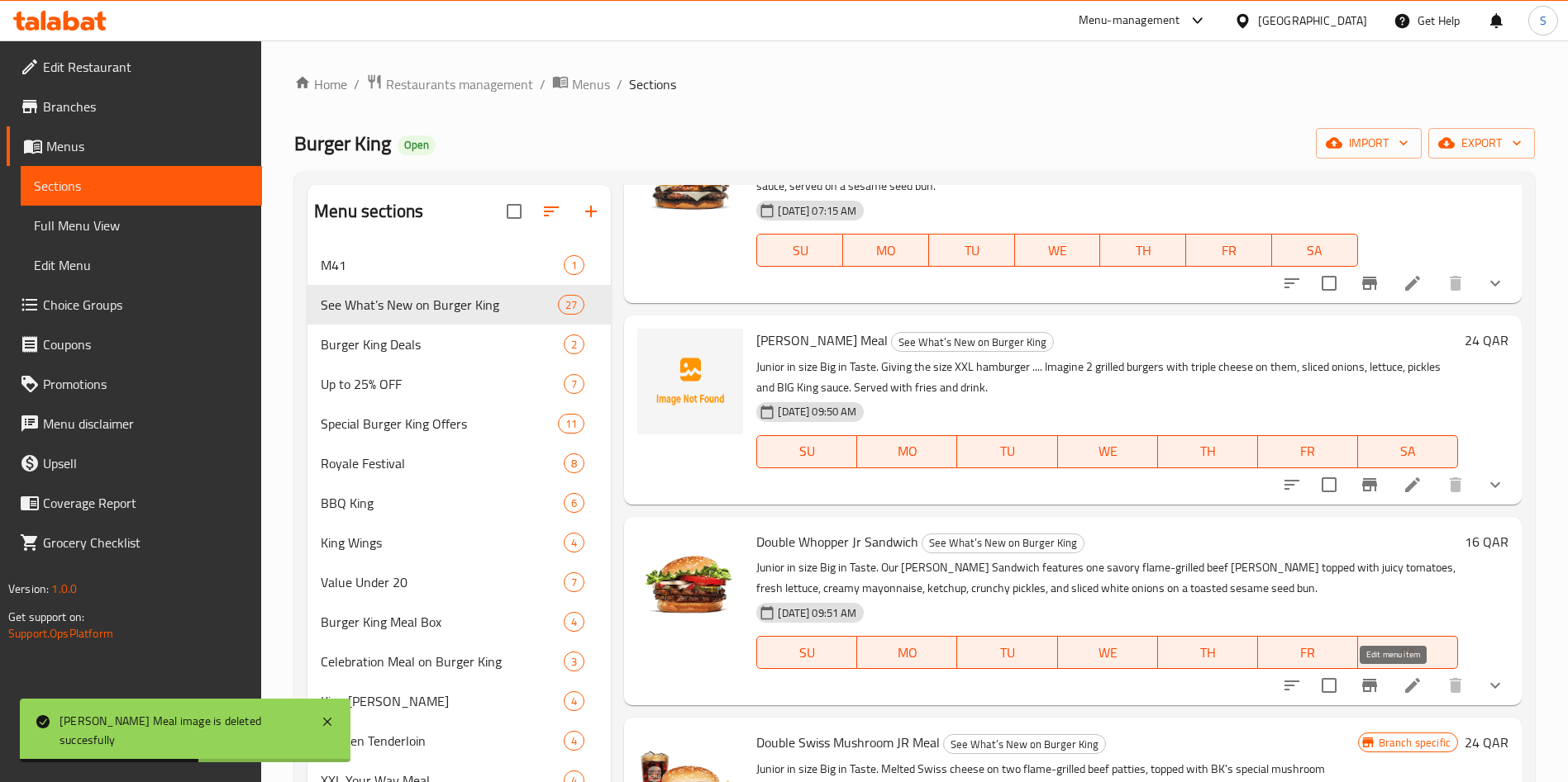
click at [1402, 683] on icon at bounding box center [1412, 685] width 20 height 20
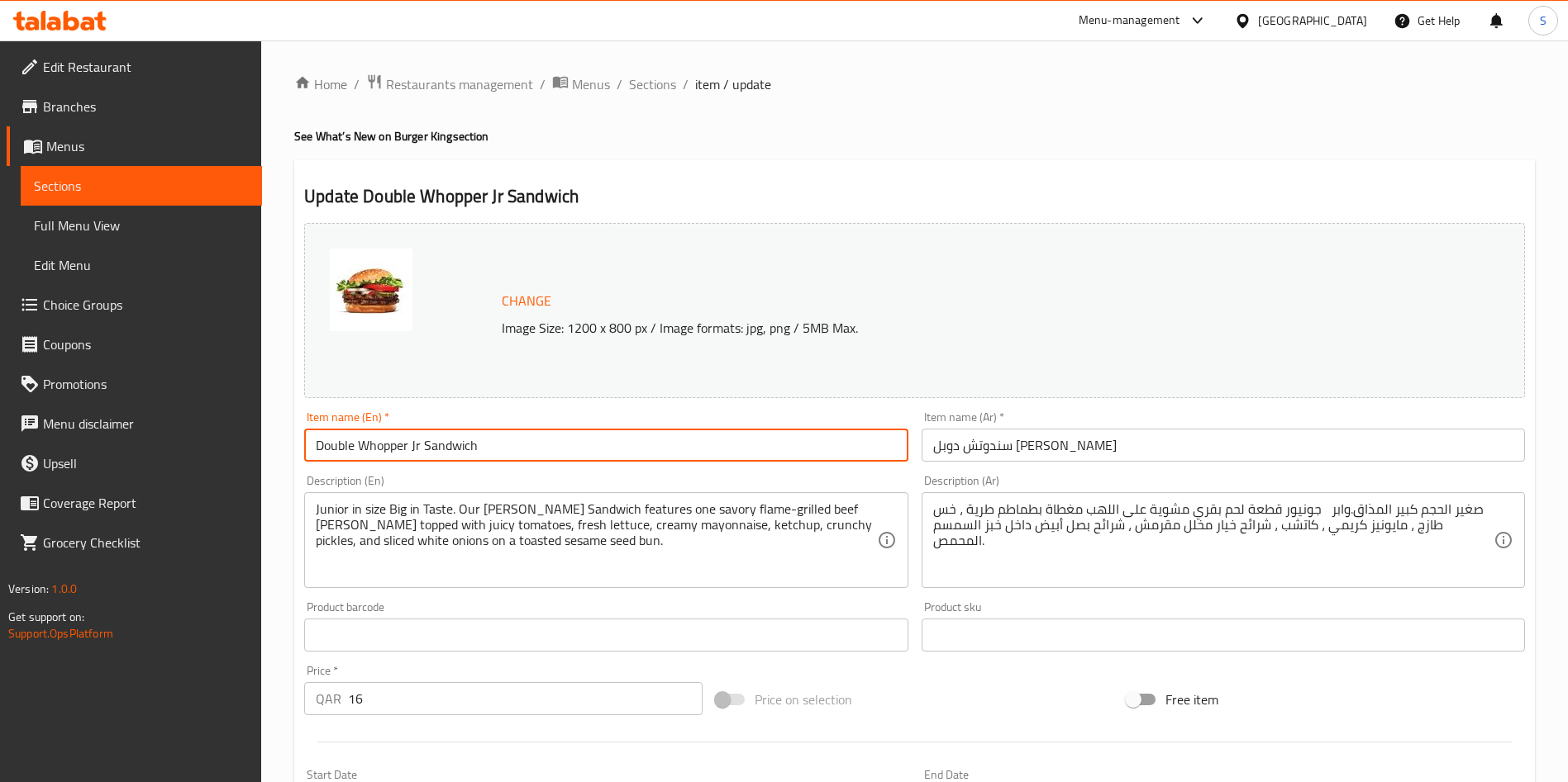
drag, startPoint x: 496, startPoint y: 446, endPoint x: 222, endPoint y: 428, distance: 274.6
click at [223, 434] on div "Edit Restaurant Branches Menus Sections Full Menu View Edit Menu Choice Groups …" at bounding box center [784, 664] width 1568 height 1246
paste input "[PERSON_NAME]"
type input "[PERSON_NAME] [GEOGRAPHIC_DATA]"
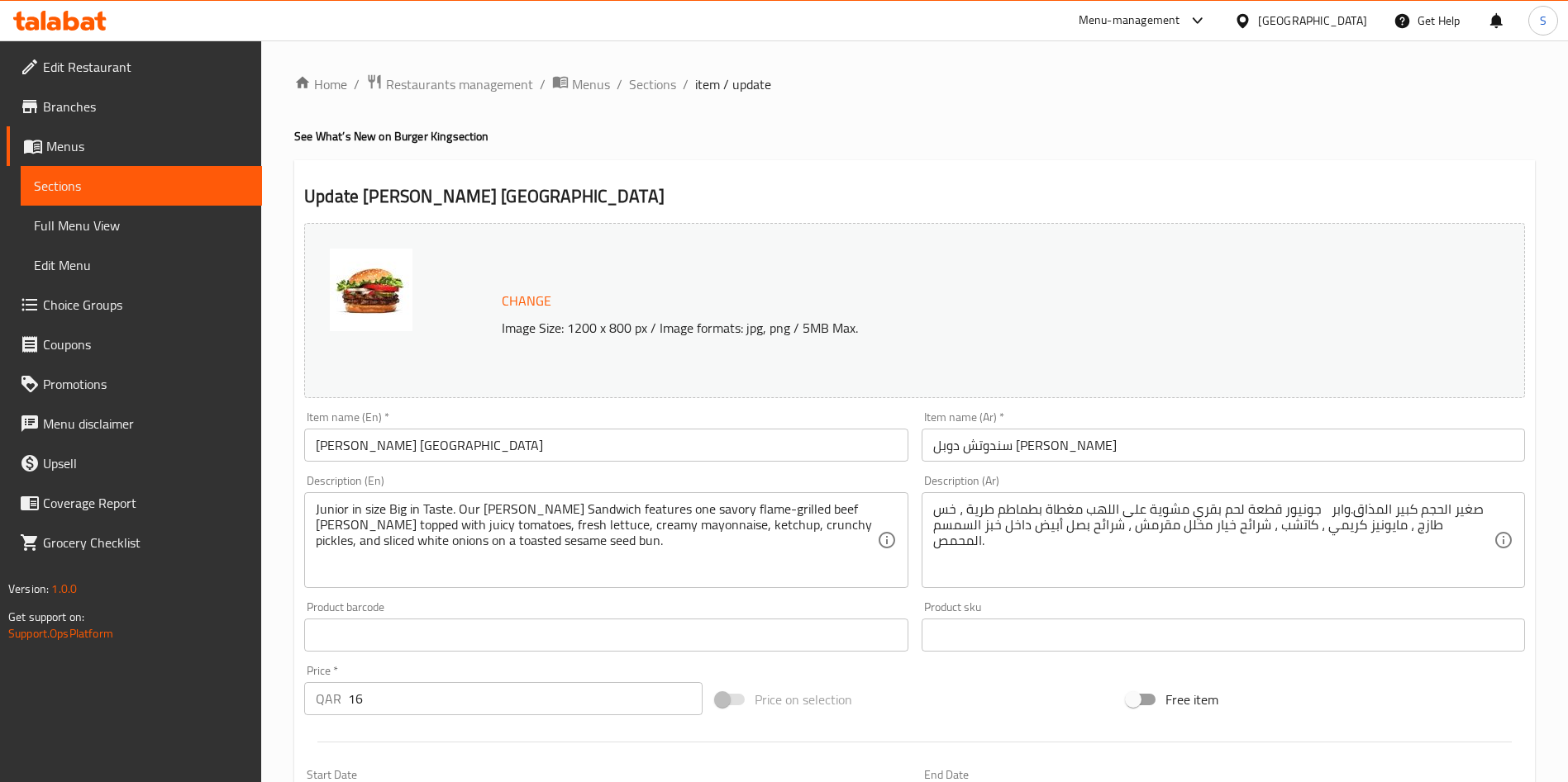
drag, startPoint x: 1096, startPoint y: 446, endPoint x: 742, endPoint y: 430, distance: 354.4
click at [742, 430] on div "Change Image Size: 1200 x 800 px / Image formats: jpg, png / 5MB Max. Item name…" at bounding box center [914, 585] width 1234 height 736
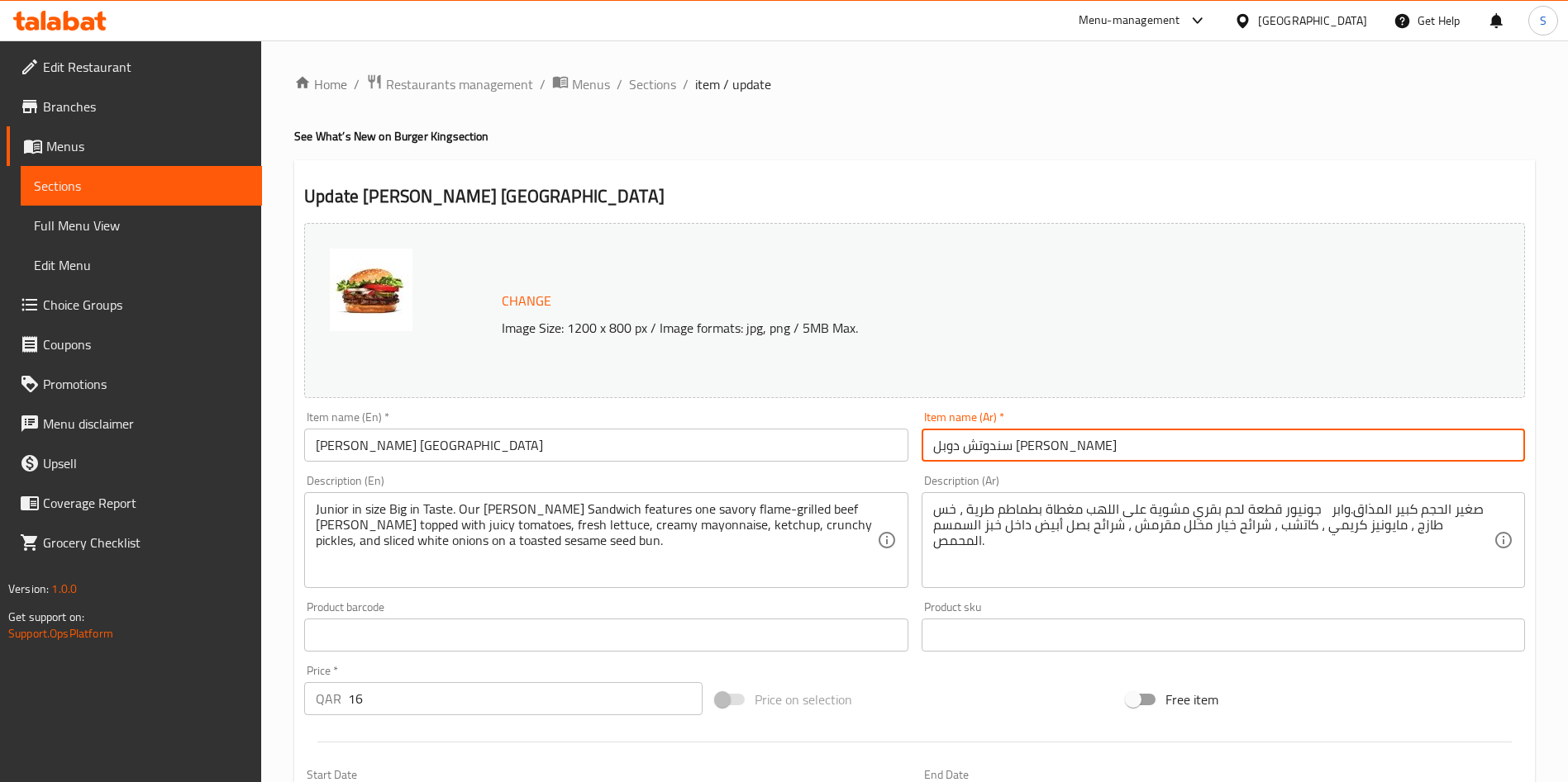
paste input "يج كنج"
type input "سندوتش بيج كنج جونيور"
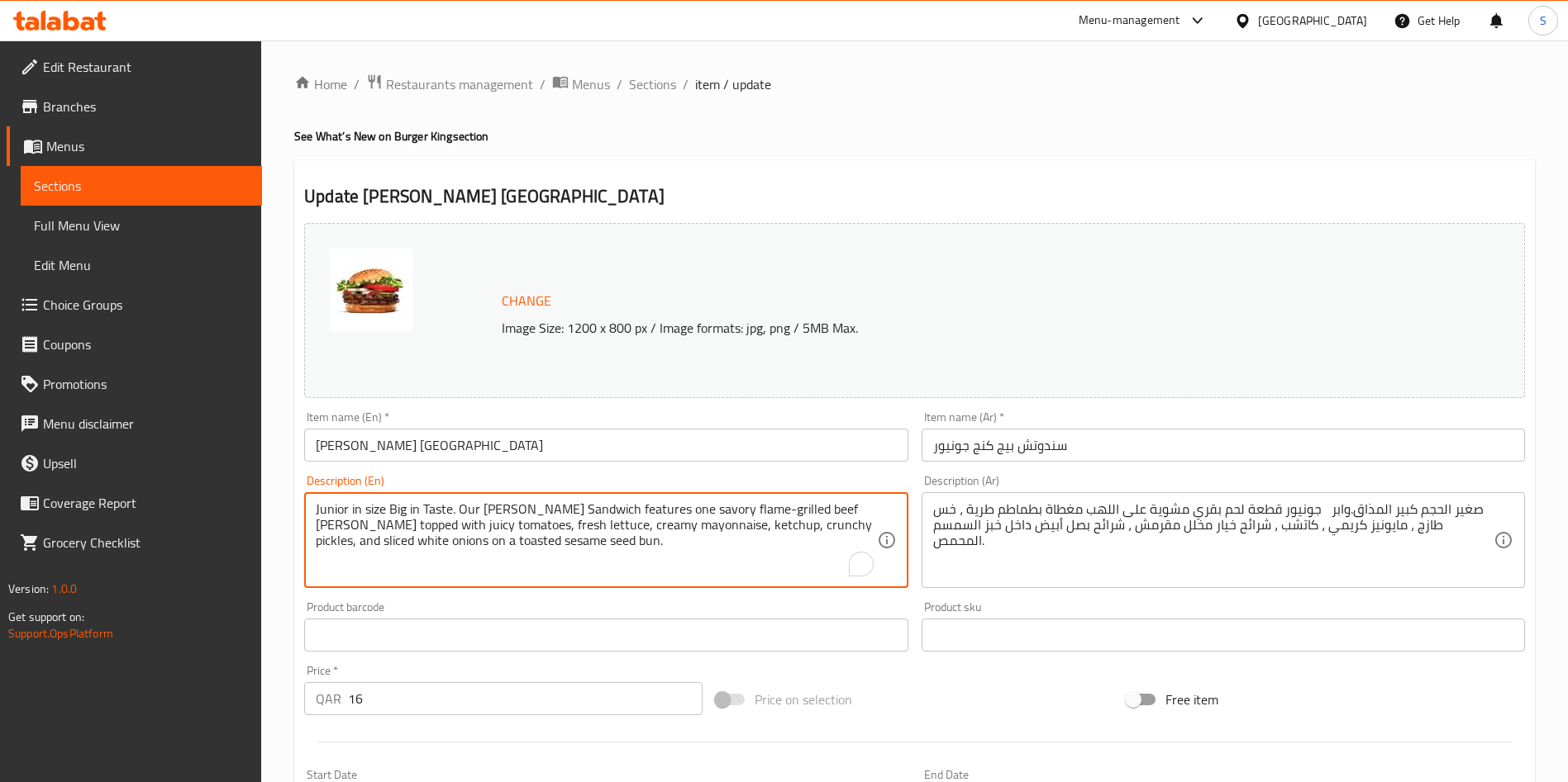
drag, startPoint x: 601, startPoint y: 555, endPoint x: 284, endPoint y: 490, distance: 323.6
paste textarea "Giving the size XXL hamburger .... Imagine 2 grilled burgers with triple cheese…"
type textarea "Junior in size Big in Taste. Giving the size XXL hamburger .... Imagine 2 grill…"
click at [1328, 692] on div "Change Image Size: 1200 x 800 px / Image formats: jpg, png / 5MB Max. Item name…" at bounding box center [914, 585] width 1234 height 736
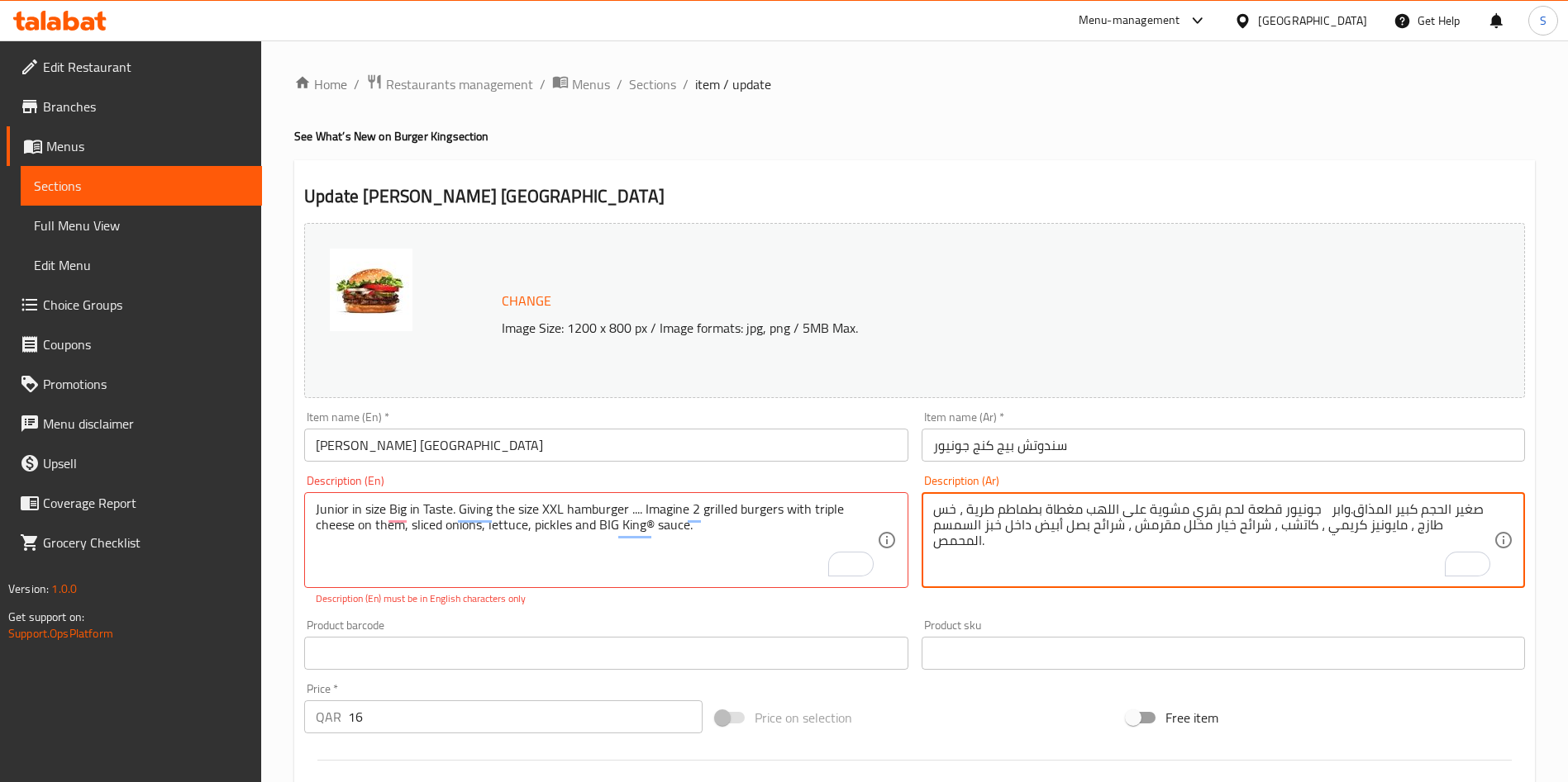
paste textarea "قطعتين من اللحم البقرى المشوي على اللهب مع جبنة الشيدر الامريكية ، شرائح الخش ا…"
click at [1246, 605] on div "Description (Ar) صغير الحجم كبير المذاق. قطعتين من اللحم البقرى المشوي على الله…" at bounding box center [1223, 540] width 617 height 145
type textarea "صغير الحجم كبير المذاق. قطعتين من اللحم البقرى المشوي على اللهب مع جبنة الشيدر …"
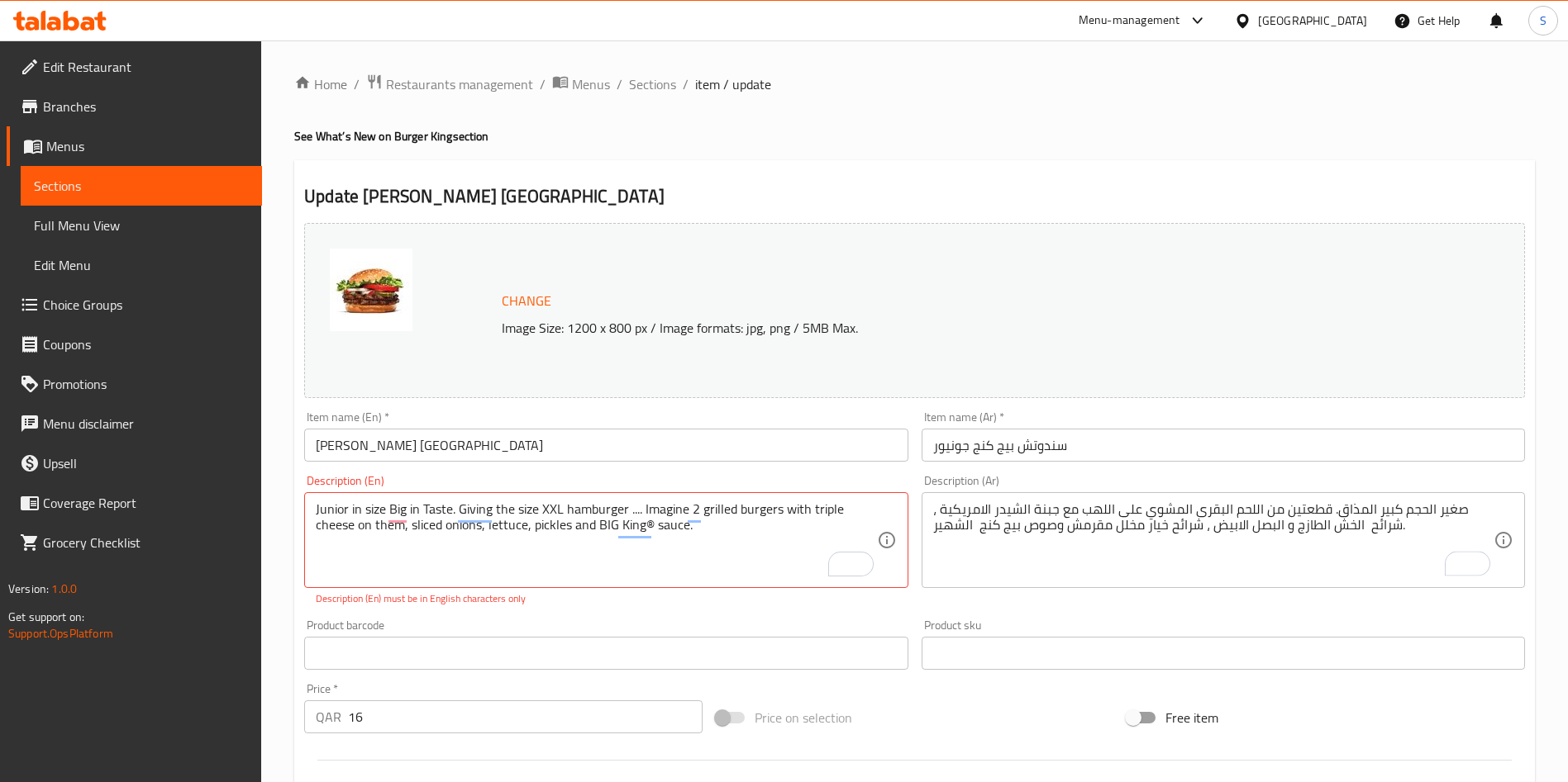
click at [1181, 611] on div "Description (Ar) صغير الحجم كبير المذاق. قطعتين من اللحم البقرى المشوي على الله…" at bounding box center [1223, 540] width 617 height 145
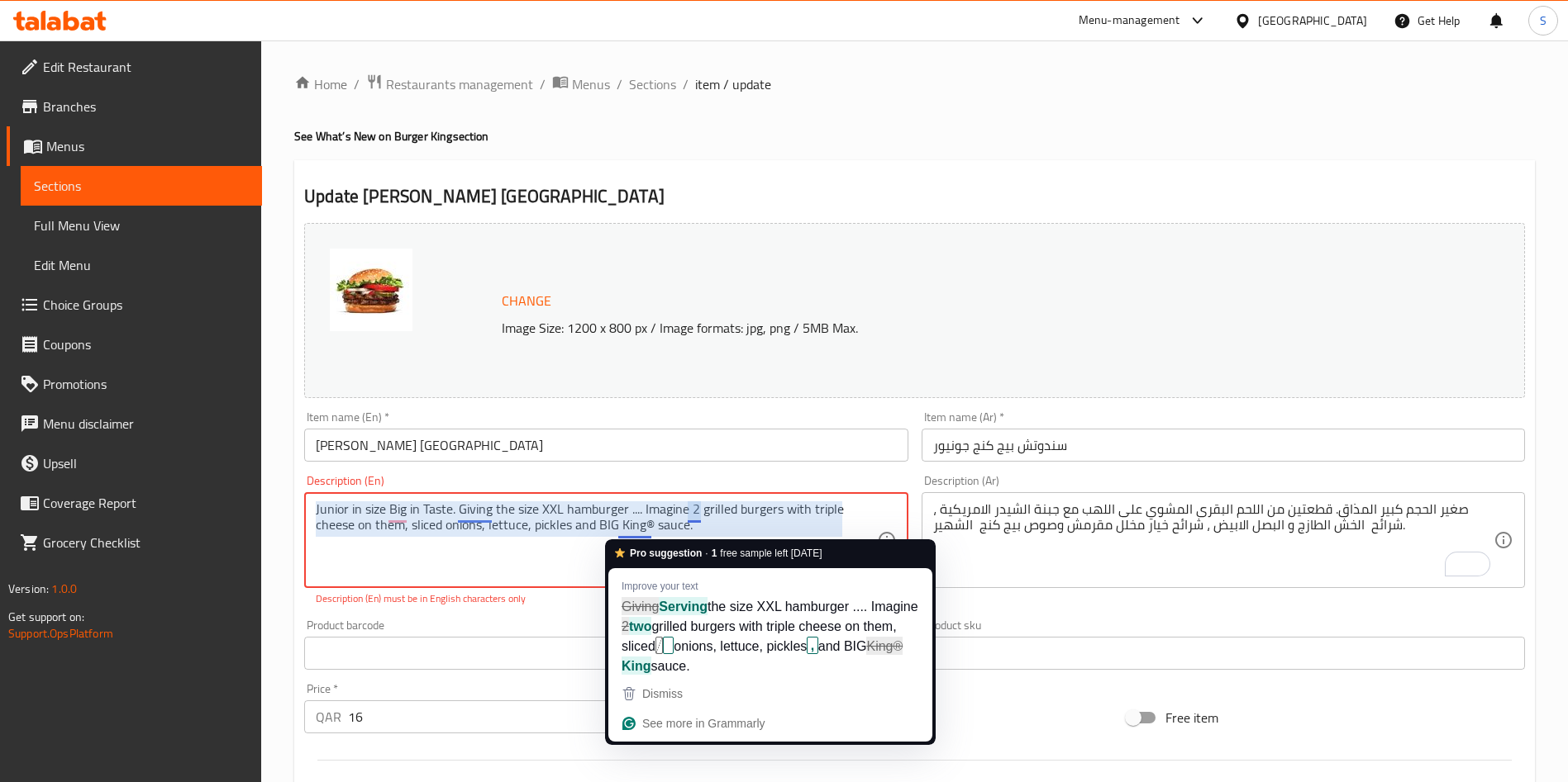
drag, startPoint x: 652, startPoint y: 527, endPoint x: 642, endPoint y: 529, distance: 10.2
click at [644, 527] on textarea "Junior in size Big in Taste. Giving the size XXL hamburger .... Imagine 2 grill…" at bounding box center [596, 540] width 560 height 78
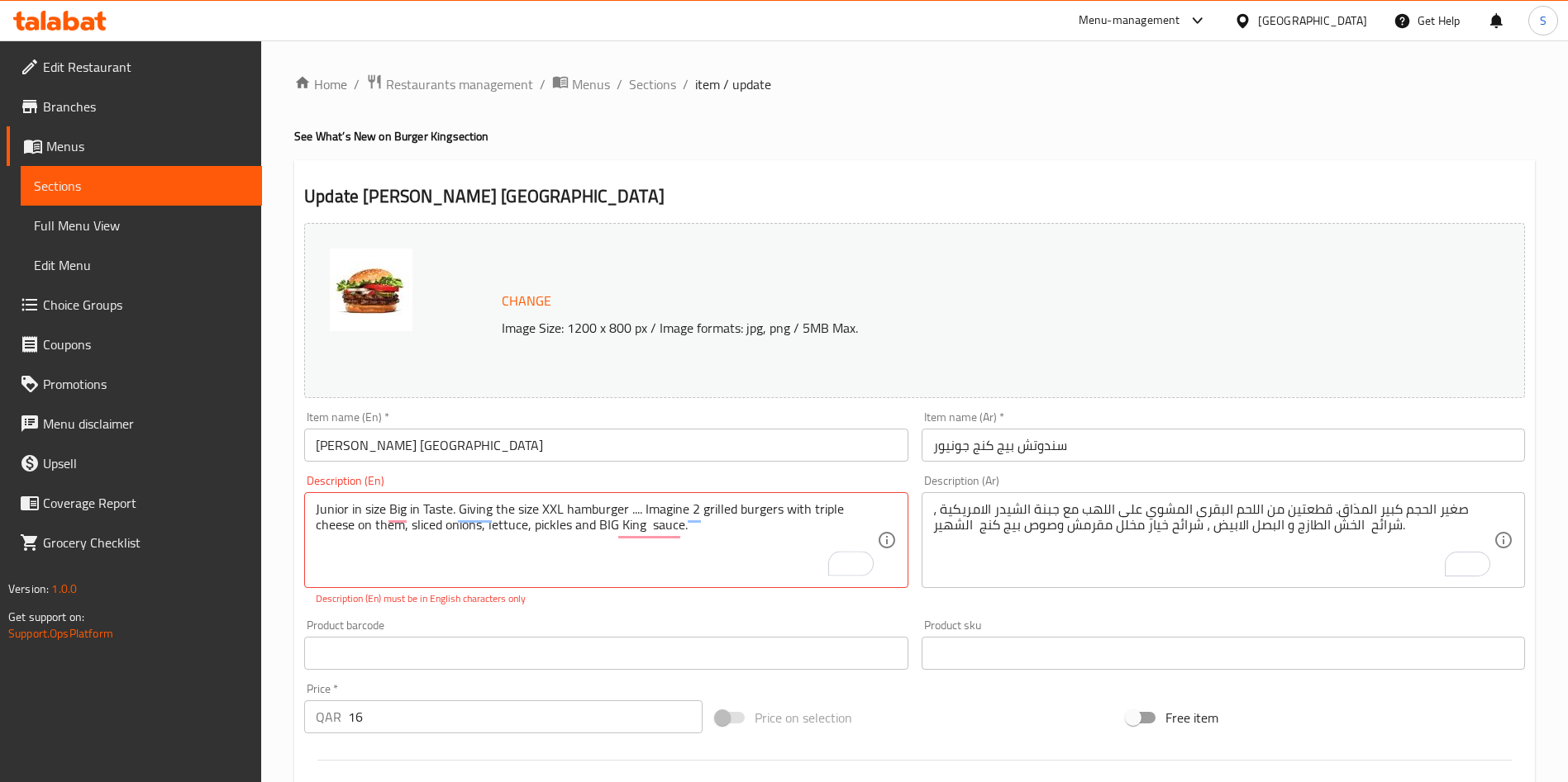
click at [620, 599] on p "Description (En) must be in English characters only" at bounding box center [606, 599] width 580 height 15
click at [716, 552] on textarea "Junior in size Big in Taste. Giving the size XXL hamburger .... Imagine 2 grill…" at bounding box center [596, 540] width 560 height 78
click at [717, 529] on textarea "Junior in size Big in Taste. Giving the size XXL hamburger .... Imagine 2 grill…" at bounding box center [596, 540] width 560 height 78
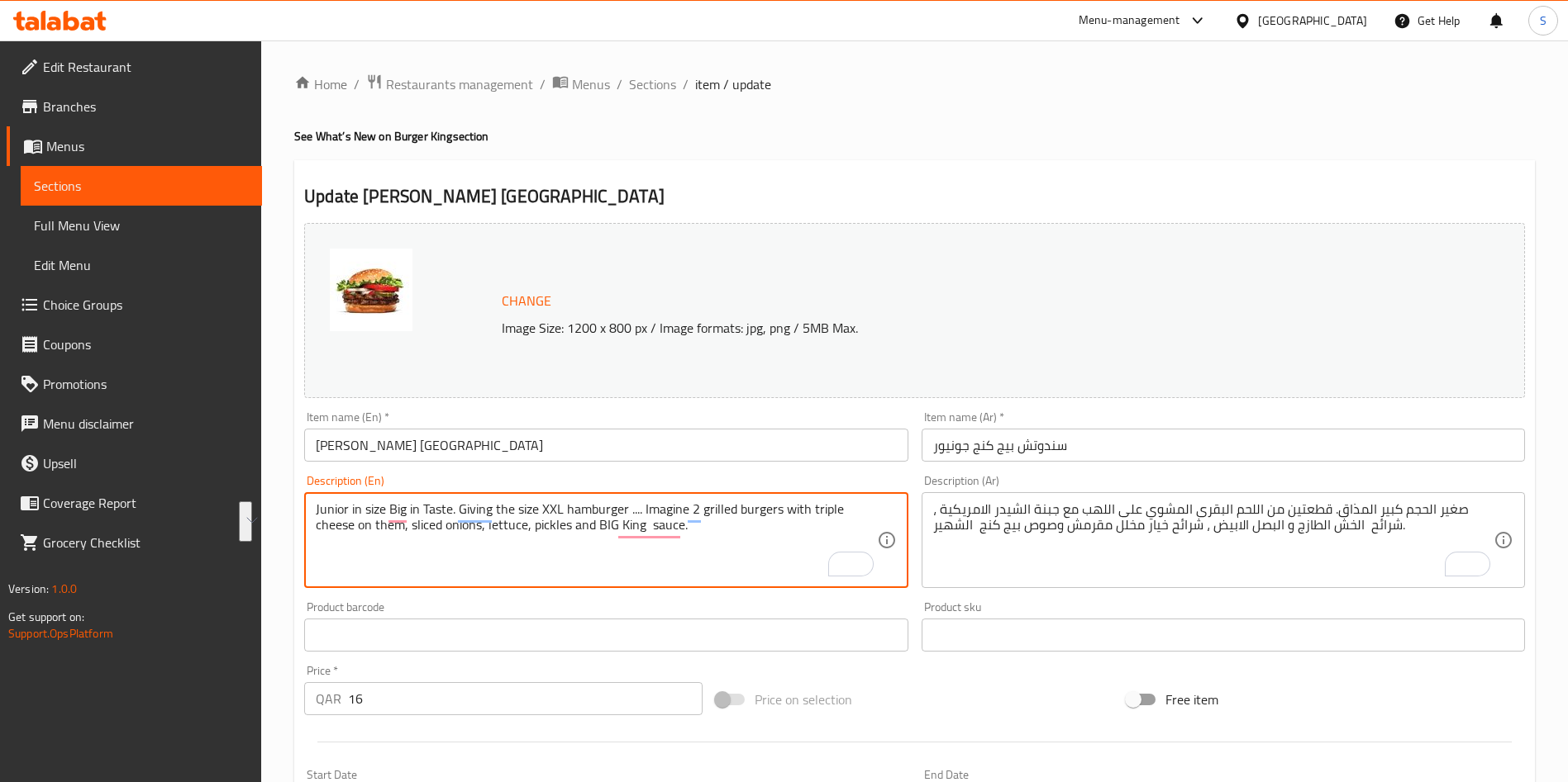
drag, startPoint x: 674, startPoint y: 540, endPoint x: 302, endPoint y: 494, distance: 374.8
click at [302, 502] on div "Description (En) Junior in size Big in Taste. Giving the size XXL hamburger ...…" at bounding box center [606, 531] width 617 height 127
paste textarea "​​onions, lettuce, pickles and BIG King® sauce. Served with fries and drink"
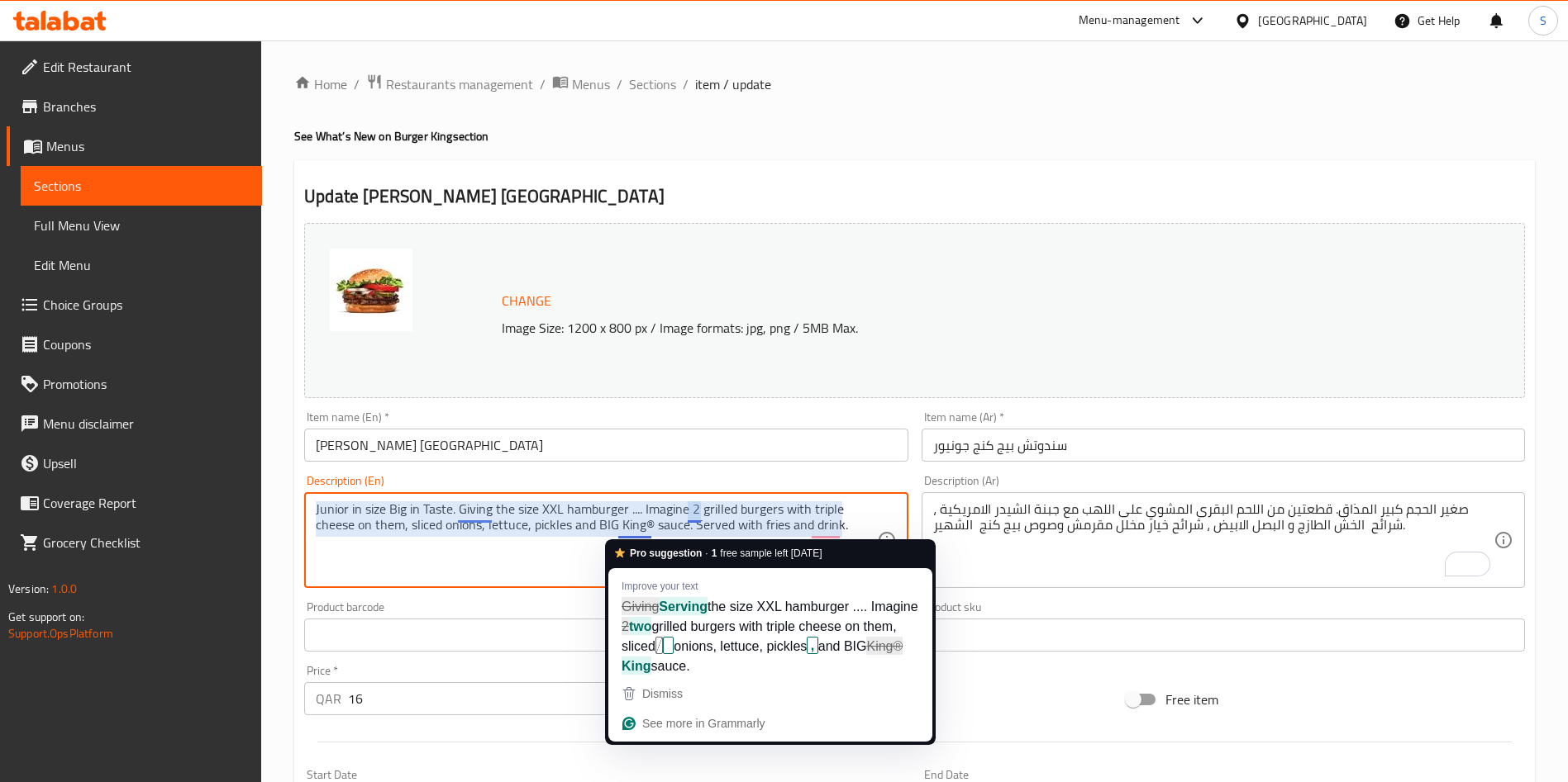
drag, startPoint x: 654, startPoint y: 530, endPoint x: 644, endPoint y: 531, distance: 10.0
click at [647, 528] on textarea "Junior in size Big in Taste. Giving the size XXL hamburger .... Imagine 2 grill…" at bounding box center [596, 540] width 560 height 78
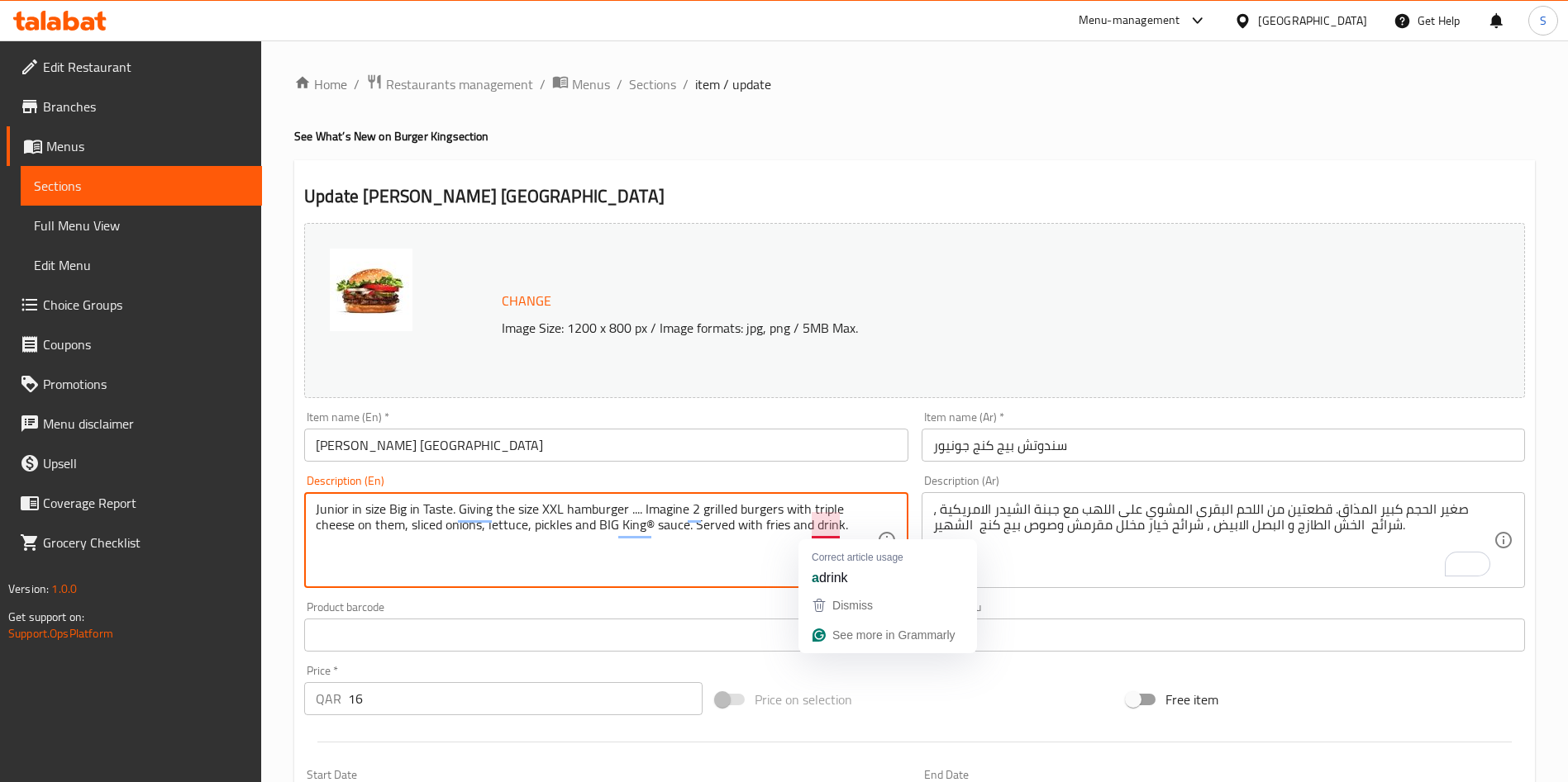
drag, startPoint x: 846, startPoint y: 521, endPoint x: 689, endPoint y: 530, distance: 157.3
click at [689, 530] on textarea "Junior in size Big in Taste. Giving the size XXL hamburger .... Imagine 2 grill…" at bounding box center [596, 540] width 560 height 78
click at [645, 561] on textarea "Junior in size Big in Taste. Giving the size XXL hamburger .... Imagine 2 grill…" at bounding box center [596, 540] width 560 height 78
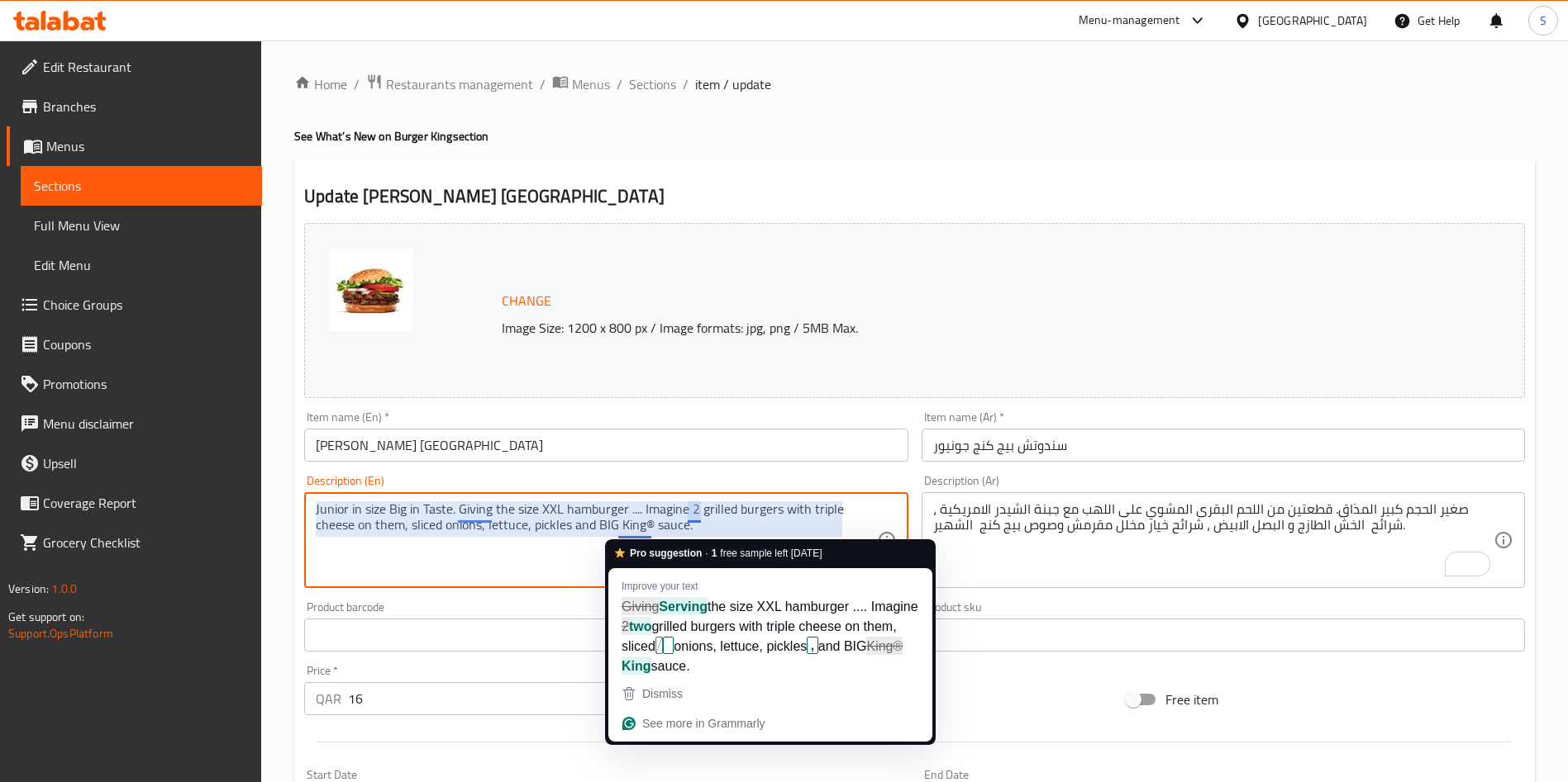
drag, startPoint x: 652, startPoint y: 525, endPoint x: 644, endPoint y: 526, distance: 8.1
click at [644, 525] on textarea "Junior in size Big in Taste. Giving the size XXL hamburger .... Imagine 2 grill…" at bounding box center [596, 540] width 560 height 78
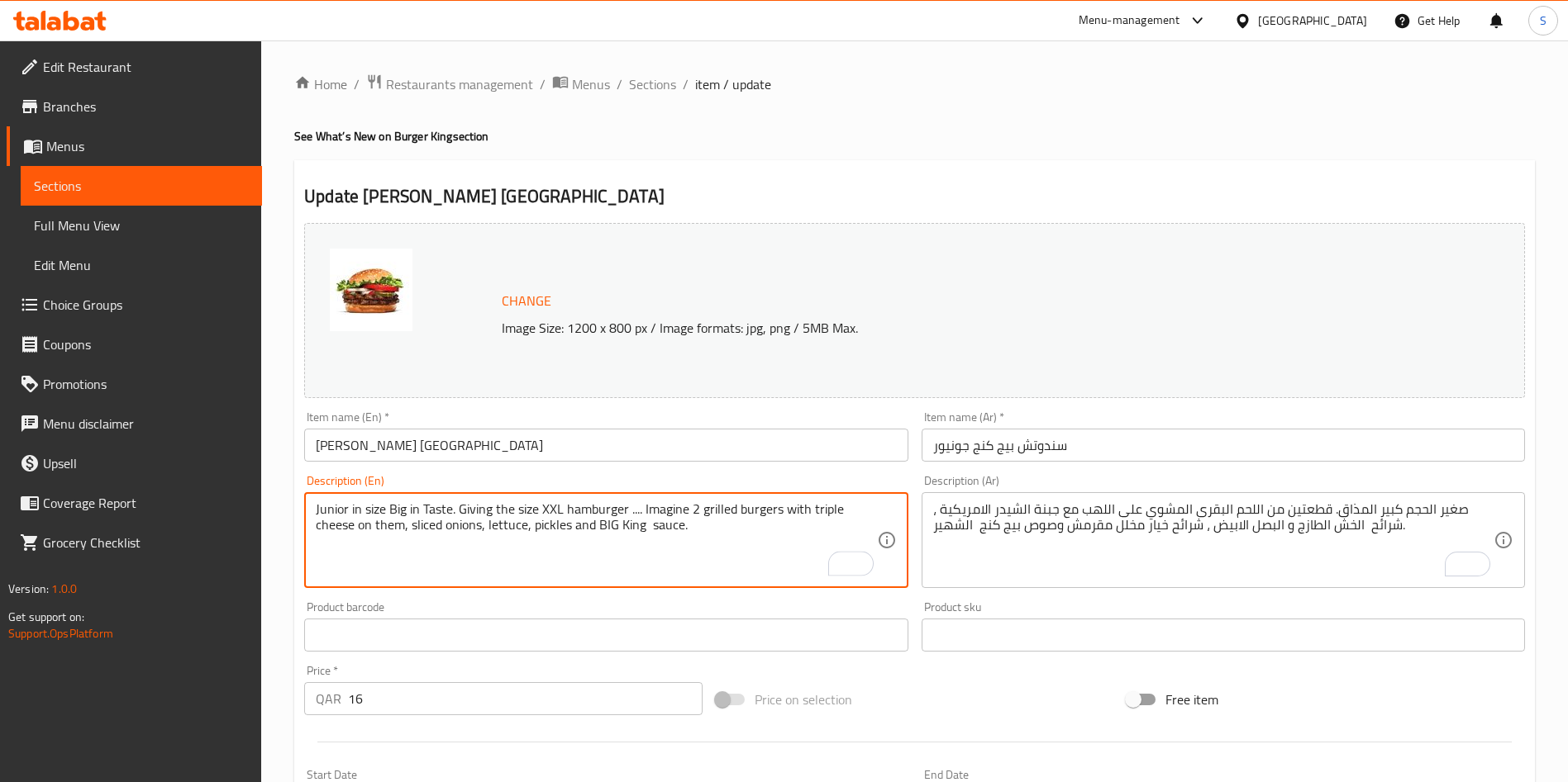
click at [521, 559] on textarea "Junior in size Big in Taste. Giving the size XXL hamburger .... Imagine 2 grill…" at bounding box center [596, 540] width 560 height 78
click at [452, 524] on textarea "Junior in size Big in Taste. Giving the size XXL hamburger .... Imagine 2 grill…" at bounding box center [596, 540] width 560 height 78
click at [446, 528] on textarea "Junior in size Big in Taste. Giving the size XXL hamburger .... Imagine 2 grill…" at bounding box center [596, 540] width 560 height 78
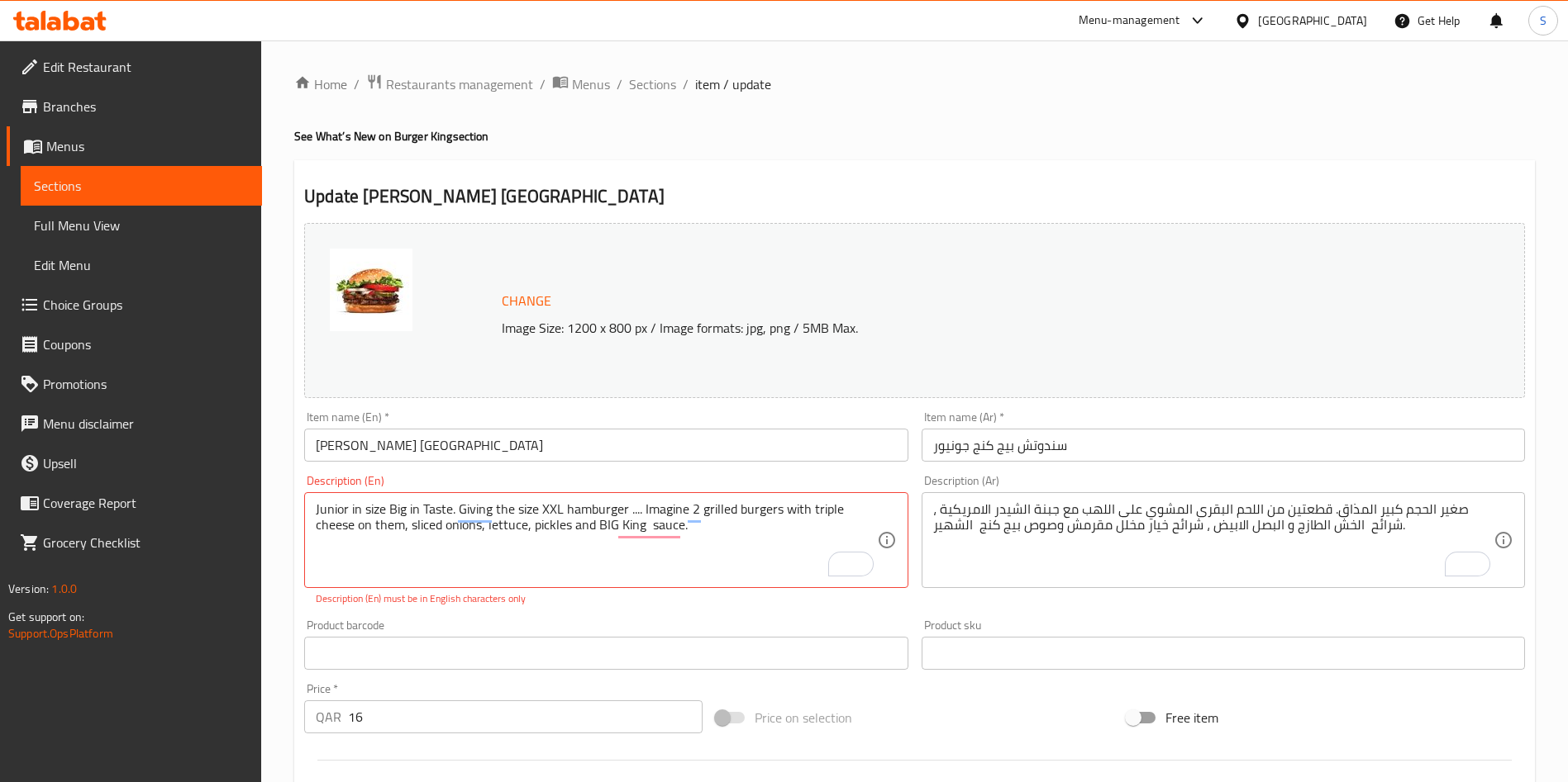
click at [516, 598] on div "Change Image Size: 1200 x 800 px / Image formats: jpg, png / 5MB Max. Item name…" at bounding box center [914, 594] width 1234 height 755
click at [636, 604] on p "Description (En) must be in English characters only" at bounding box center [606, 599] width 580 height 15
click at [557, 561] on textarea "Junior in size Big in Taste. Giving the size XXL hamburger .... Imagine 2 grill…" at bounding box center [596, 540] width 560 height 78
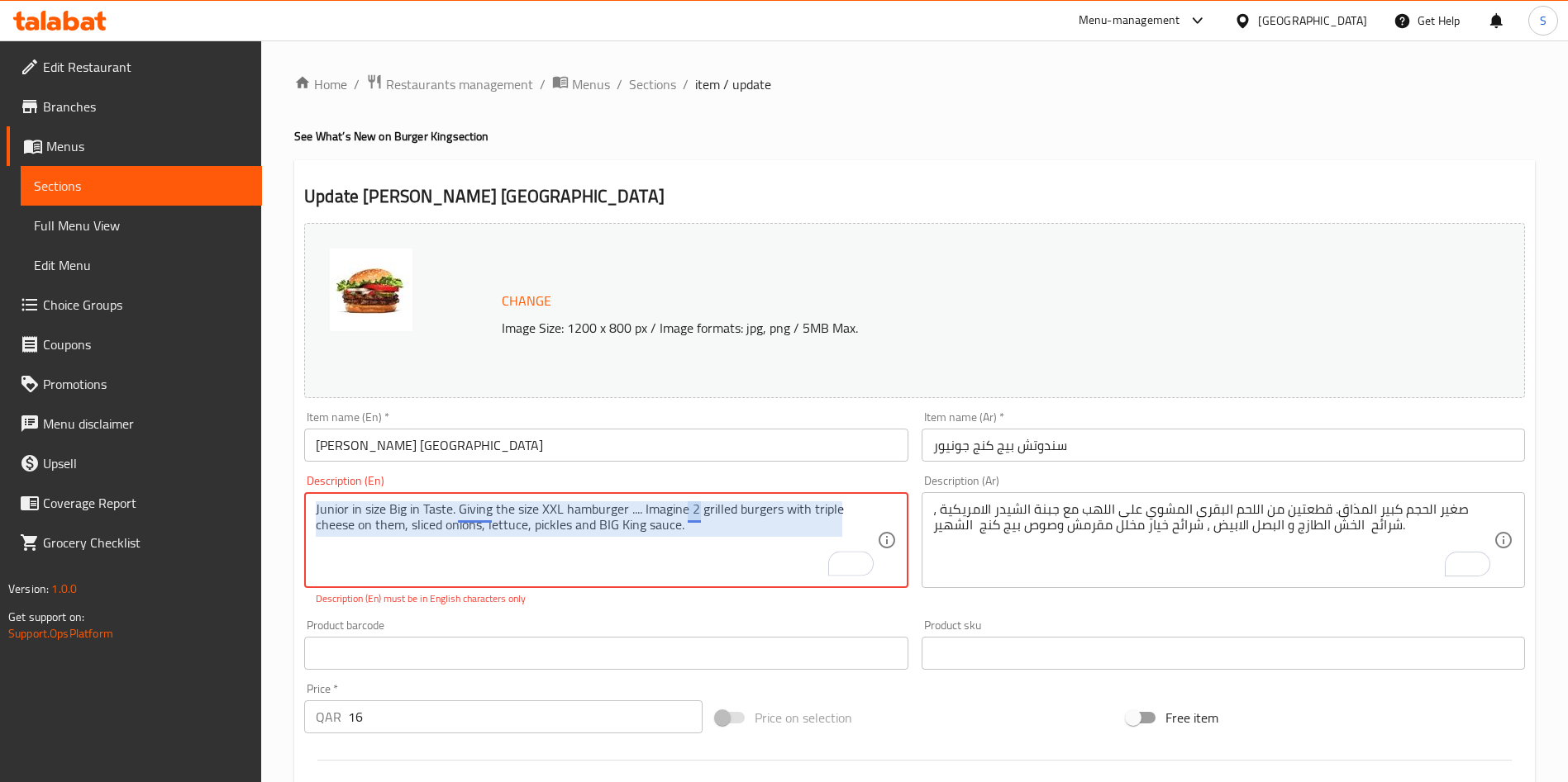
click at [692, 513] on textarea "Junior in size Big in Taste. Giving the size XXL hamburger .... Imagine 2 grill…" at bounding box center [596, 540] width 560 height 78
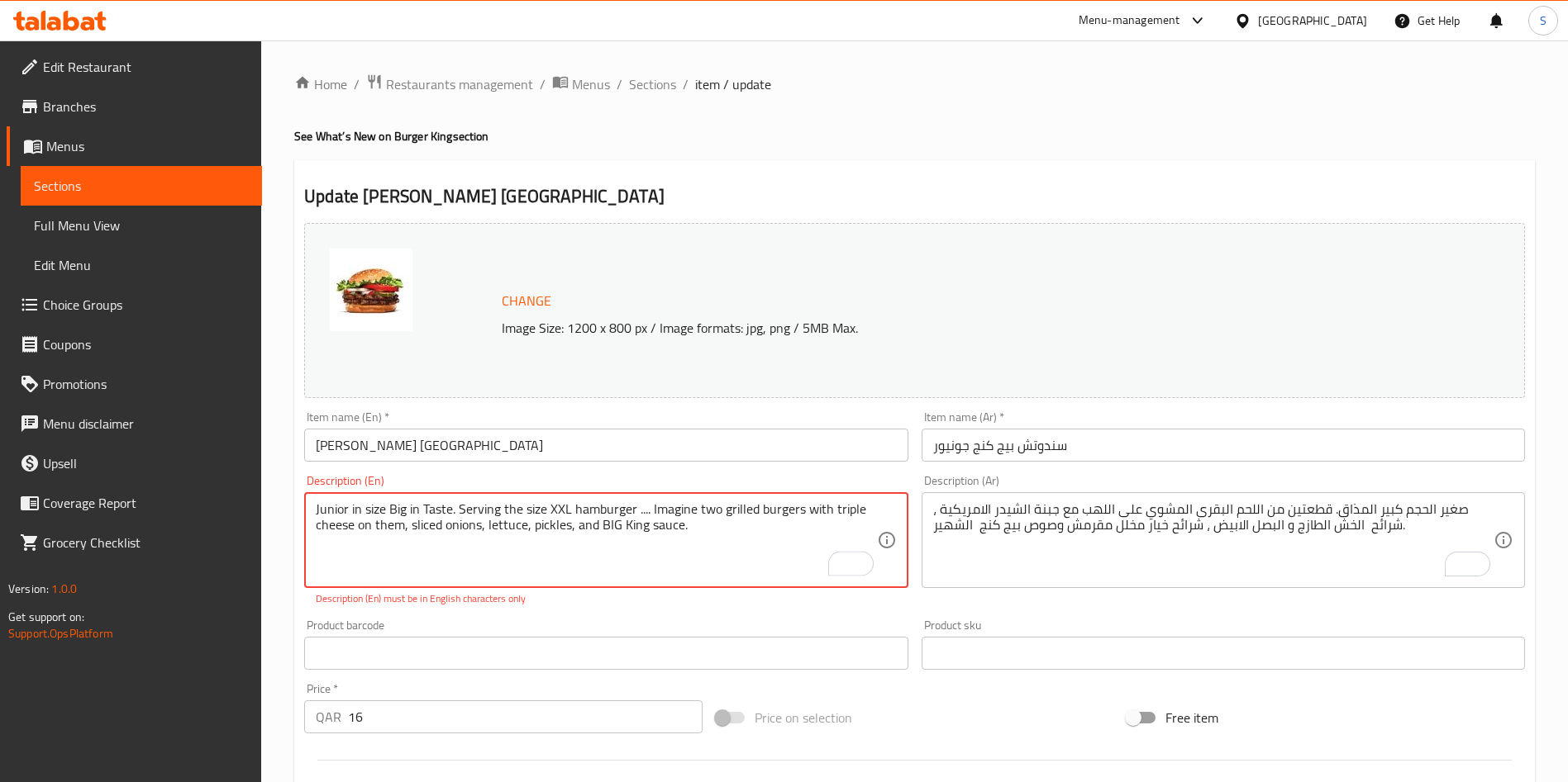
click at [667, 573] on textarea "Junior in size Big in Taste. Serving the size XXL hamburger .... Imagine two gr…" at bounding box center [596, 540] width 560 height 78
type textarea "Junior in size Big in Taste. Serving the size XXL hamburger .... Imagine two gr…"
click at [716, 607] on div "Change Image Size: 1200 x 800 px / Image formats: jpg, png / 5MB Max. Item name…" at bounding box center [914, 594] width 1234 height 755
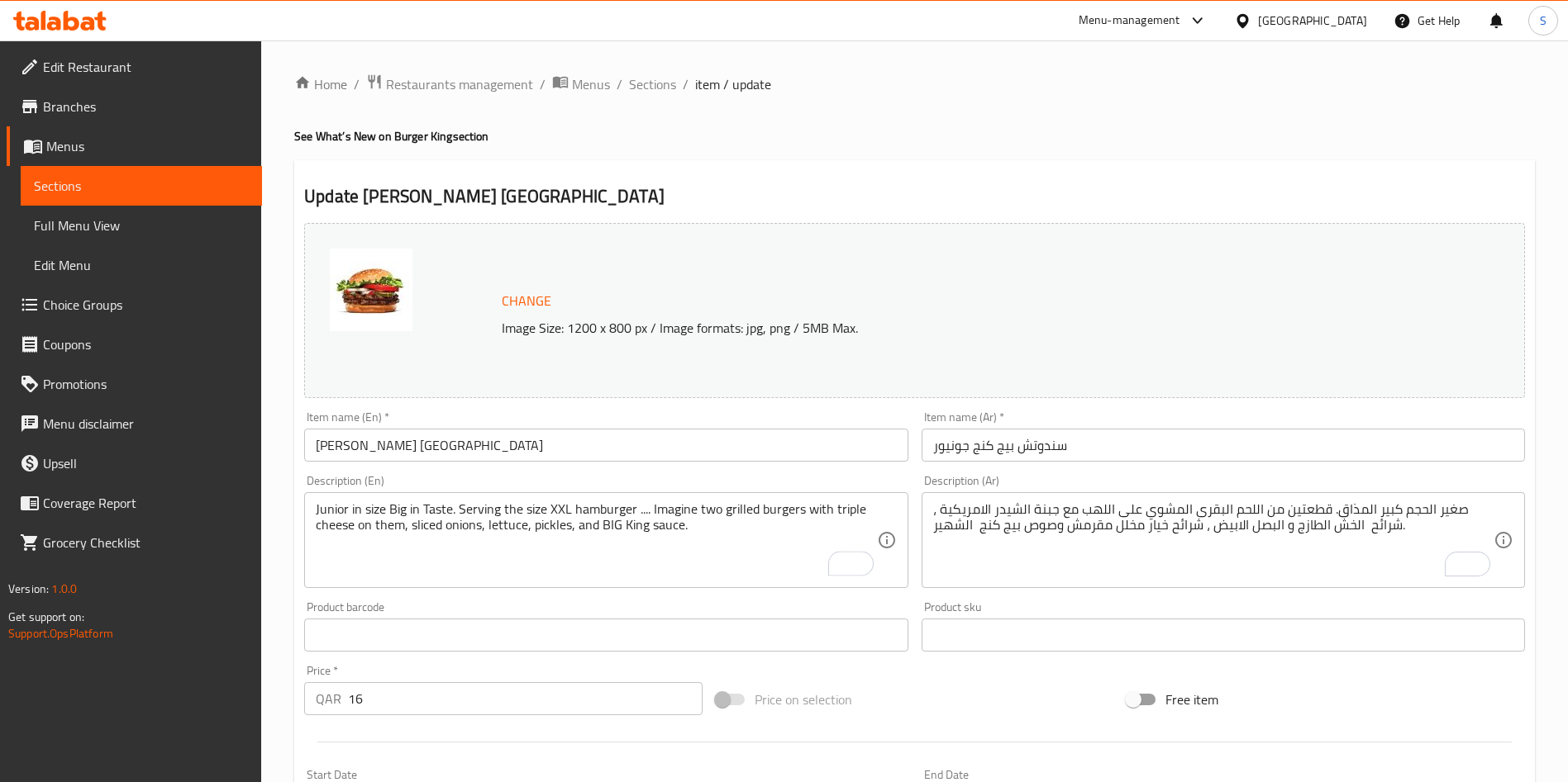
scroll to position [504, 0]
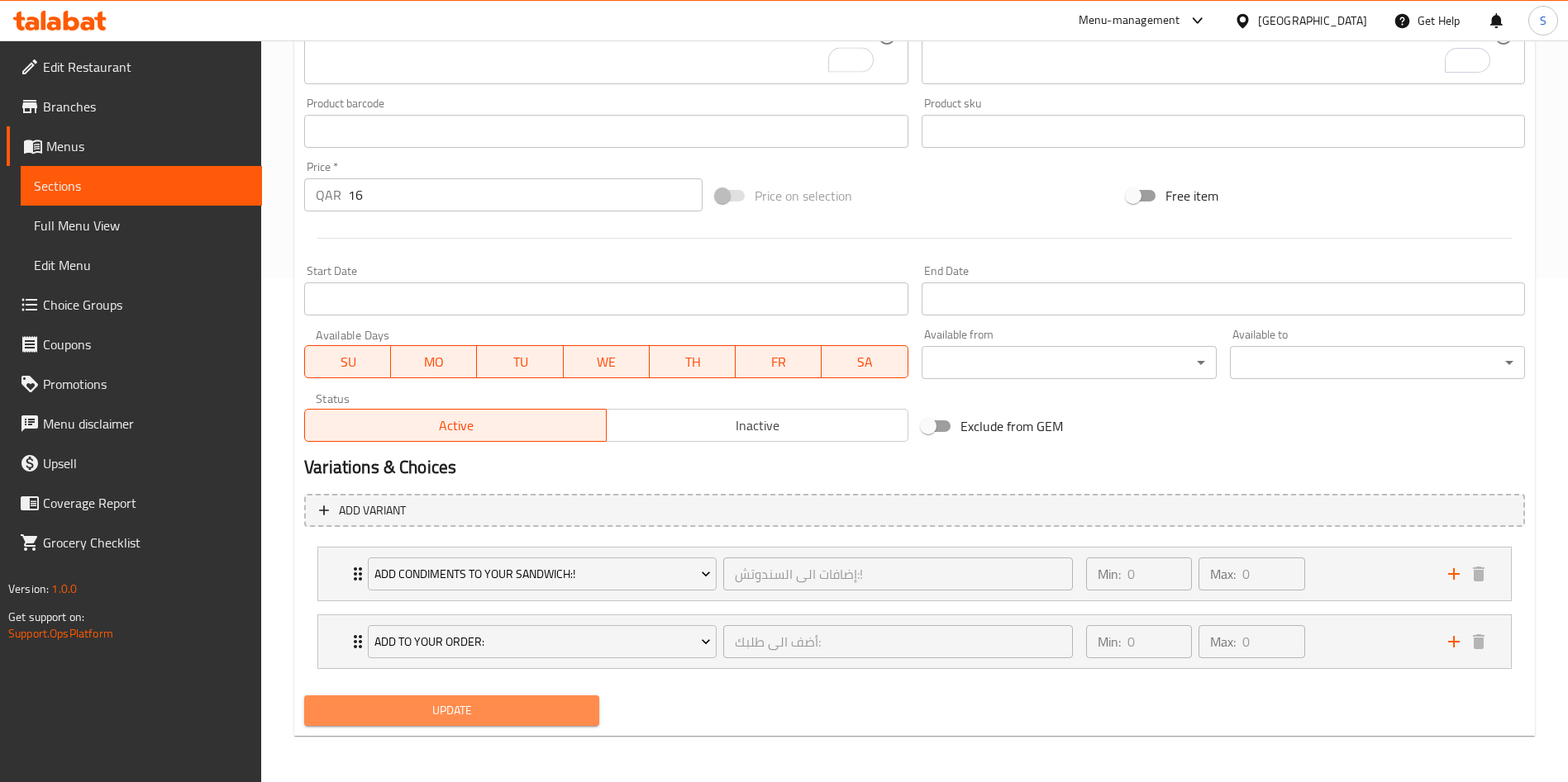
click at [541, 717] on span "Update" at bounding box center [452, 710] width 268 height 21
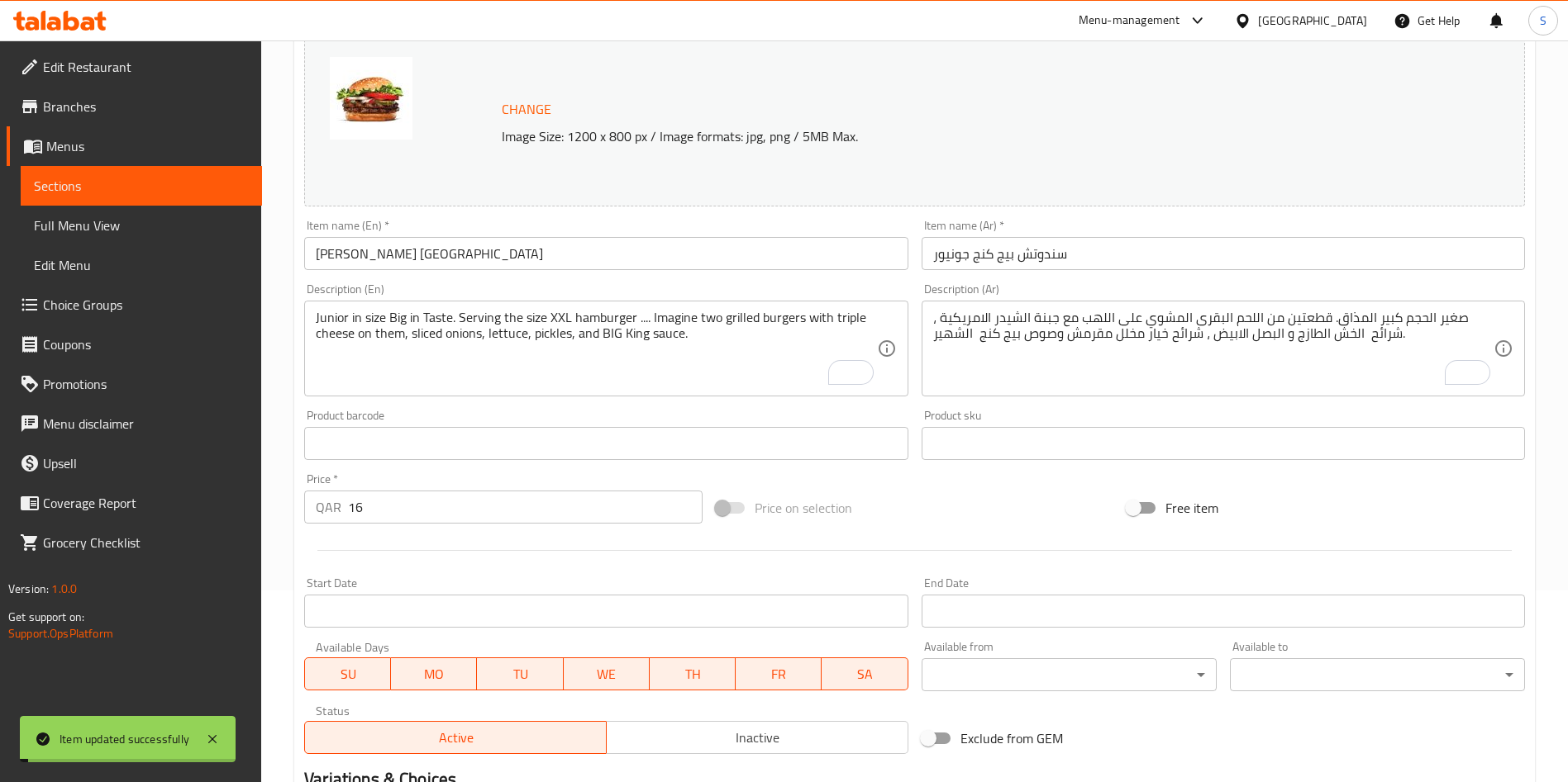
scroll to position [0, 0]
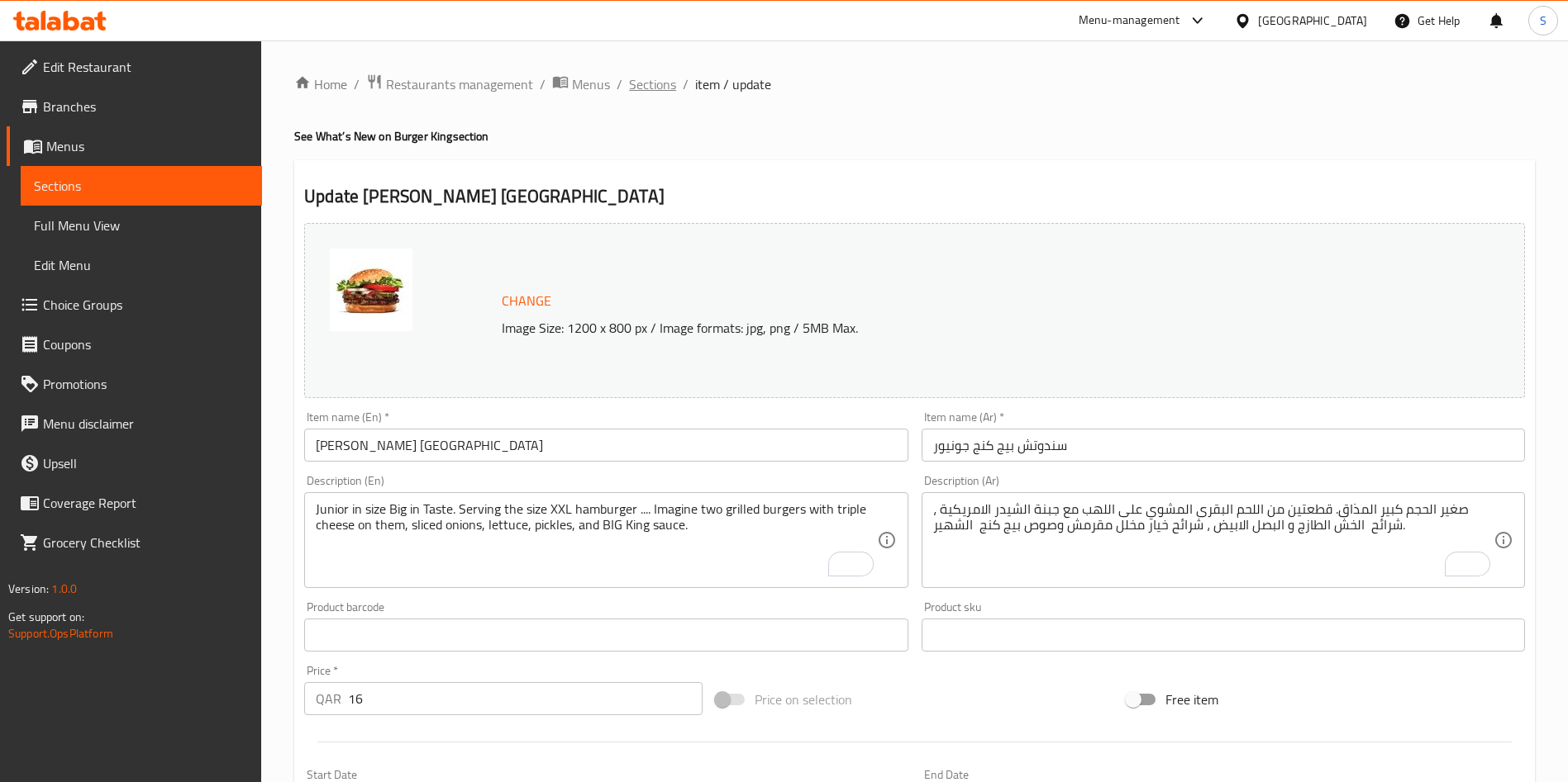
click at [646, 87] on span "Sections" at bounding box center [652, 84] width 47 height 20
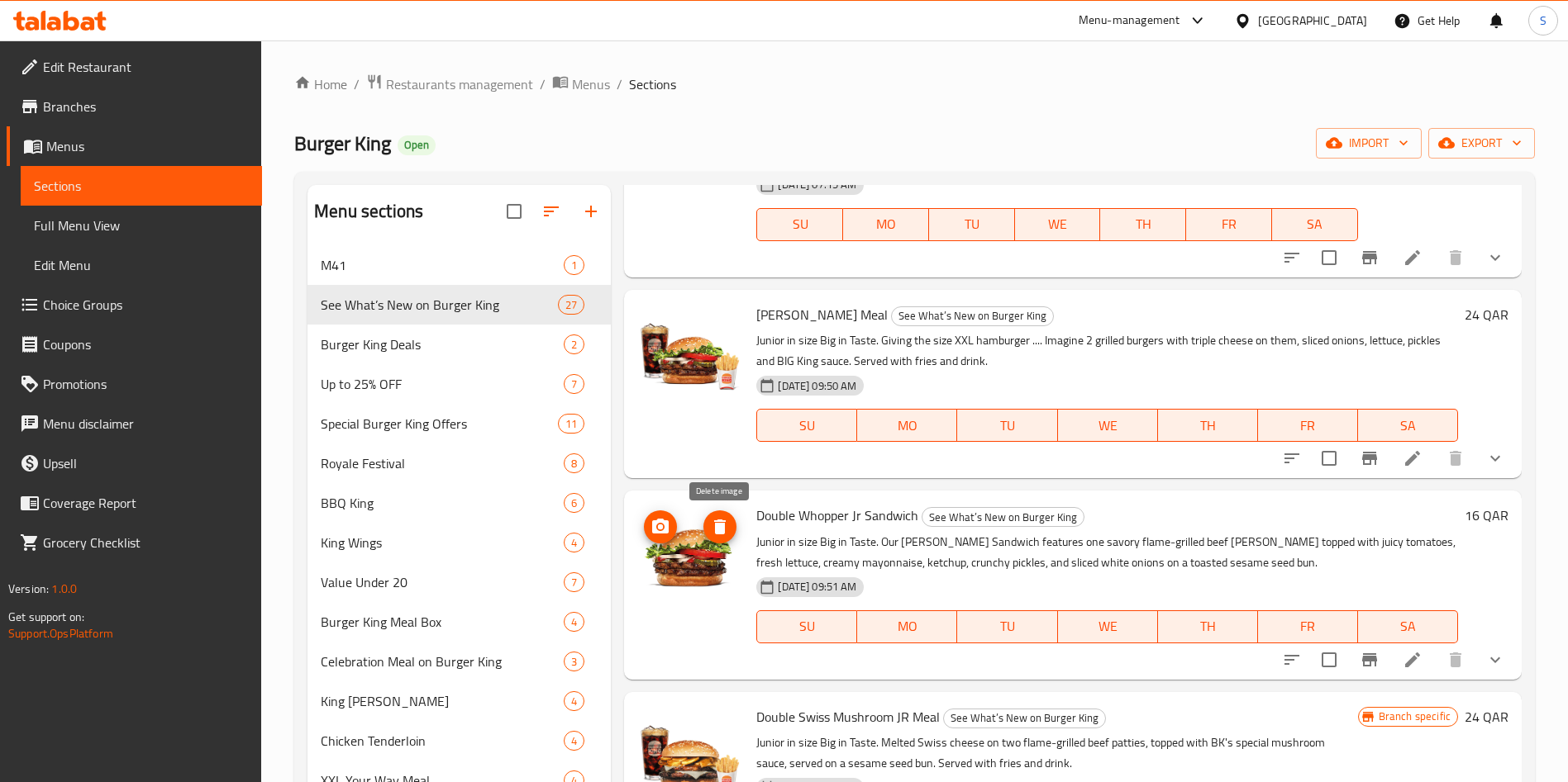
scroll to position [248, 0]
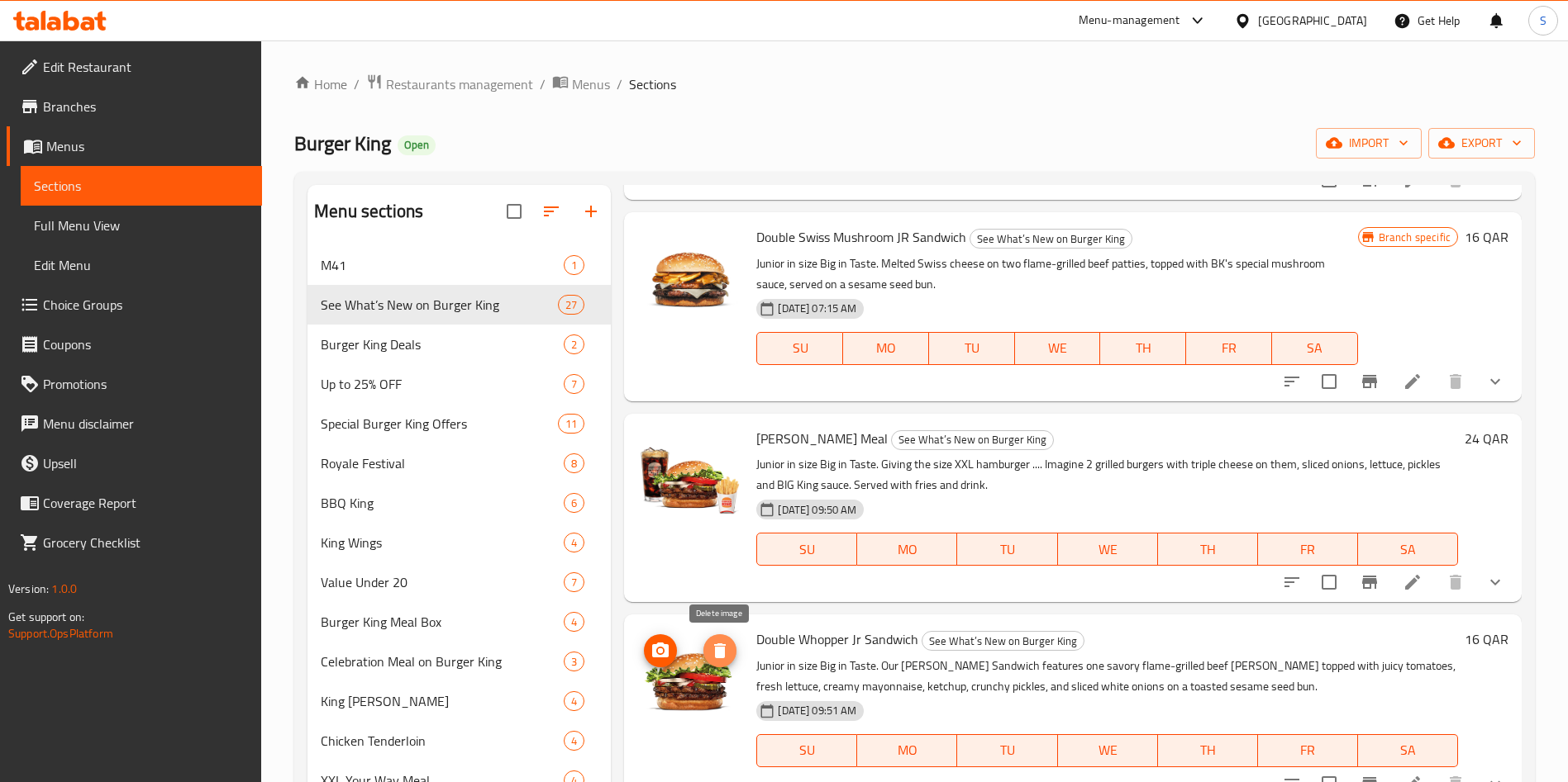
click at [724, 655] on icon "delete image" at bounding box center [720, 651] width 12 height 15
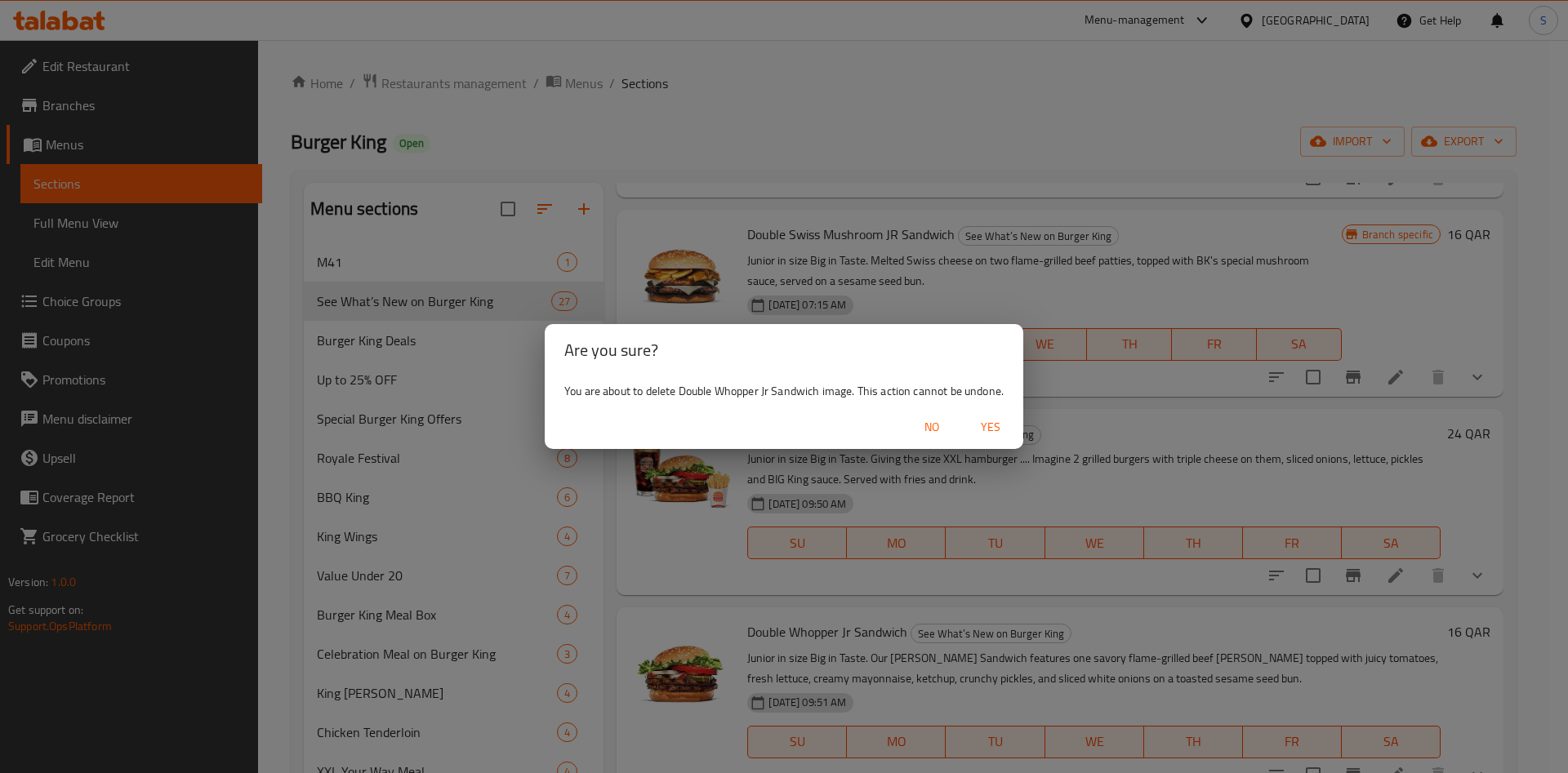
click at [990, 430] on span "Yes" at bounding box center [991, 427] width 40 height 21
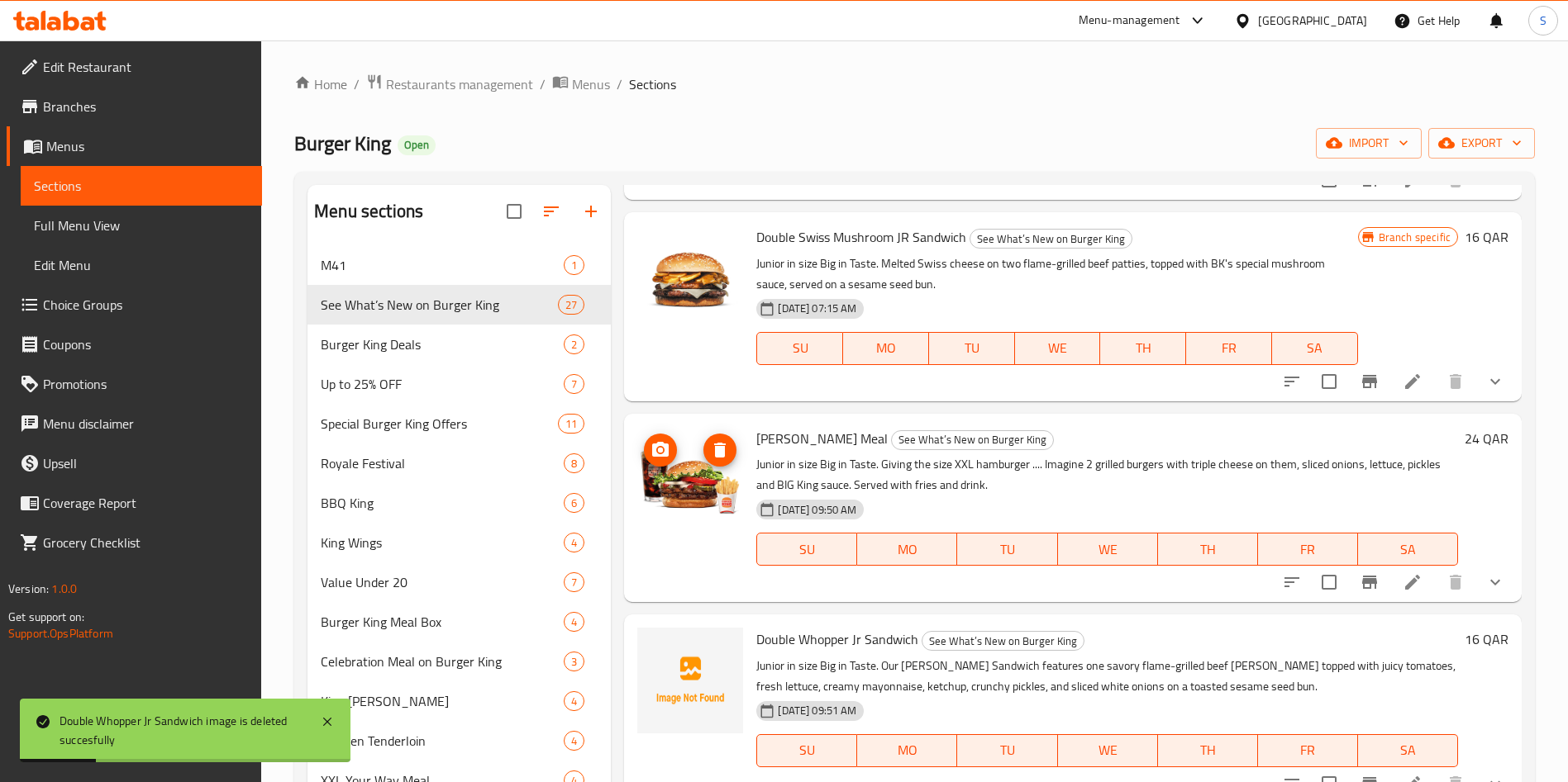
click at [722, 452] on icon "delete image" at bounding box center [720, 451] width 12 height 15
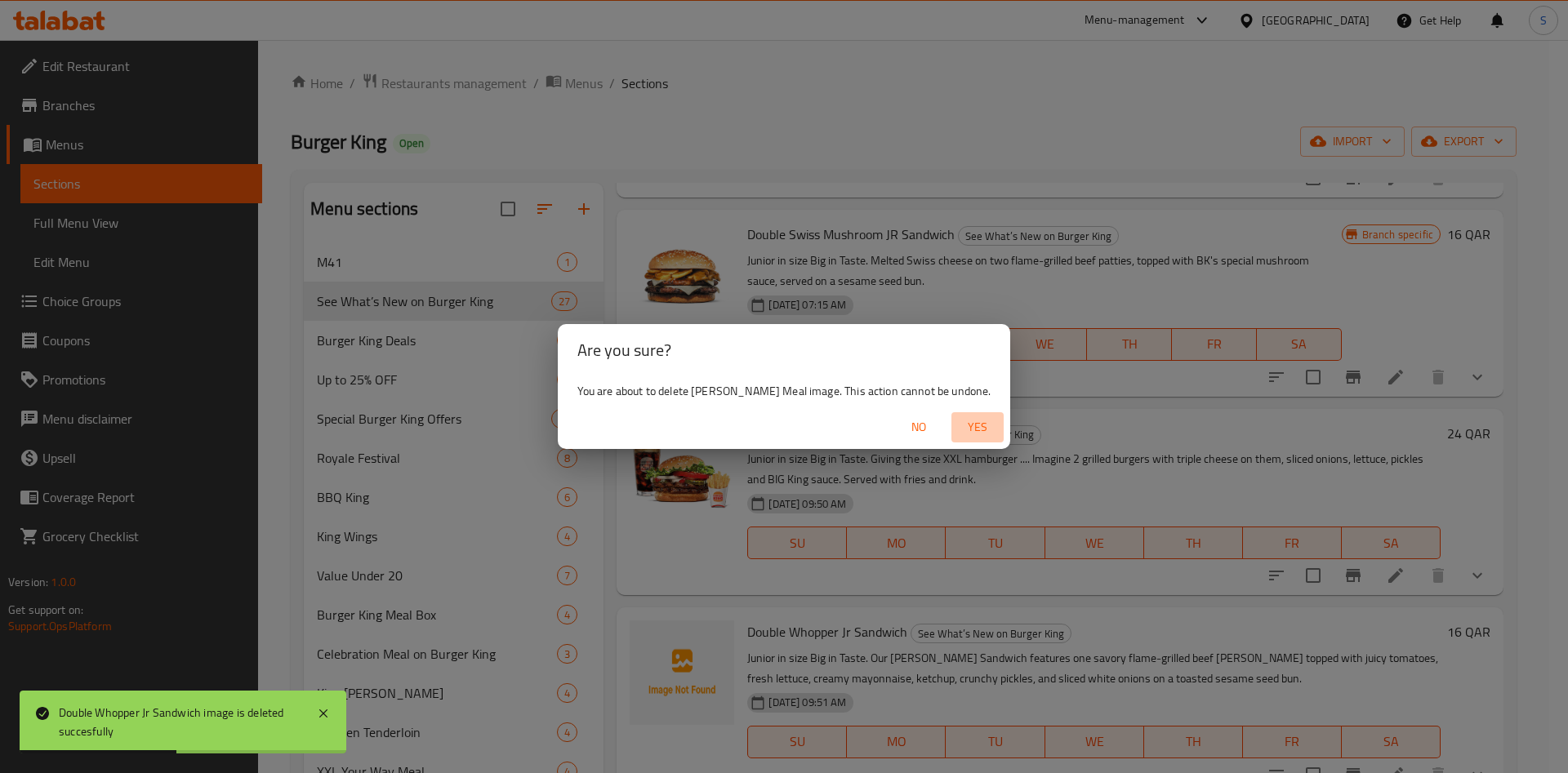
click at [964, 428] on span "Yes" at bounding box center [978, 427] width 40 height 21
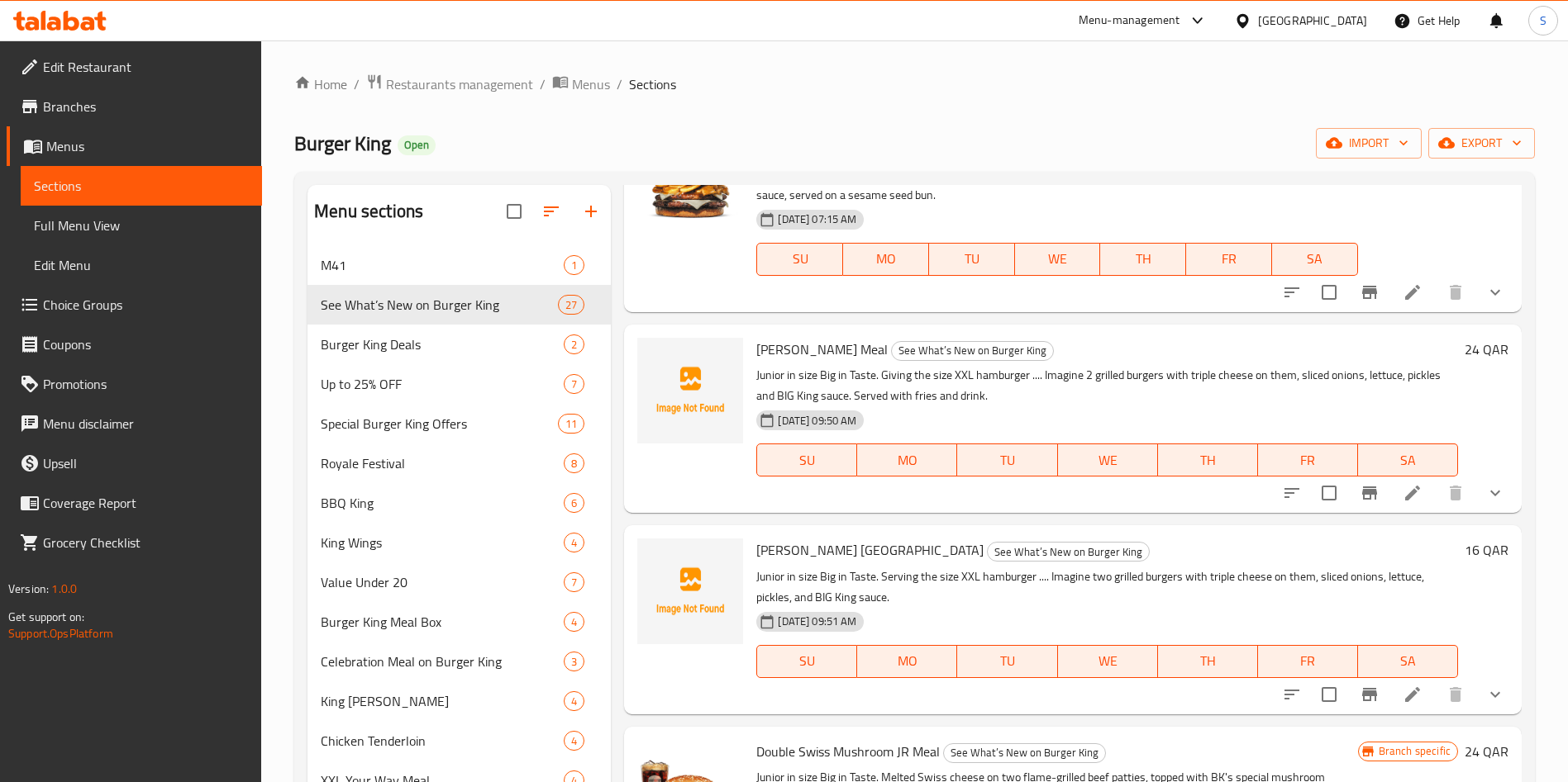
scroll to position [371, 0]
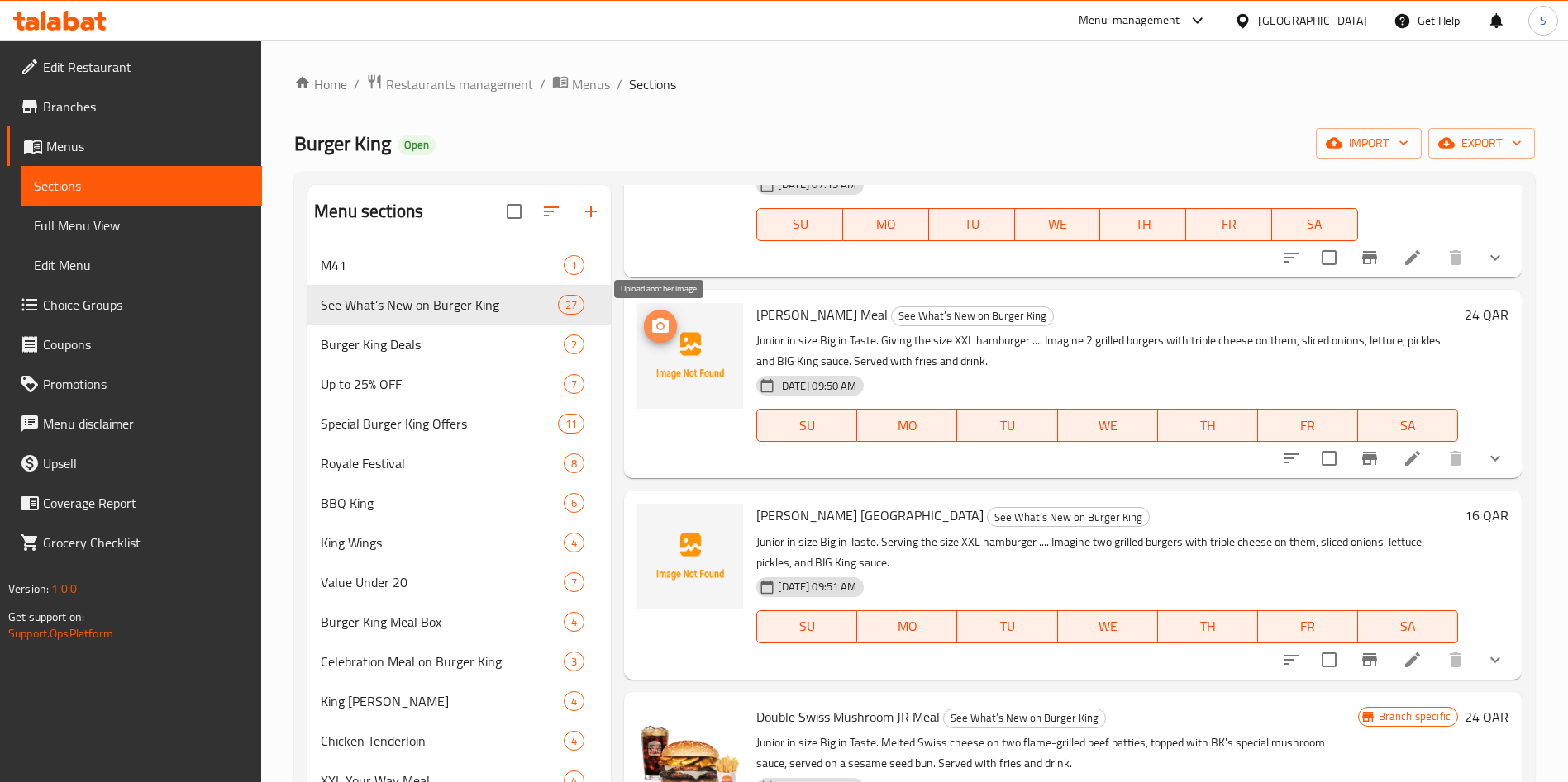
click at [660, 321] on icon "upload picture" at bounding box center [661, 326] width 17 height 15
click at [666, 525] on icon "upload picture" at bounding box center [661, 526] width 17 height 15
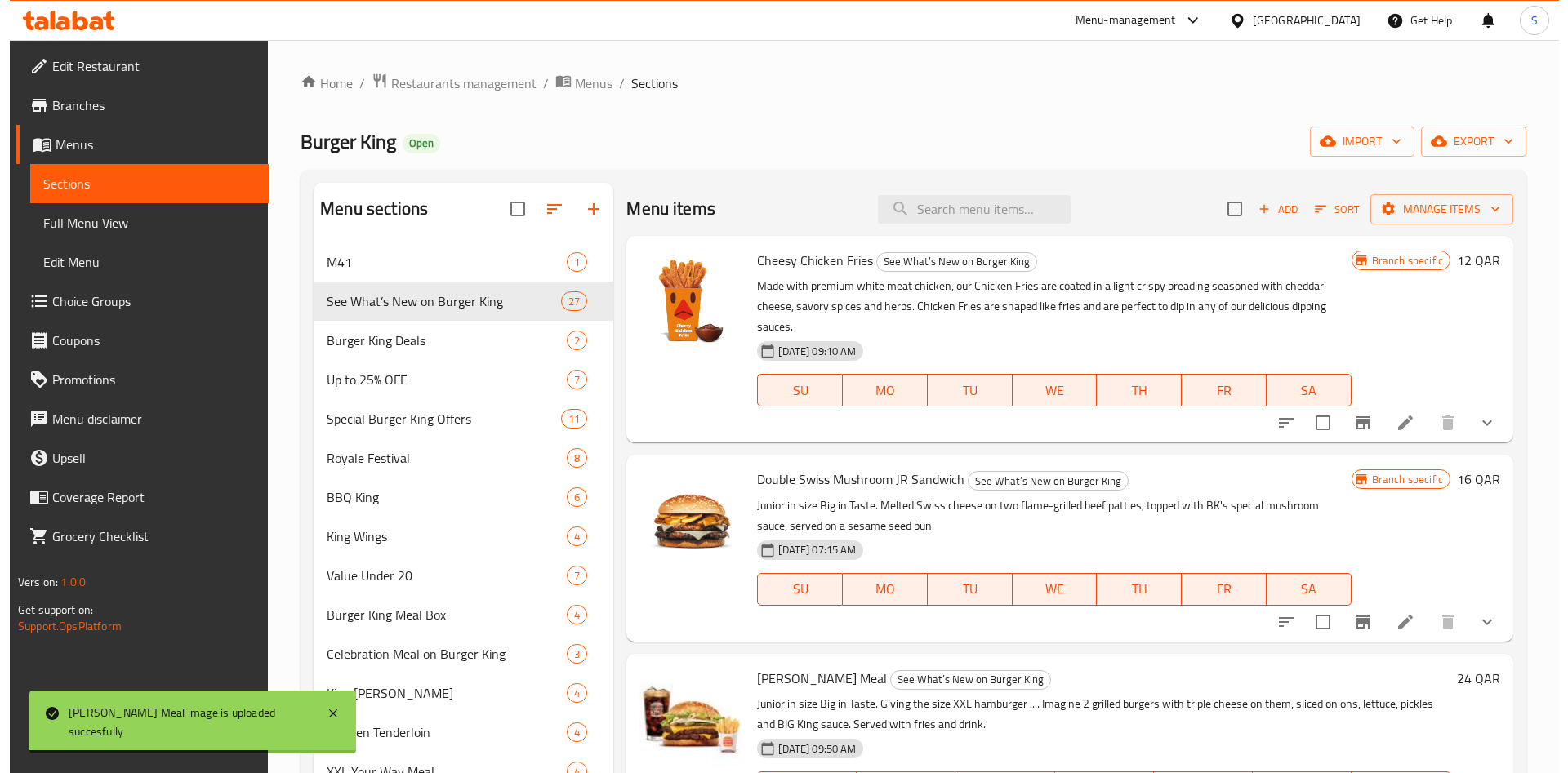
scroll to position [367, 0]
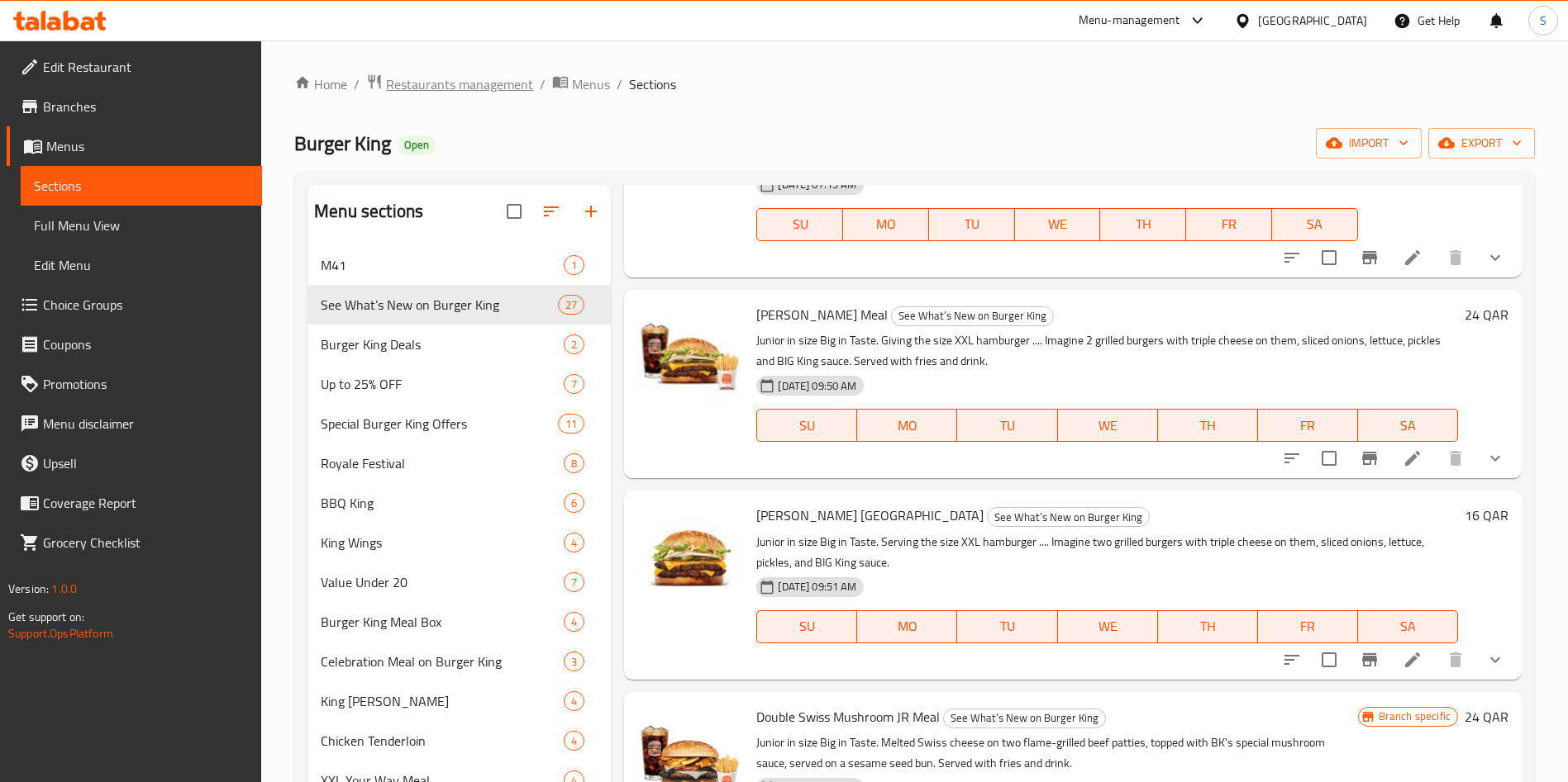
click at [442, 74] on span "Restaurants management" at bounding box center [459, 84] width 147 height 20
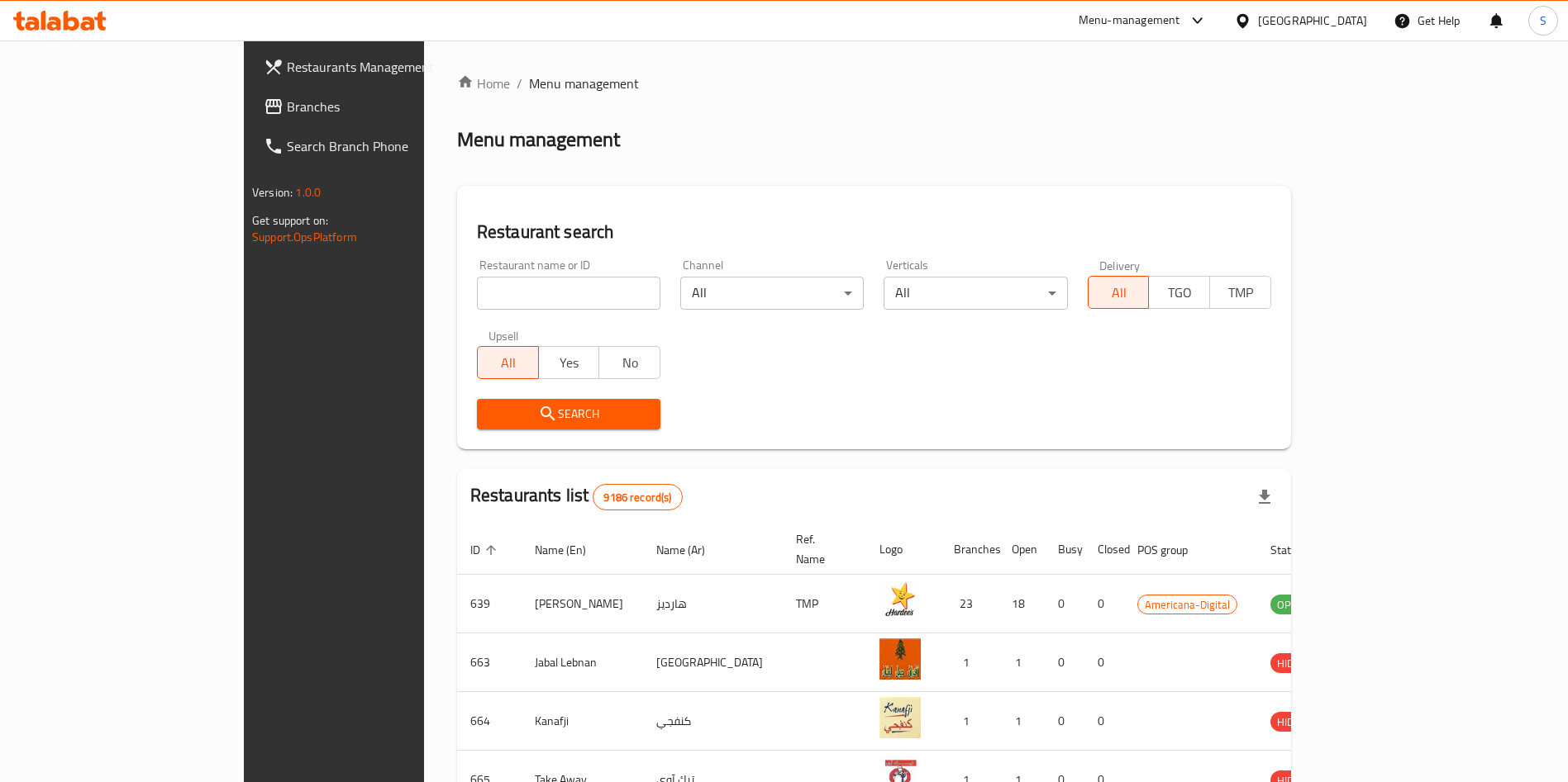
click at [544, 298] on input "search" at bounding box center [568, 293] width 183 height 33
type input "Tim Hortons"
click button "Search" at bounding box center [568, 414] width 183 height 31
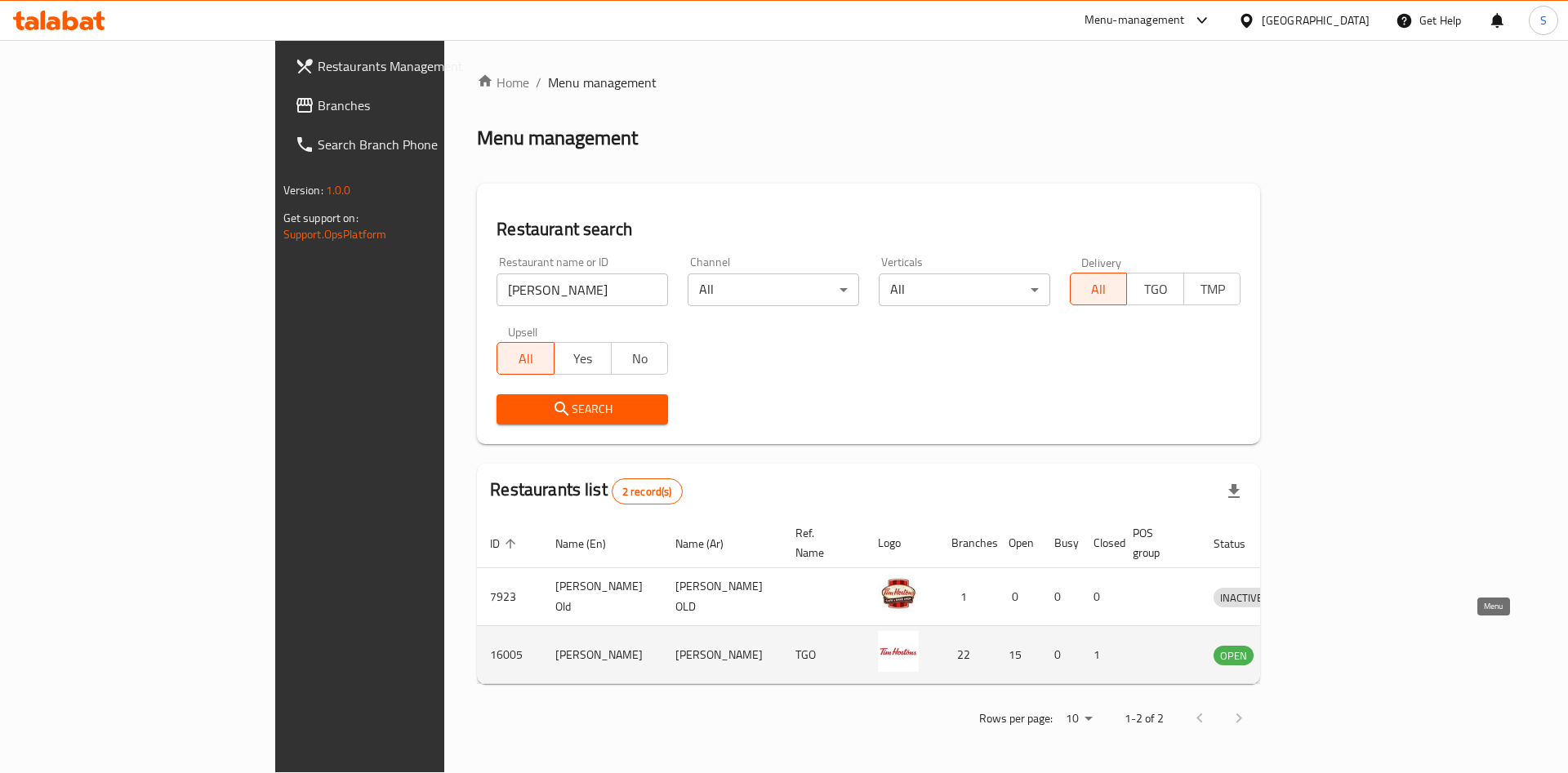
click at [1322, 645] on icon "enhanced table" at bounding box center [1312, 655] width 20 height 20
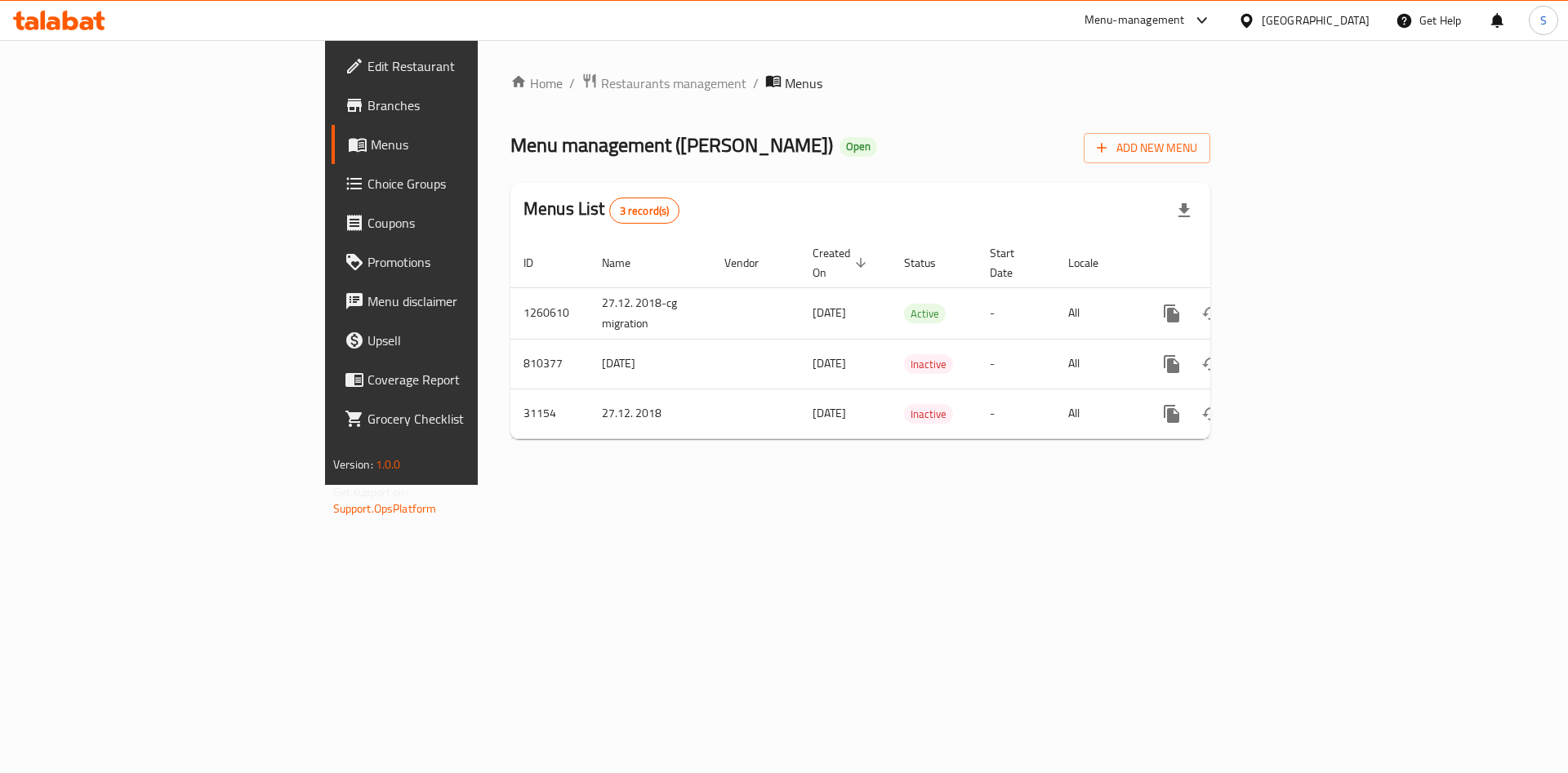
click at [367, 113] on span "Branches" at bounding box center [470, 105] width 207 height 20
